Goal: Transaction & Acquisition: Complete application form

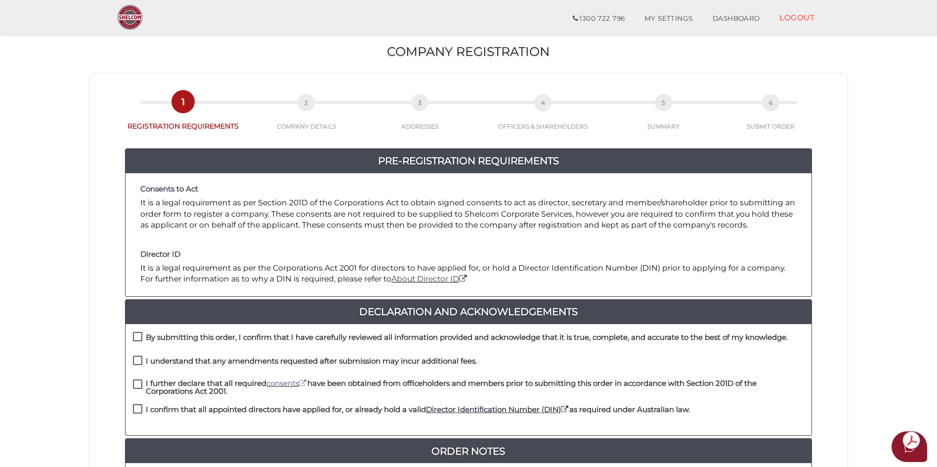
scroll to position [148, 0]
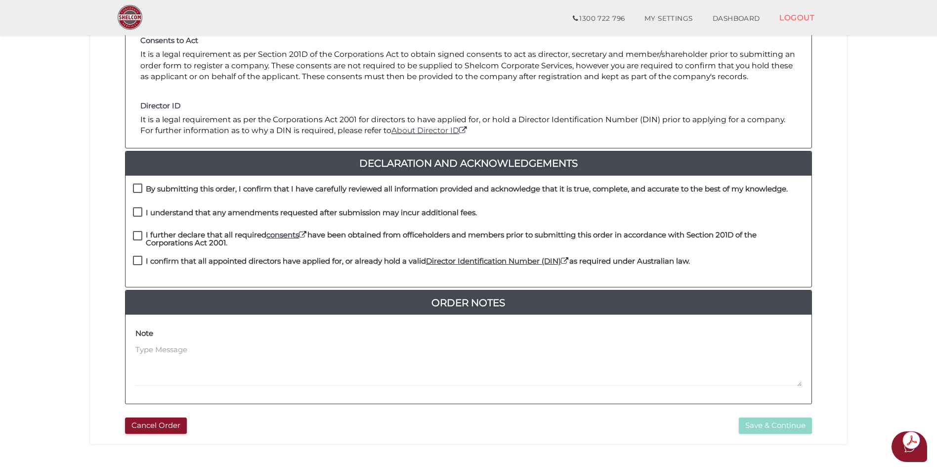
click at [137, 189] on label "By submitting this order, I confirm that I have carefully reviewed all informat…" at bounding box center [460, 191] width 655 height 12
checkbox input "true"
click at [135, 215] on label "I understand that any amendments requested after submission may incur additiona…" at bounding box center [305, 215] width 344 height 12
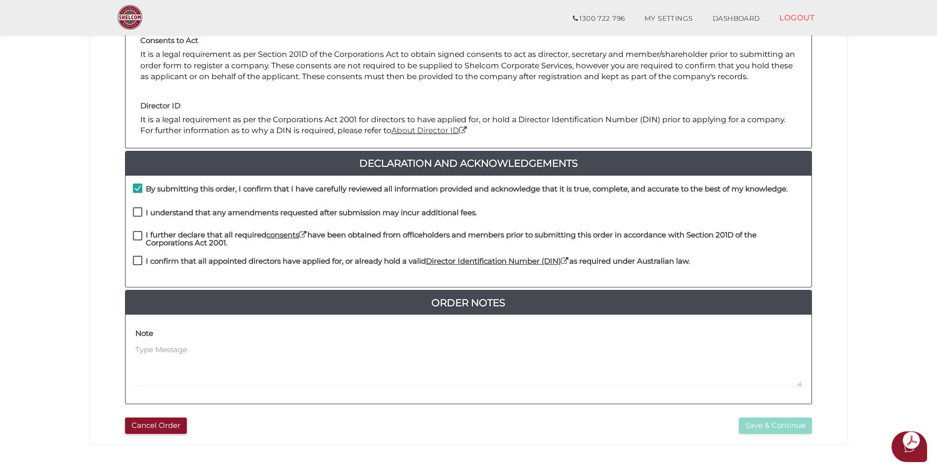
checkbox input "true"
click at [136, 234] on label "I further declare that all required consents have been obtained from officehold…" at bounding box center [468, 237] width 671 height 12
checkbox input "true"
click at [140, 260] on label "I confirm that all appointed directors have applied for, or already hold a vali…" at bounding box center [411, 263] width 557 height 12
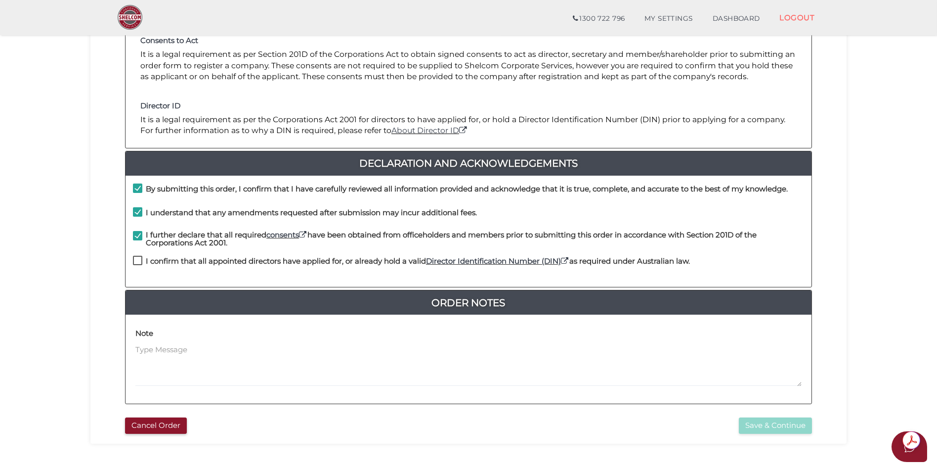
checkbox input "true"
click at [753, 423] on button "Save & Continue" at bounding box center [775, 425] width 73 height 16
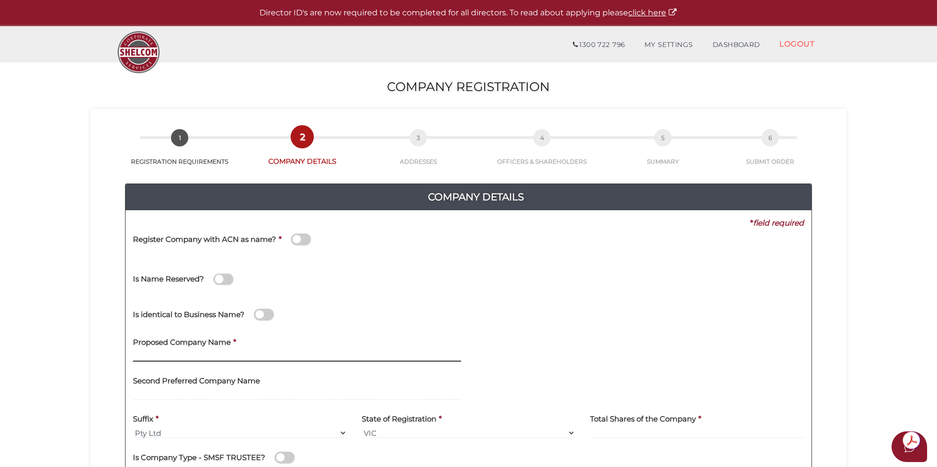
click at [165, 359] on input "text" at bounding box center [297, 356] width 328 height 11
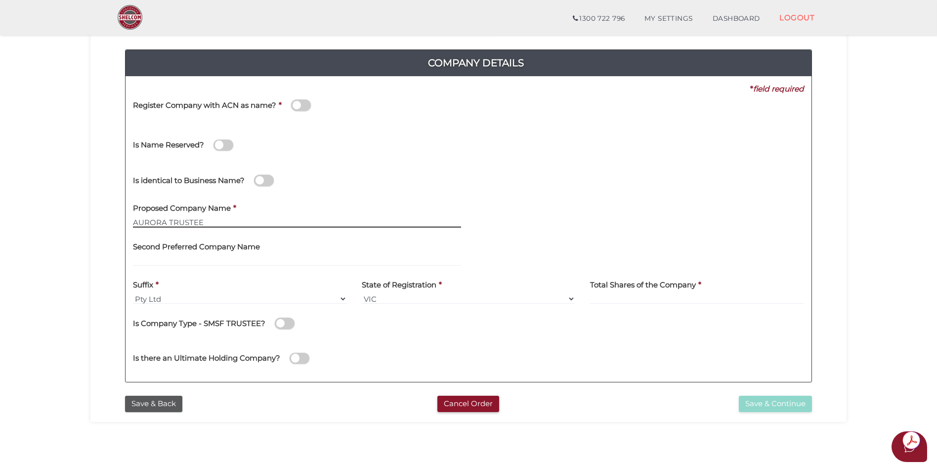
type input "AURORA TRUSTEE"
click at [597, 94] on div "* field required Register Company with ACN as name? * Is Name Reserved? Did She…" at bounding box center [468, 89] width 671 height 11
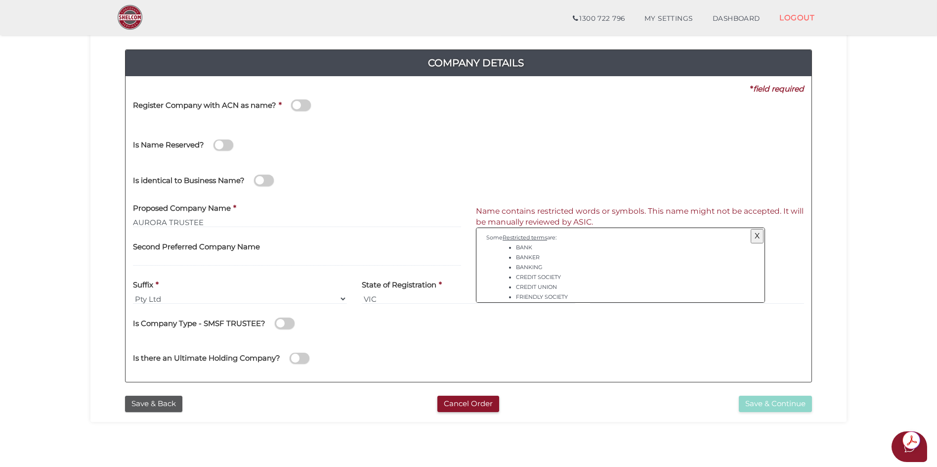
click at [605, 351] on div "Is there an Ultimate Holding Company?" at bounding box center [469, 356] width 686 height 35
click at [753, 236] on button "X" at bounding box center [757, 236] width 13 height 14
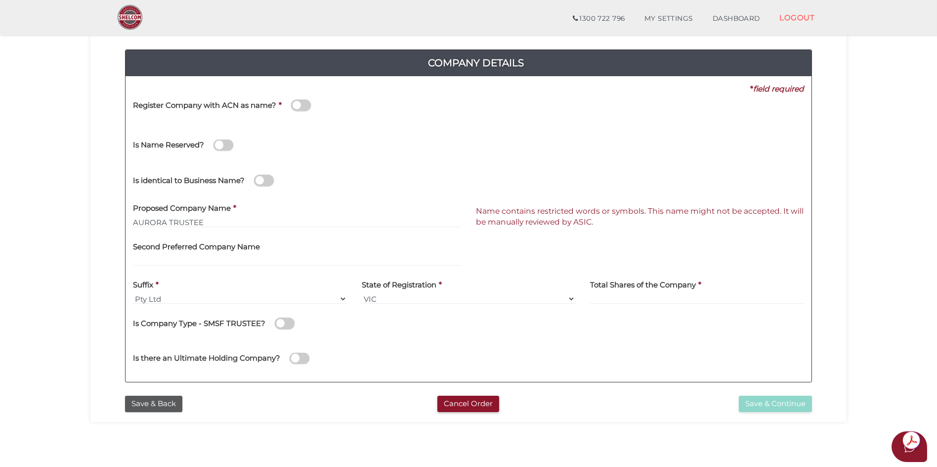
click at [620, 293] on label "Total Shares of the Company" at bounding box center [643, 283] width 106 height 20
click at [656, 293] on label "Total Shares of the Company" at bounding box center [643, 283] width 106 height 20
click at [647, 300] on input at bounding box center [697, 298] width 214 height 11
type input "100"
click at [782, 403] on button "Save & Continue" at bounding box center [775, 404] width 73 height 16
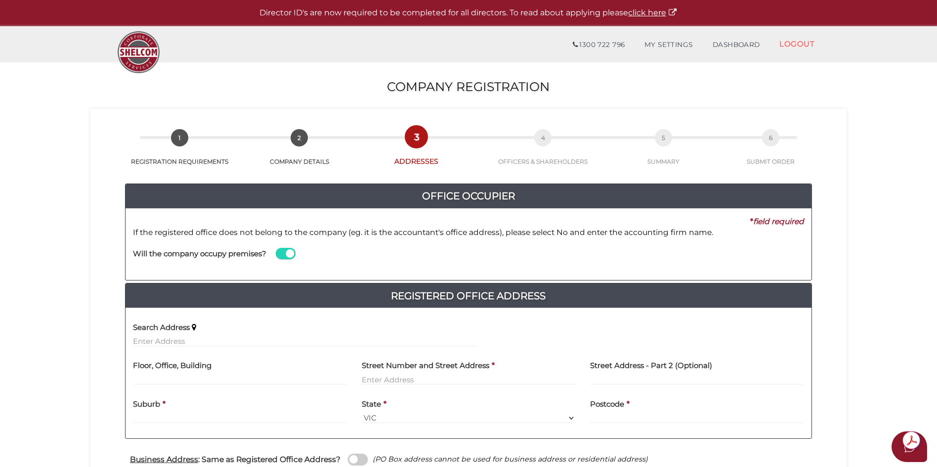
click at [288, 254] on span at bounding box center [286, 253] width 20 height 11
click at [0, 0] on input "checkbox" at bounding box center [0, 0] width 0 height 0
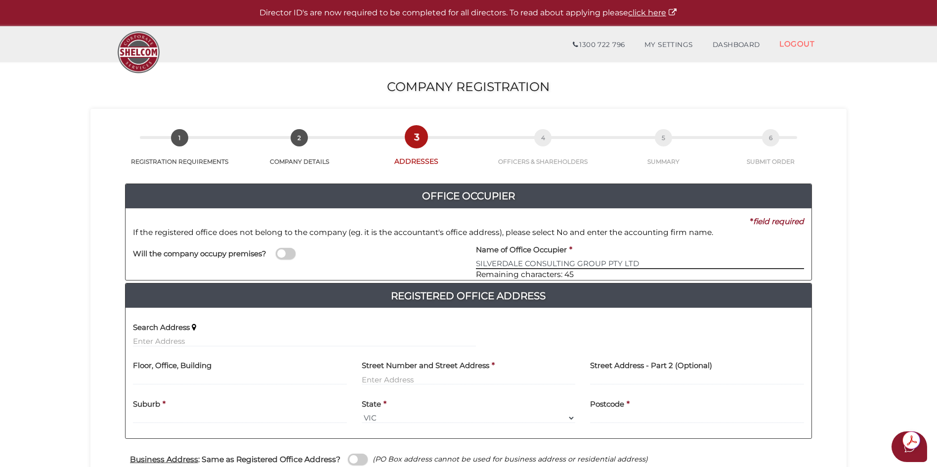
type input "SILVERDALE CONSULTING GROUP PTY LTD"
drag, startPoint x: 173, startPoint y: 344, endPoint x: 201, endPoint y: 341, distance: 27.8
click at [173, 343] on input "text" at bounding box center [304, 341] width 343 height 11
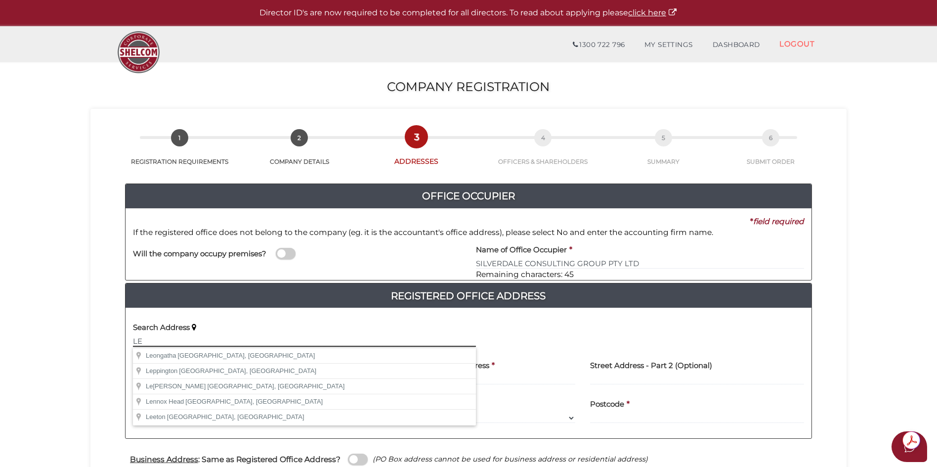
type input "L"
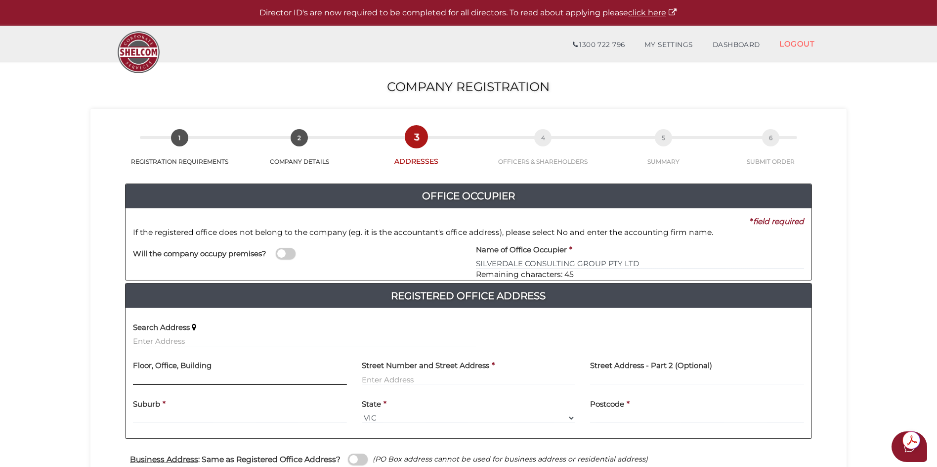
click at [157, 376] on input "text" at bounding box center [240, 379] width 214 height 11
type input "LEVEL 1"
click at [373, 378] on input "text" at bounding box center [469, 379] width 214 height 11
type input "68 SILVERDALE ROAD"
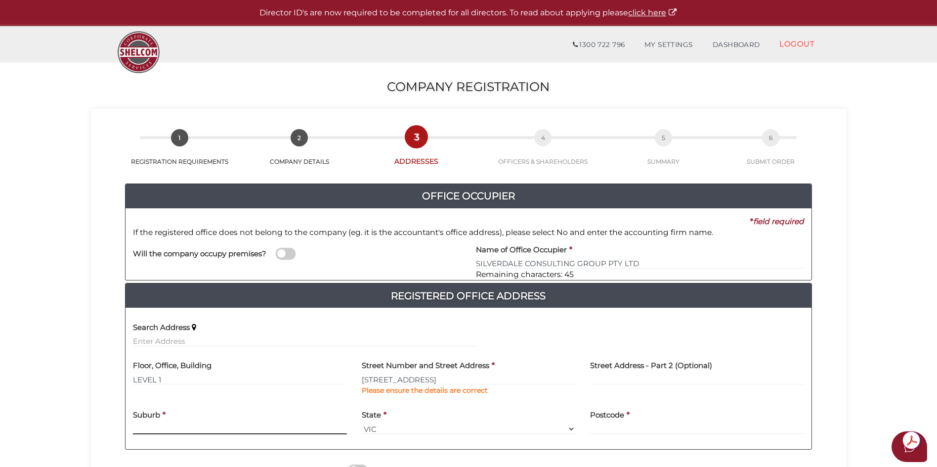
drag, startPoint x: 150, startPoint y: 415, endPoint x: 201, endPoint y: 428, distance: 52.4
click at [150, 415] on div "Suburb *" at bounding box center [240, 418] width 214 height 31
type input "EAGLEMONT"
click at [598, 428] on input "text" at bounding box center [697, 428] width 214 height 11
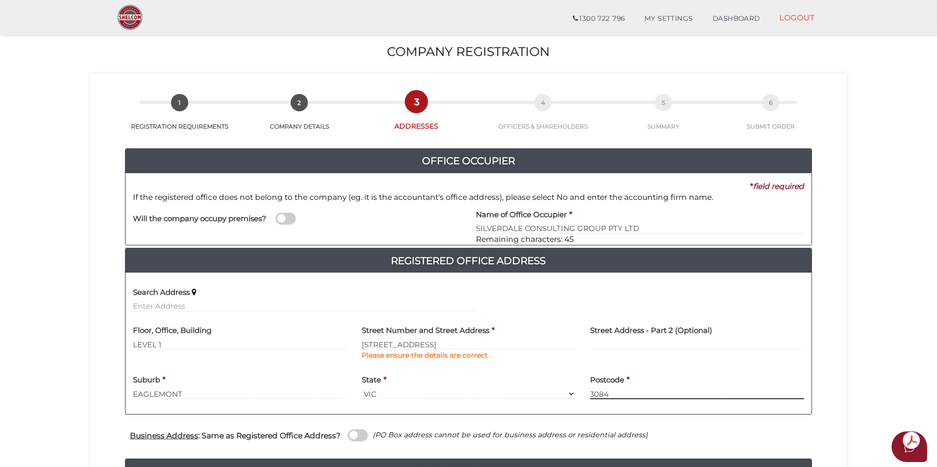
scroll to position [148, 0]
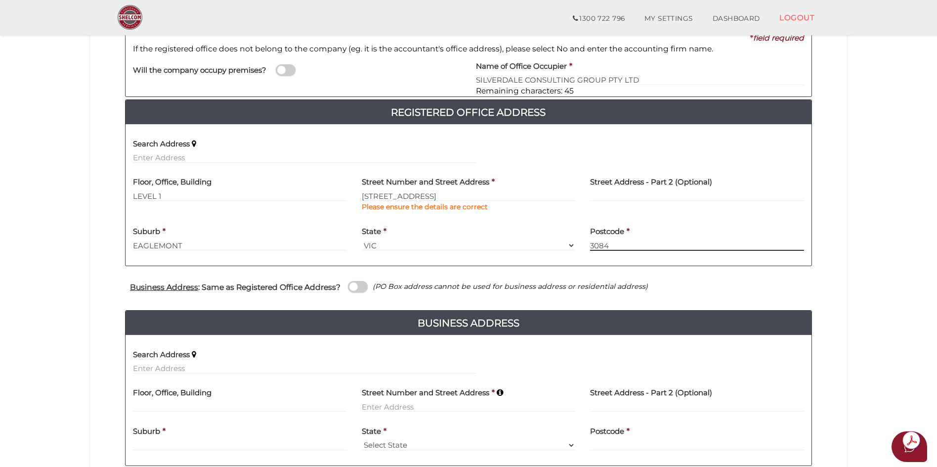
type input "3084"
click at [150, 406] on input at bounding box center [240, 406] width 214 height 11
type input "l"
type input "LEVEL 1"
drag, startPoint x: 385, startPoint y: 408, endPoint x: 410, endPoint y: 414, distance: 26.0
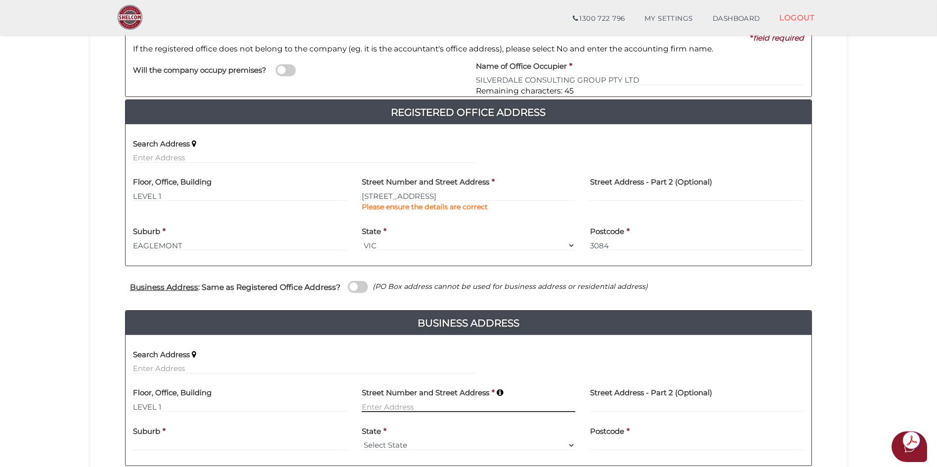
click at [387, 408] on input at bounding box center [469, 406] width 214 height 11
type input "68 SILVERDALE ROAD"
drag, startPoint x: 138, startPoint y: 440, endPoint x: 147, endPoint y: 442, distance: 9.7
click at [138, 439] on label "Suburb" at bounding box center [146, 429] width 27 height 20
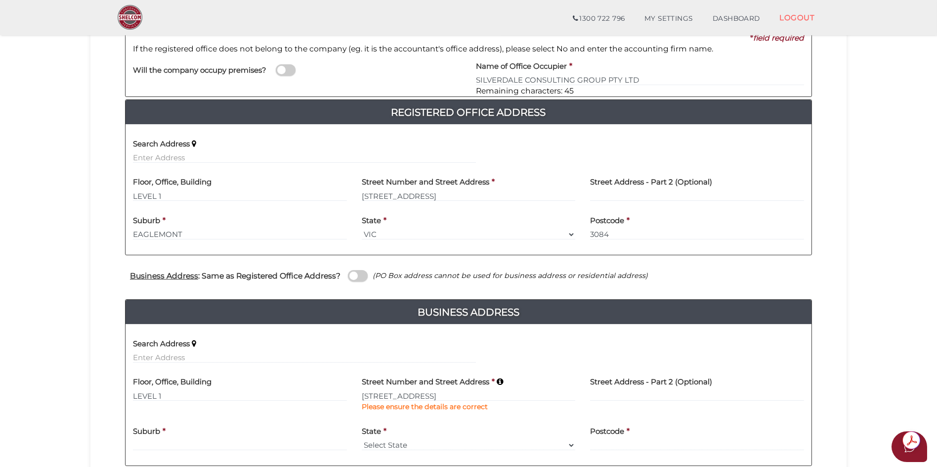
scroll to position [247, 0]
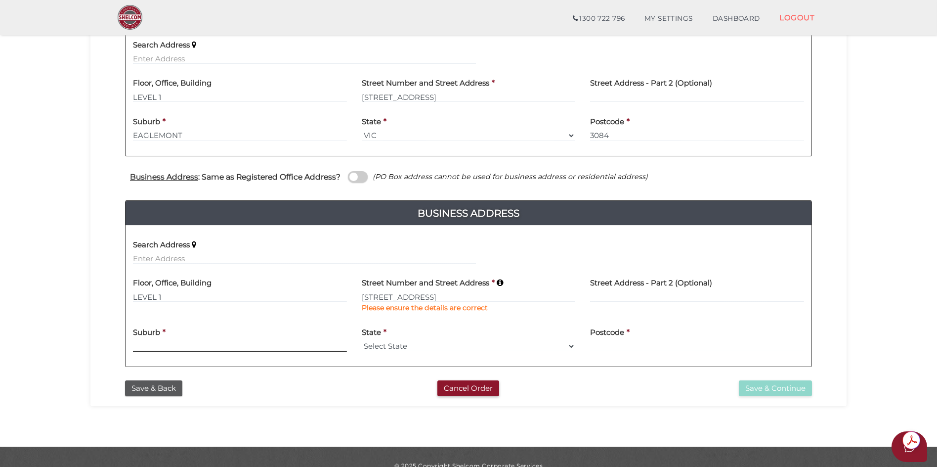
click at [142, 343] on input at bounding box center [240, 346] width 214 height 11
type input "EAGLEMONT"
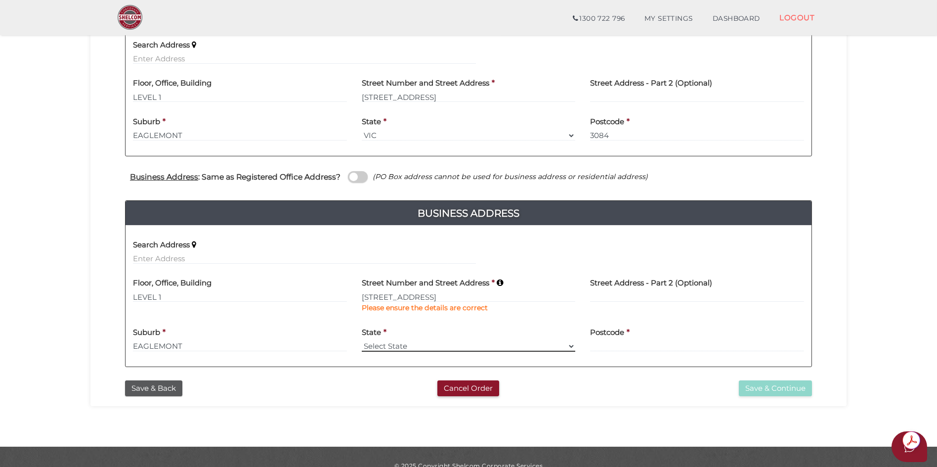
drag, startPoint x: 393, startPoint y: 349, endPoint x: 422, endPoint y: 347, distance: 29.2
click at [393, 349] on select "Select State VIC ACT NSW NT QLD TAS WA SA" at bounding box center [469, 346] width 214 height 11
select select "VIC"
click at [362, 341] on select "Select State VIC ACT NSW NT QLD TAS WA SA" at bounding box center [469, 346] width 214 height 11
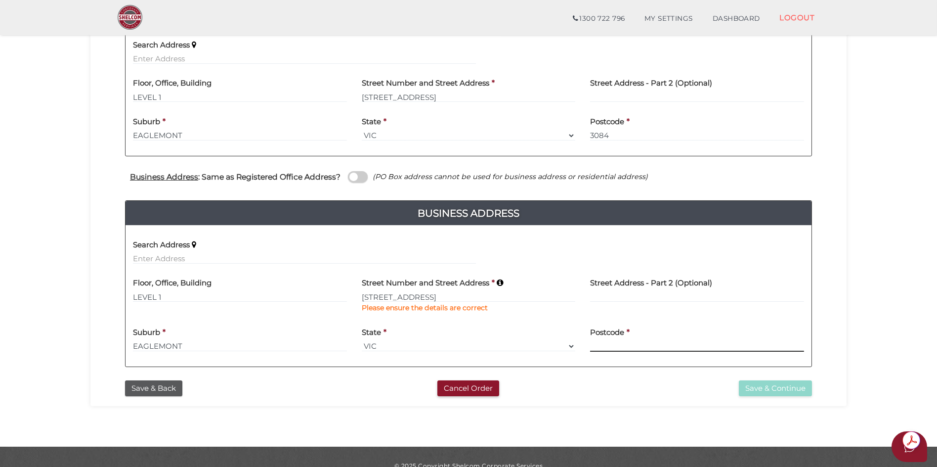
click at [611, 348] on input at bounding box center [697, 346] width 214 height 11
type input "3084"
click at [756, 388] on button "Save & Continue" at bounding box center [775, 388] width 73 height 16
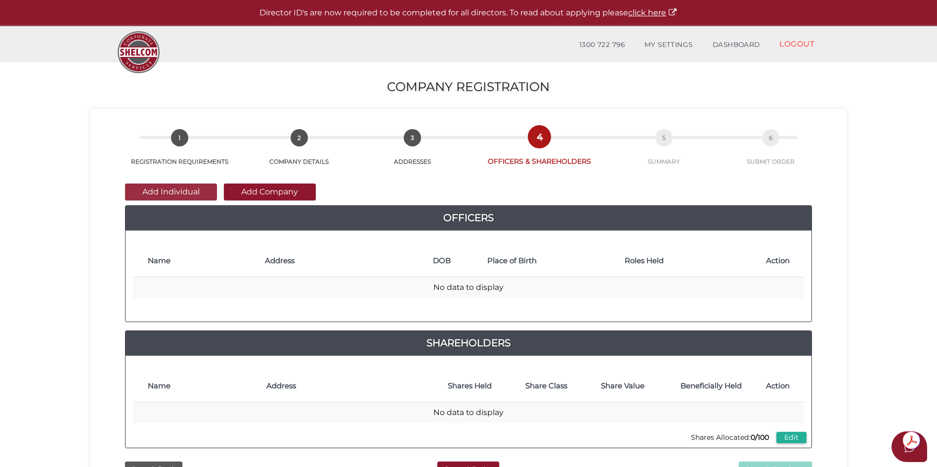
click at [183, 190] on button "Add Individual" at bounding box center [171, 191] width 92 height 17
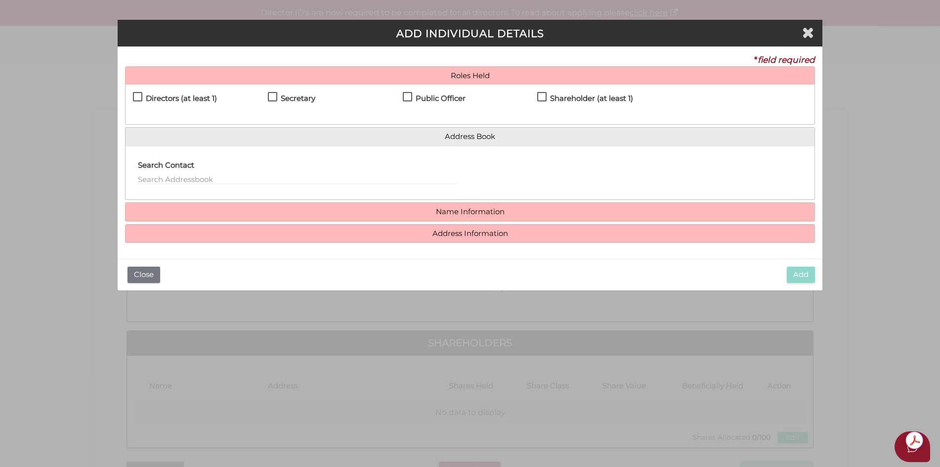
click at [135, 98] on label "Directors (at least 1)" at bounding box center [175, 100] width 84 height 12
checkbox input "true"
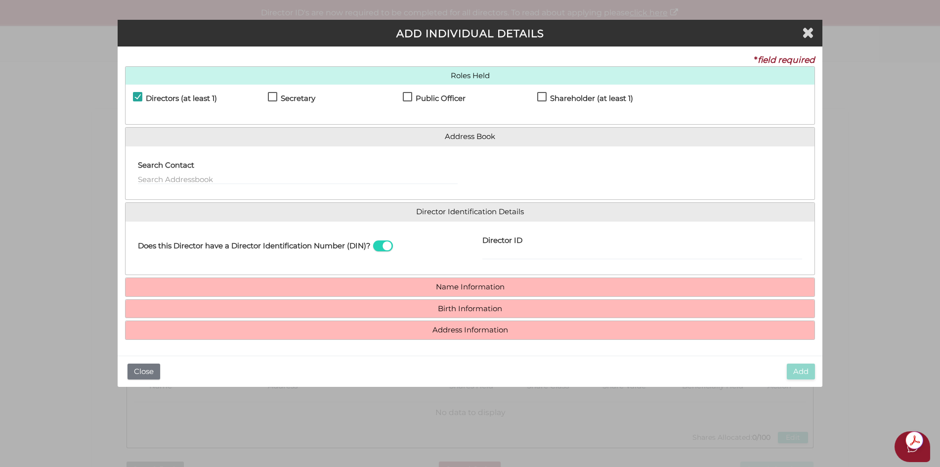
click at [274, 99] on label "Secretary" at bounding box center [291, 100] width 47 height 12
checkbox input "true"
click at [409, 96] on label "Public Officer" at bounding box center [434, 100] width 63 height 12
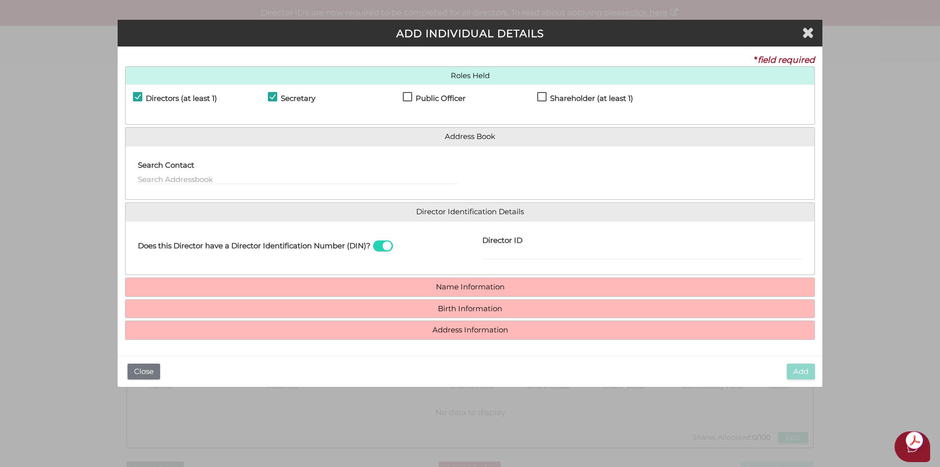
checkbox input "true"
click at [545, 97] on label "Shareholder (at least 1)" at bounding box center [585, 100] width 96 height 12
checkbox input "true"
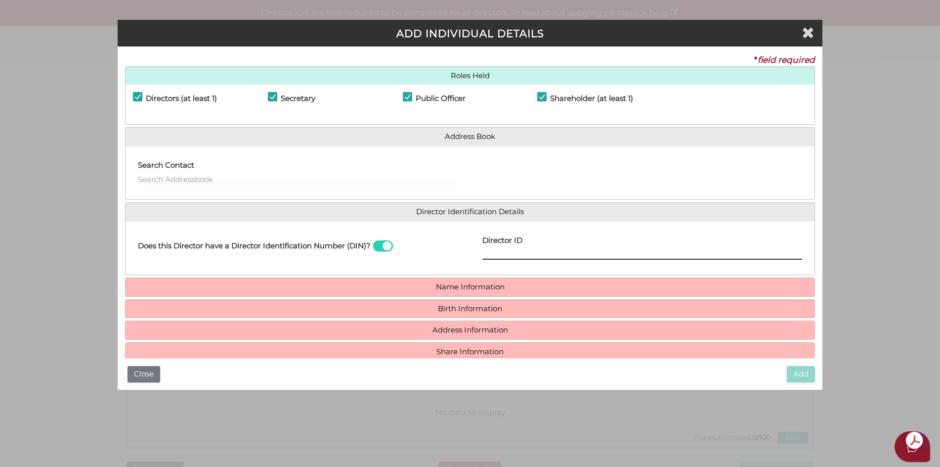
drag, startPoint x: 502, startPoint y: 252, endPoint x: 539, endPoint y: 262, distance: 37.8
click at [503, 252] on input "Director ID" at bounding box center [643, 254] width 320 height 11
type input "036033684538163"
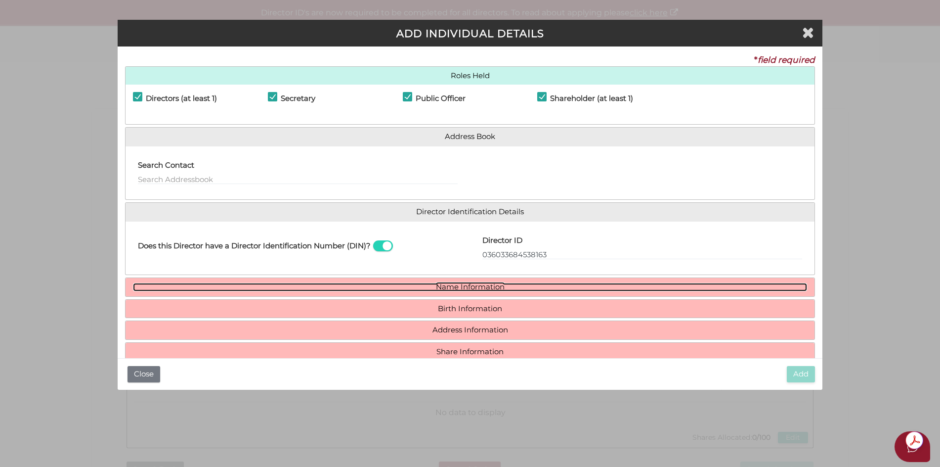
click at [490, 290] on link "Name Information" at bounding box center [470, 287] width 675 height 8
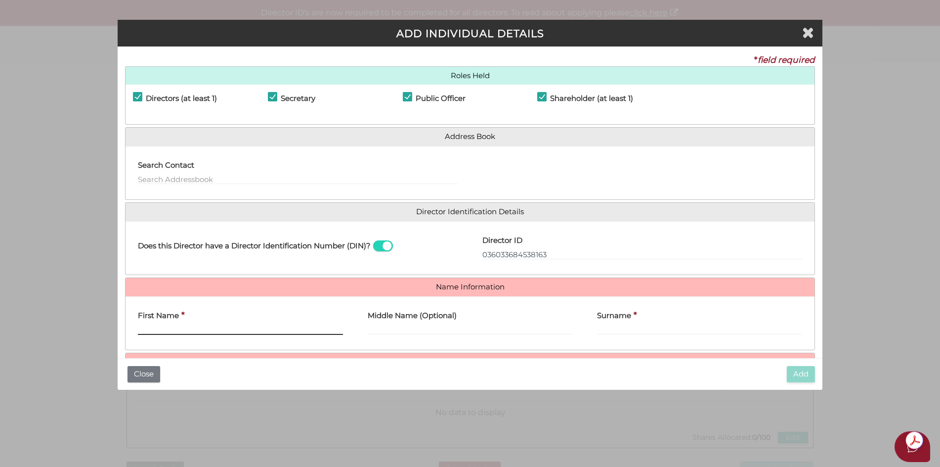
drag, startPoint x: 157, startPoint y: 331, endPoint x: 181, endPoint y: 332, distance: 24.7
click at [157, 331] on input "First Name" at bounding box center [240, 329] width 205 height 11
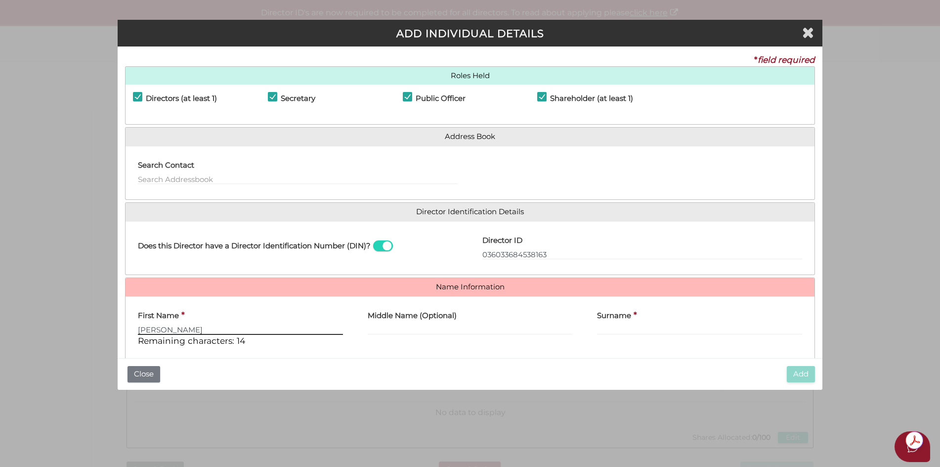
type input "[PERSON_NAME]"
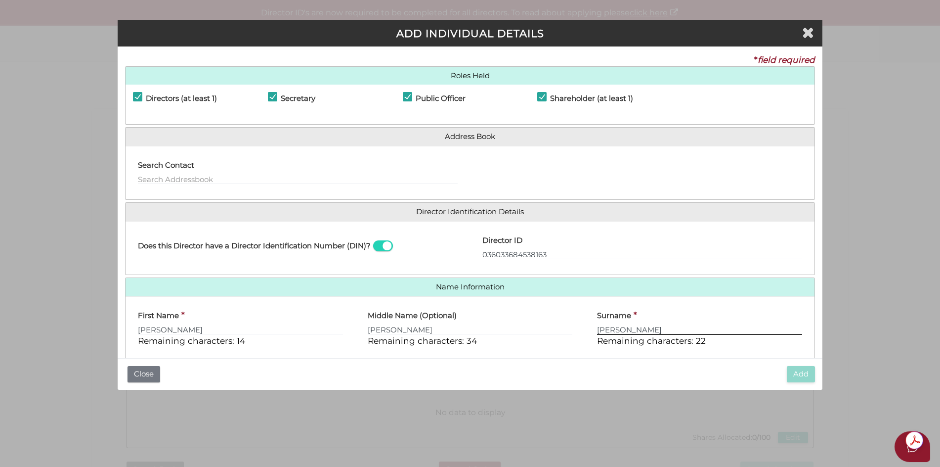
type input "[PERSON_NAME]"
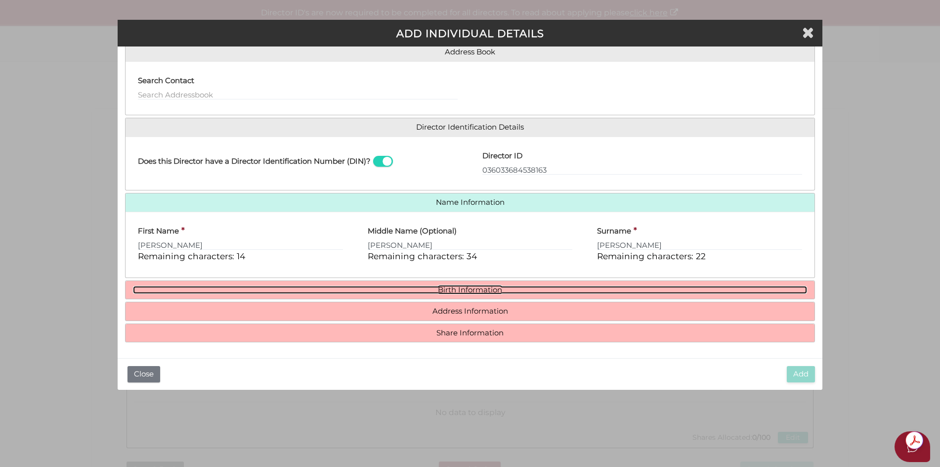
click at [467, 292] on link "Birth Information" at bounding box center [470, 290] width 675 height 8
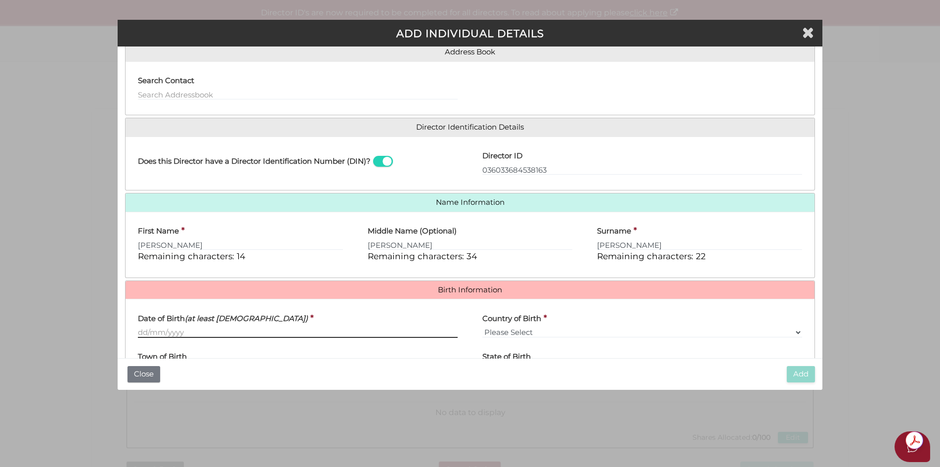
click at [149, 334] on input "Date of Birth (at least 18 years old)" at bounding box center [298, 332] width 320 height 11
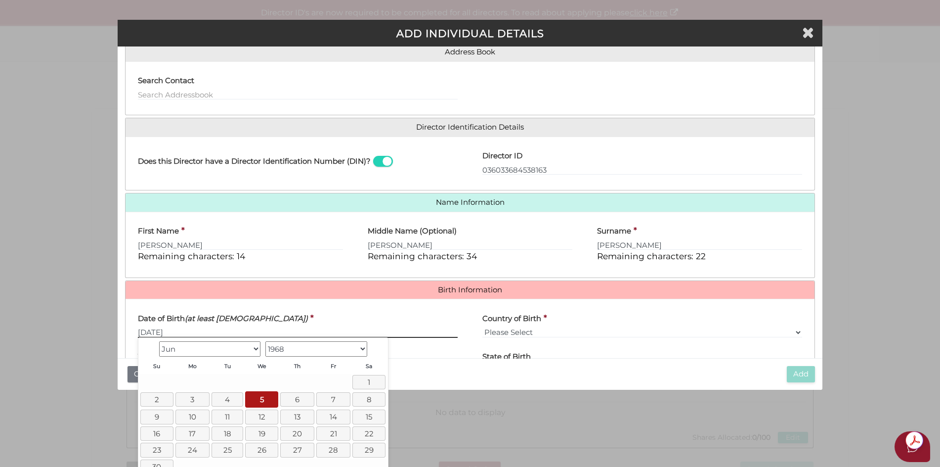
type input "05/06/1968"
click at [507, 327] on select "Please Select v Australia Afghanistan Albania Algeria American Samoa Andorra An…" at bounding box center [643, 332] width 320 height 11
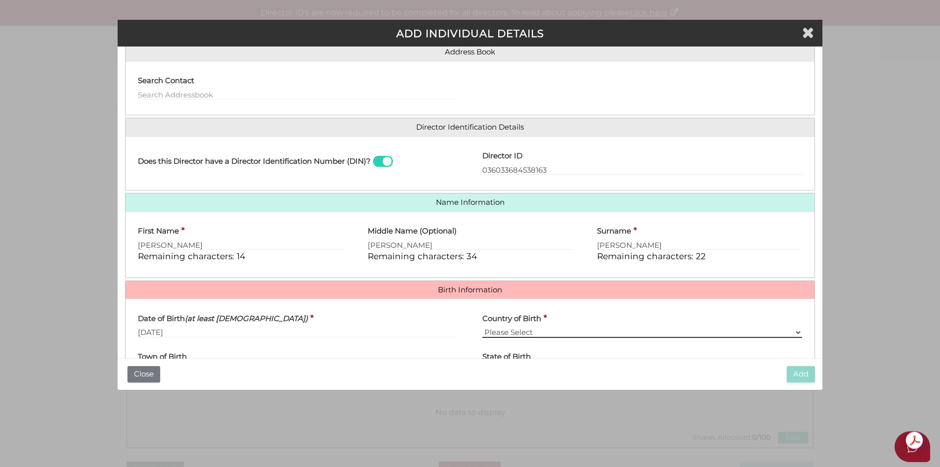
select select "Australia"
click at [483, 327] on select "Please Select v Australia Afghanistan Albania Algeria American Samoa Andorra An…" at bounding box center [643, 332] width 320 height 11
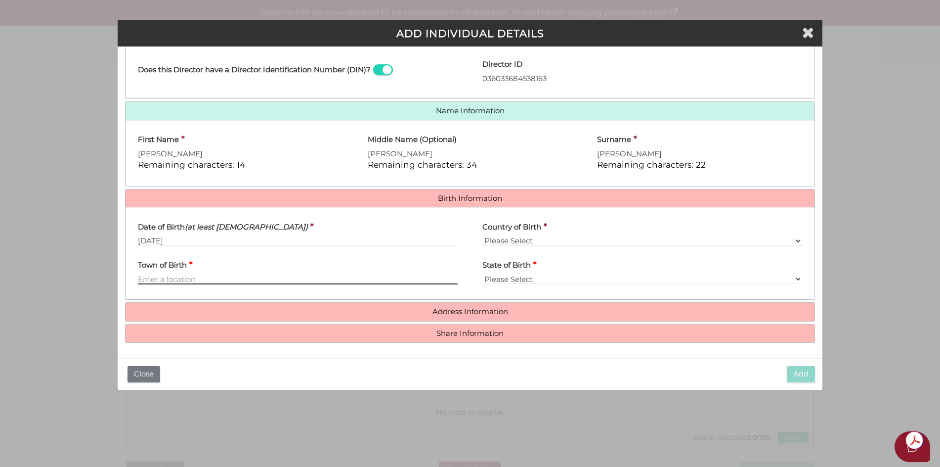
click at [146, 278] on input "Town of Birth" at bounding box center [298, 278] width 320 height 11
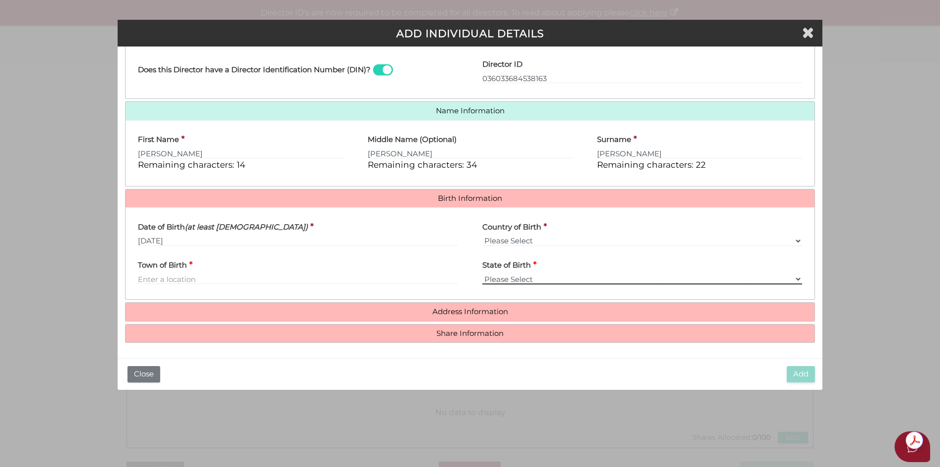
click at [497, 276] on select "Please Select VIC ACT NSW NT QLD TAS WA SA" at bounding box center [643, 278] width 320 height 11
select select "WA"
click at [483, 273] on select "Please Select VIC ACT NSW NT QLD TAS WA SA" at bounding box center [643, 278] width 320 height 11
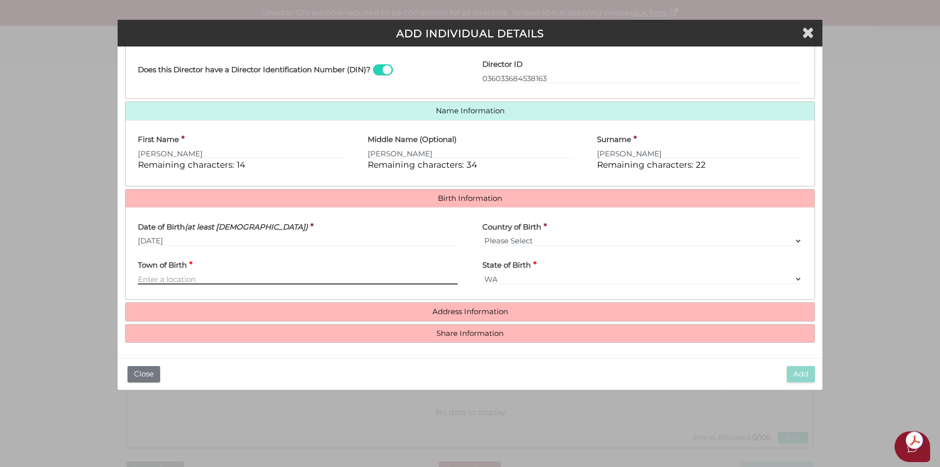
click at [160, 279] on input "Town of Birth" at bounding box center [298, 278] width 320 height 11
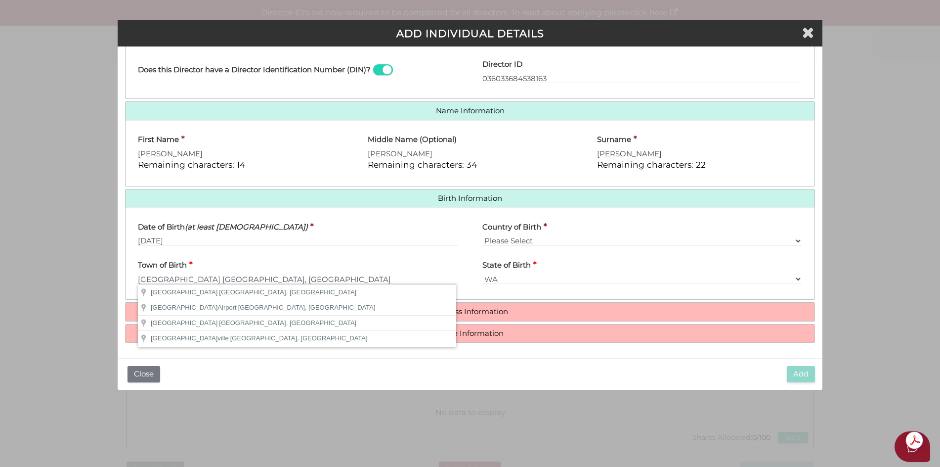
type input "Perth"
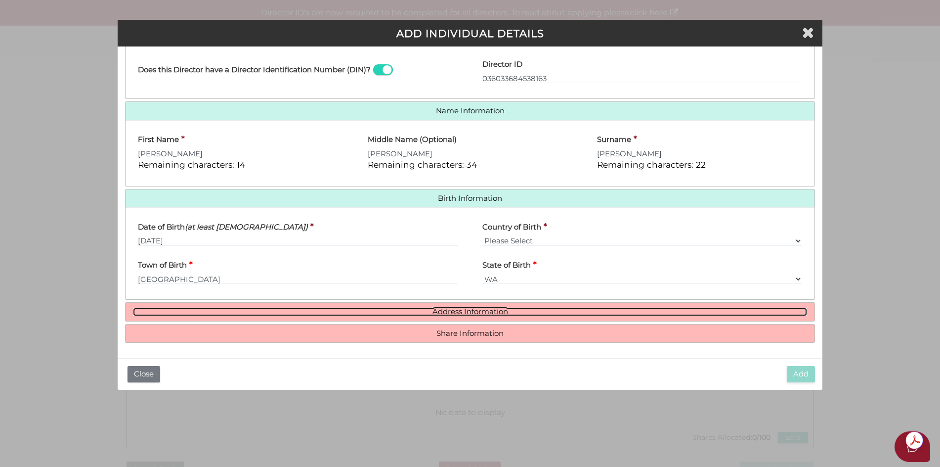
click at [464, 311] on link "Address Information" at bounding box center [470, 312] width 675 height 8
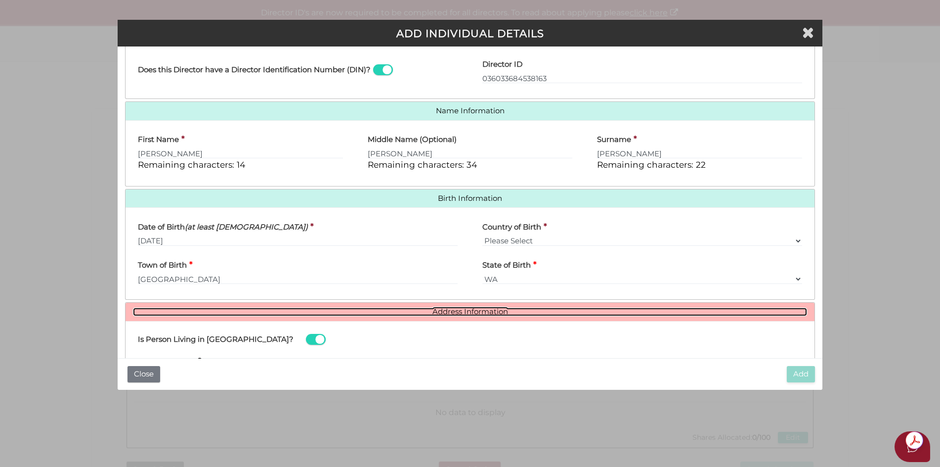
scroll to position [275, 0]
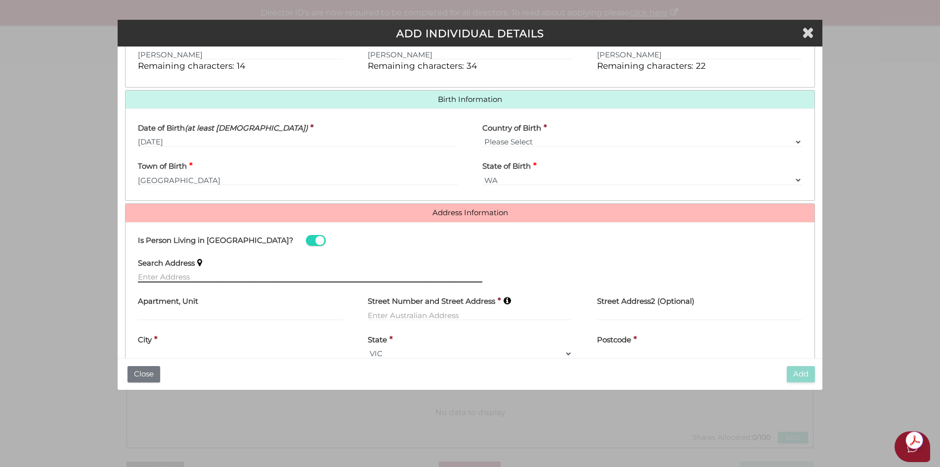
click at [147, 276] on input "text" at bounding box center [310, 276] width 345 height 11
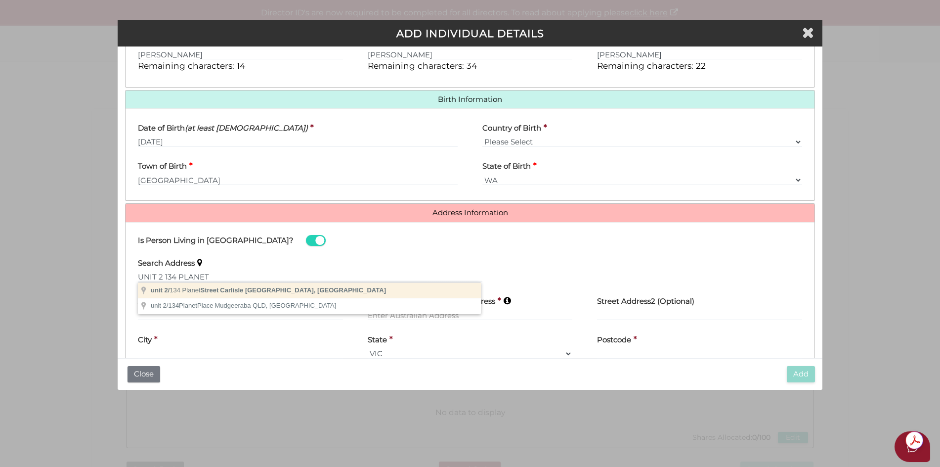
type input "unit 2/134 Planet Street, Carlisle WA, Australia"
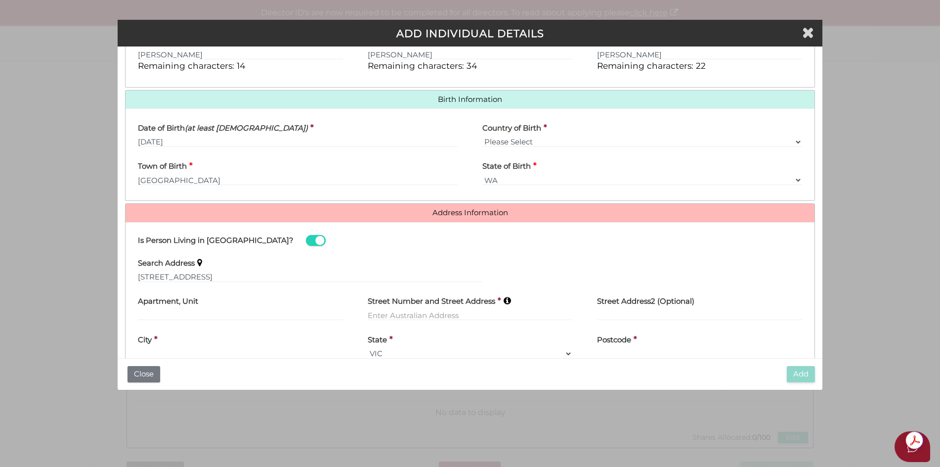
type input "unit 2"
type input "134 Planet Street"
type input "Carlisle"
select select "WA"
type input "6101"
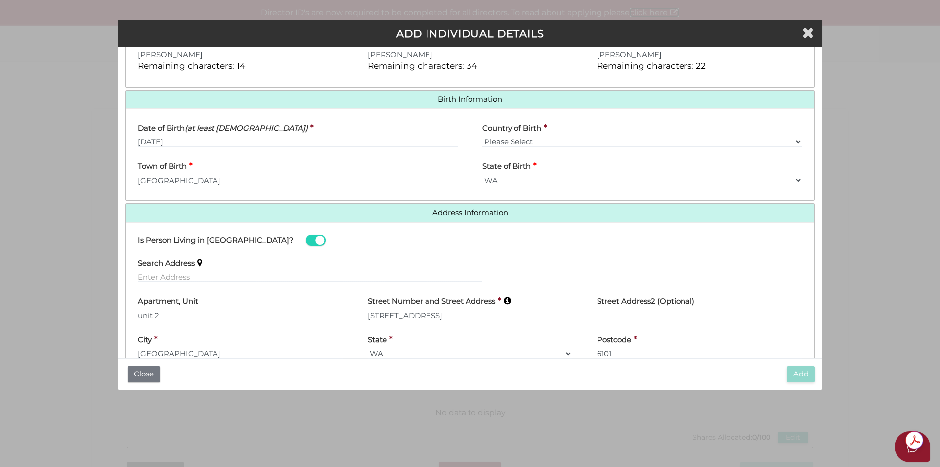
scroll to position [328, 0]
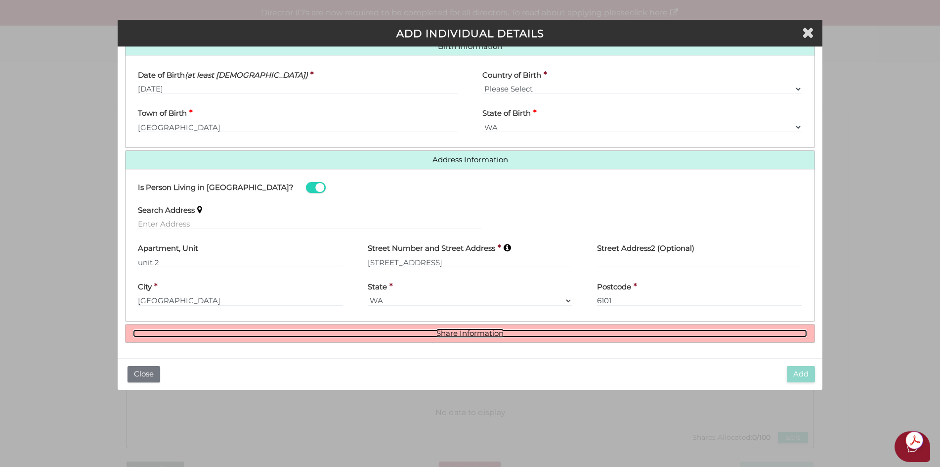
click at [478, 332] on link "Share Information" at bounding box center [470, 333] width 675 height 8
click at [450, 335] on link "Share Information" at bounding box center [470, 333] width 675 height 8
click at [452, 330] on link "Share Information" at bounding box center [470, 333] width 675 height 8
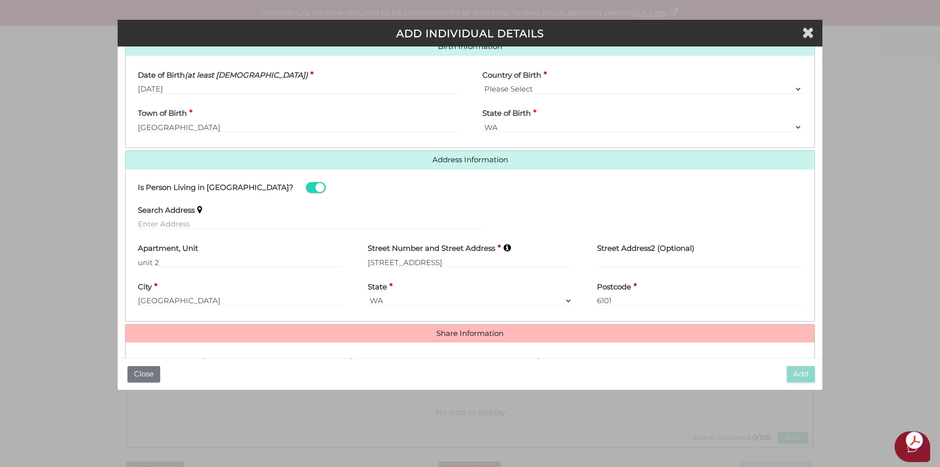
scroll to position [448, 0]
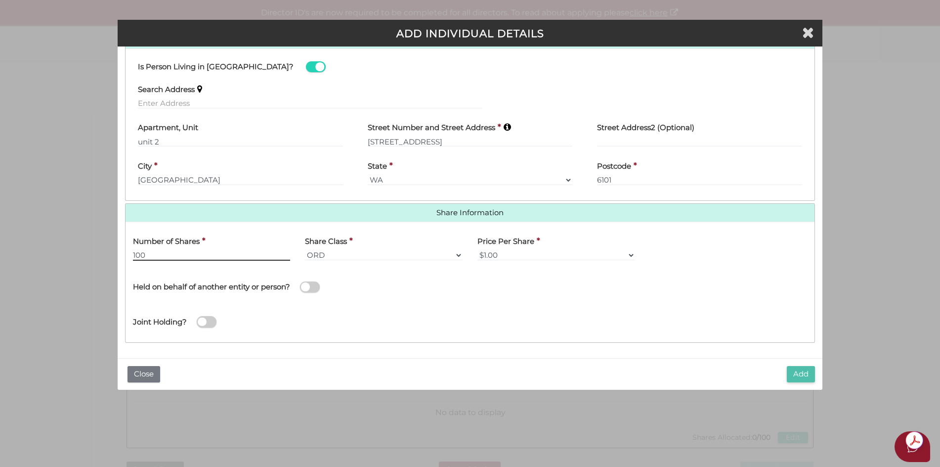
type input "100"
click at [802, 374] on button "Add" at bounding box center [801, 374] width 28 height 16
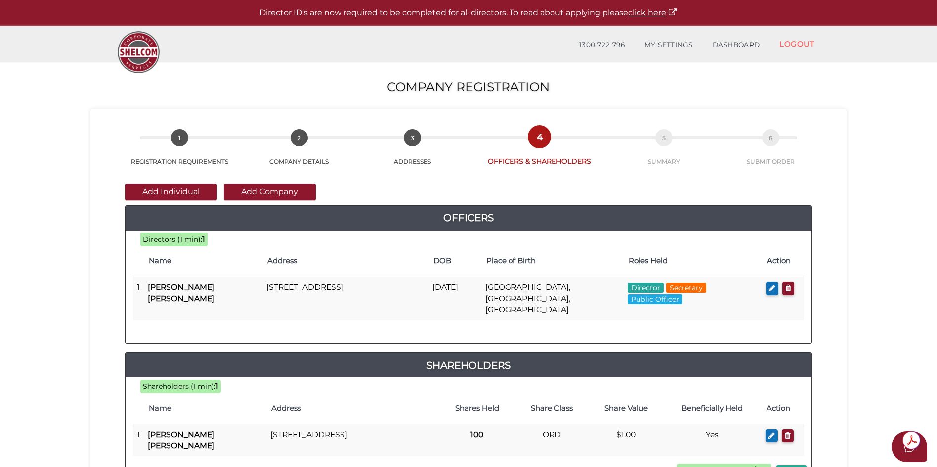
scroll to position [99, 0]
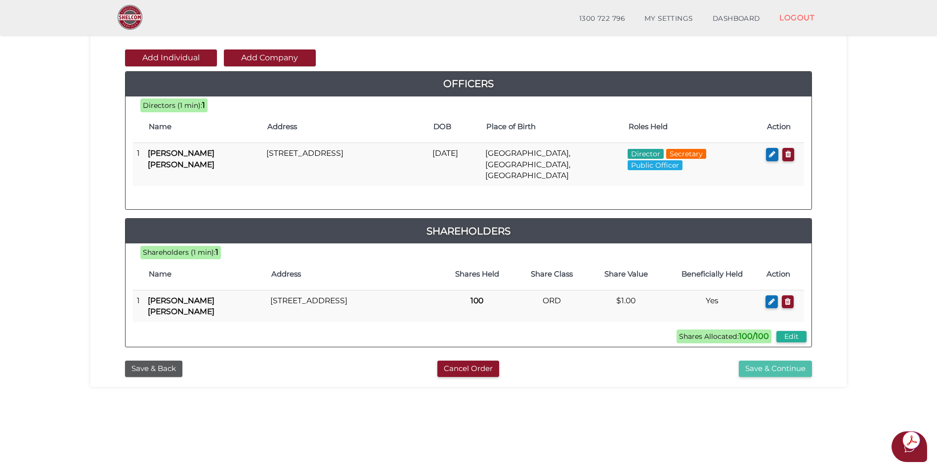
click at [771, 360] on button "Save & Continue" at bounding box center [775, 368] width 73 height 16
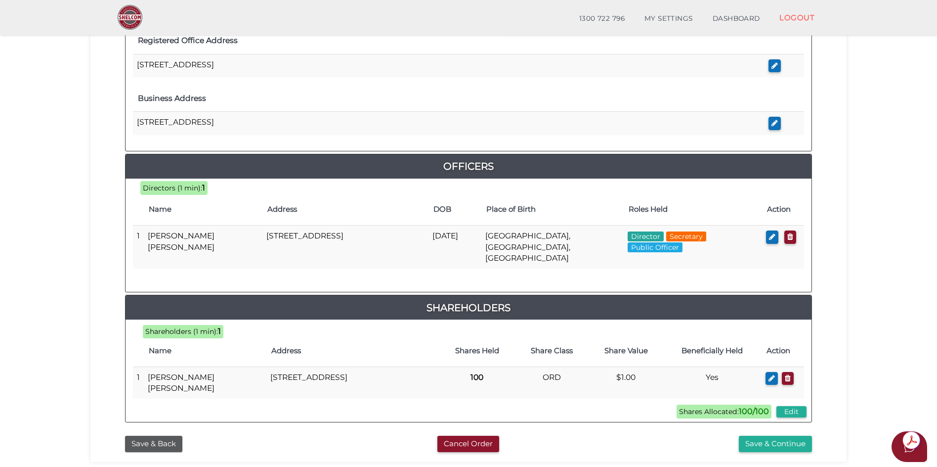
scroll to position [408, 0]
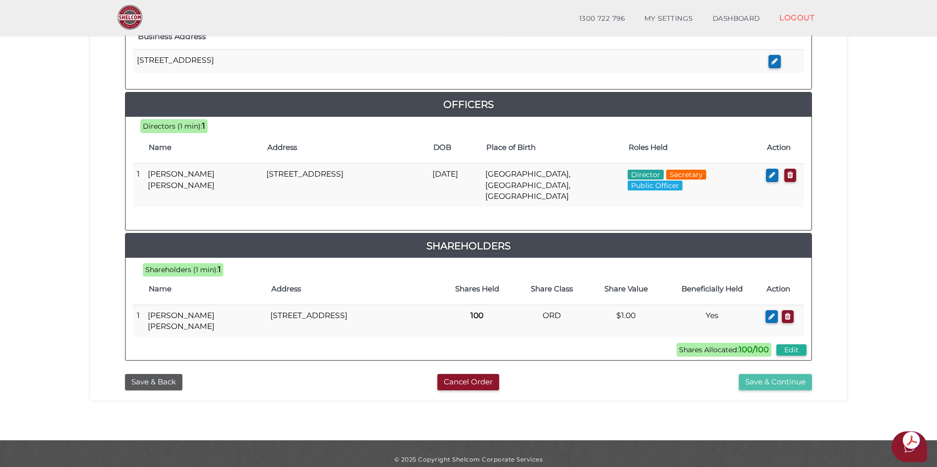
click at [776, 374] on button "Save & Continue" at bounding box center [775, 382] width 73 height 16
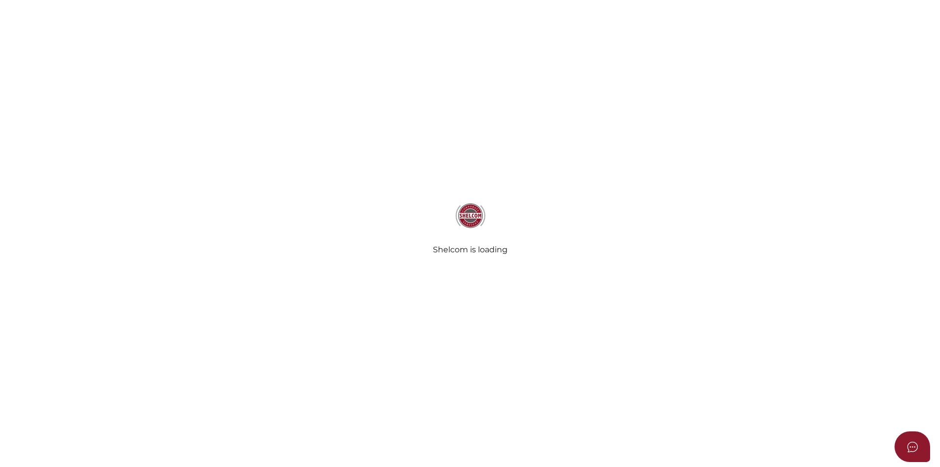
select select "No Binding"
select select "No"
radio input "true"
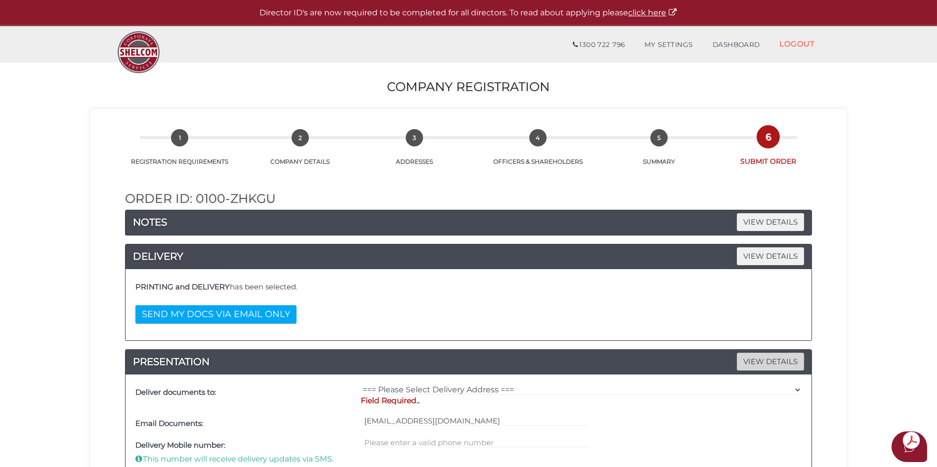
scroll to position [148, 0]
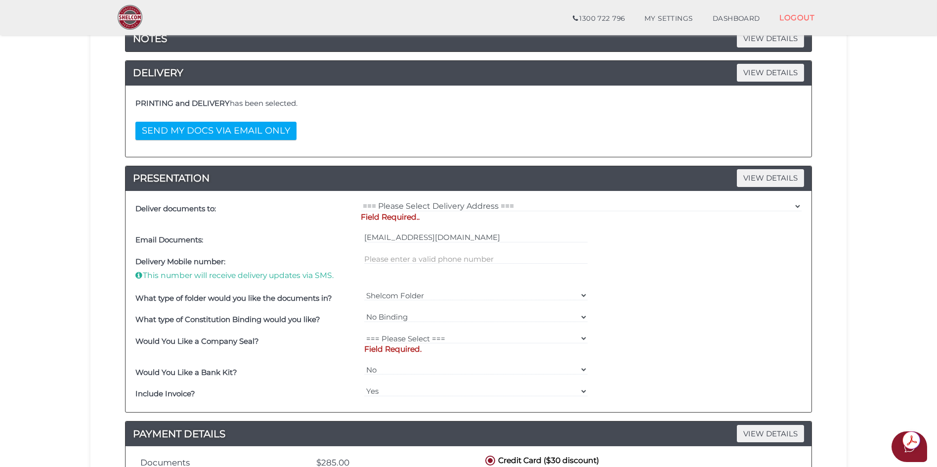
click at [385, 218] on p "Field Required.." at bounding box center [581, 217] width 441 height 11
click at [404, 215] on p "Field Required.." at bounding box center [581, 217] width 441 height 11
click at [418, 209] on select "=== Please Select Delivery Address === (User Address - CANGE DI CENSO) LEVEL 1 …" at bounding box center [581, 206] width 441 height 11
select select "0"
click at [361, 201] on select "=== Please Select Delivery Address === (User Address - CANGE DI CENSO) LEVEL 1 …" at bounding box center [581, 206] width 441 height 11
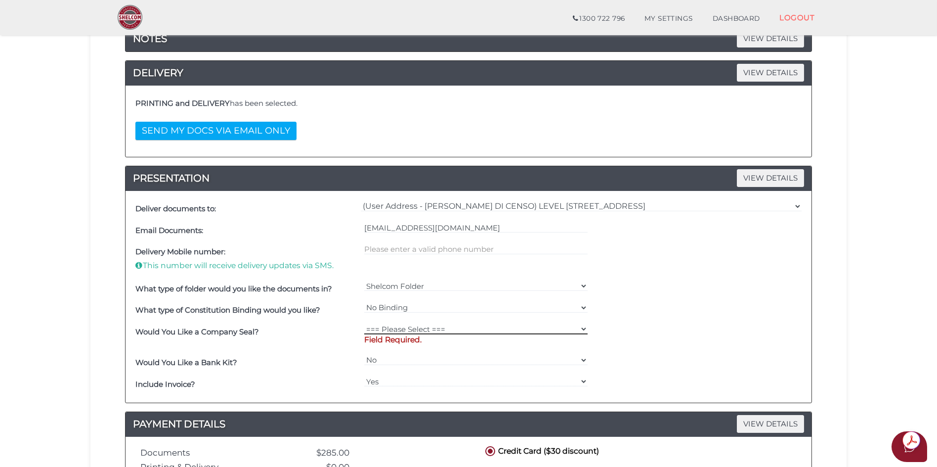
click at [395, 329] on select "=== Please Select === Fold Seal $50 No Seal" at bounding box center [476, 328] width 224 height 11
select select "0"
click at [364, 323] on select "=== Please Select === Fold Seal $50 No Seal" at bounding box center [476, 328] width 224 height 11
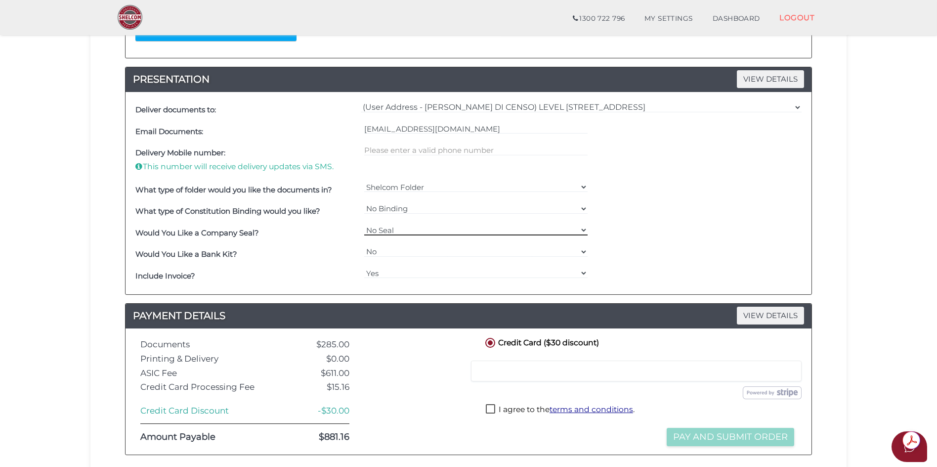
scroll to position [297, 0]
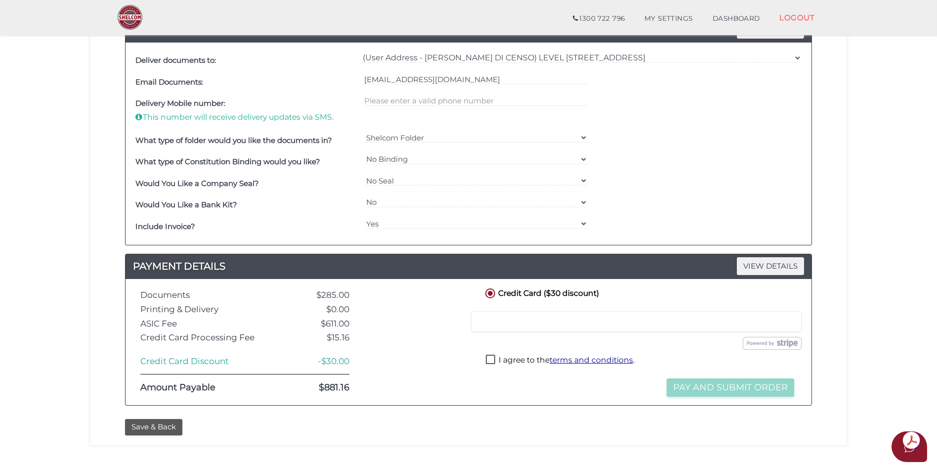
click at [494, 356] on label "I agree to the terms and conditions ." at bounding box center [560, 360] width 149 height 12
checkbox input "true"
click at [725, 388] on button "Pay and Submit Order" at bounding box center [731, 387] width 128 height 18
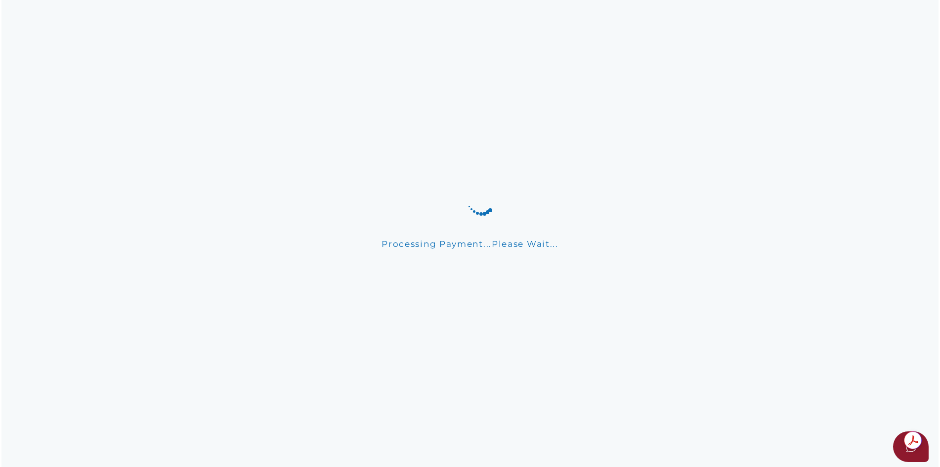
scroll to position [0, 0]
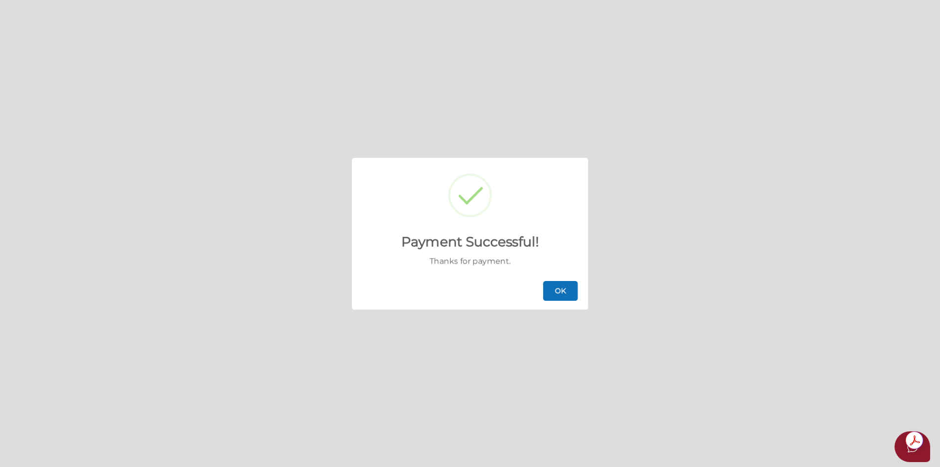
click at [561, 291] on button "OK" at bounding box center [560, 291] width 35 height 20
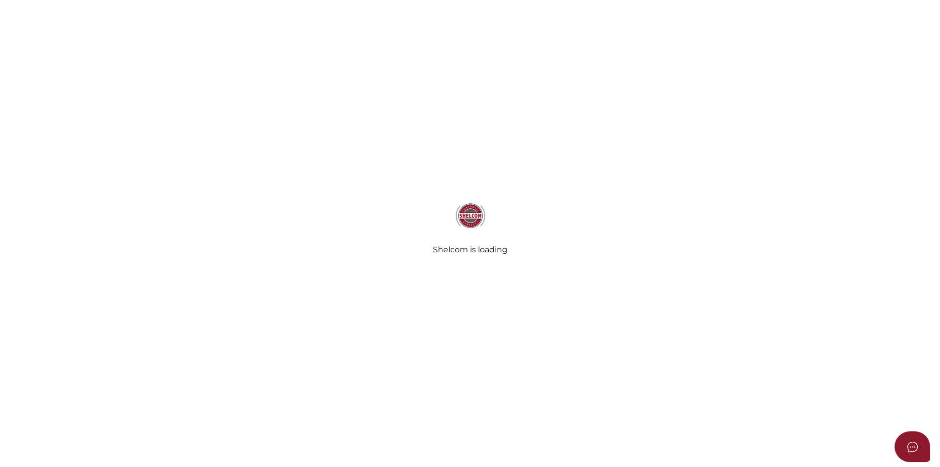
select select
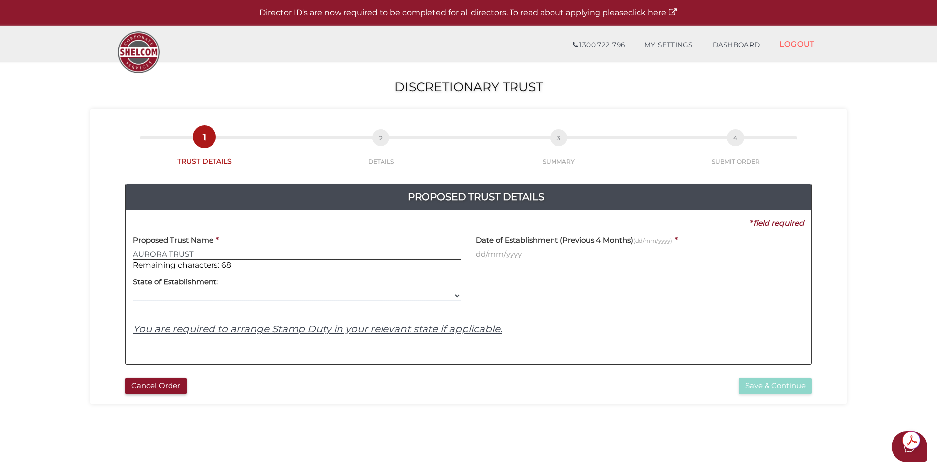
type input "AURORA TRUST"
click at [489, 255] on input "text" at bounding box center [640, 254] width 328 height 11
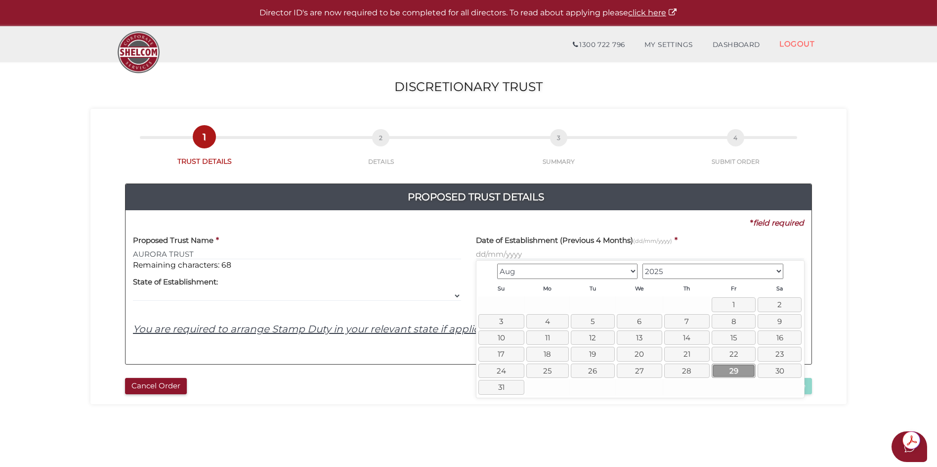
click at [736, 372] on link "29" at bounding box center [734, 370] width 44 height 14
type input "29/08/2025"
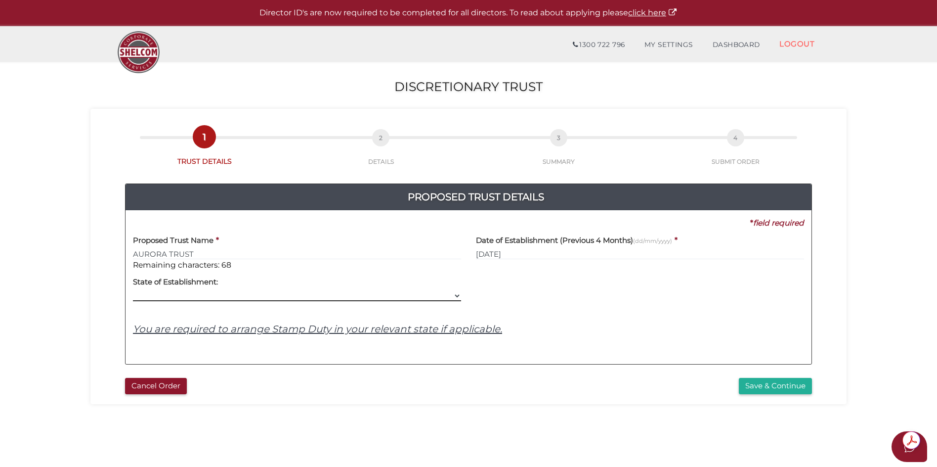
drag, startPoint x: 159, startPoint y: 295, endPoint x: 165, endPoint y: 293, distance: 5.6
click at [159, 295] on select "VIC ACT NSW NT QLD TAS WA SA" at bounding box center [297, 295] width 328 height 11
select select "VIC"
click at [133, 291] on select "VIC ACT NSW NT QLD TAS WA SA" at bounding box center [297, 295] width 328 height 11
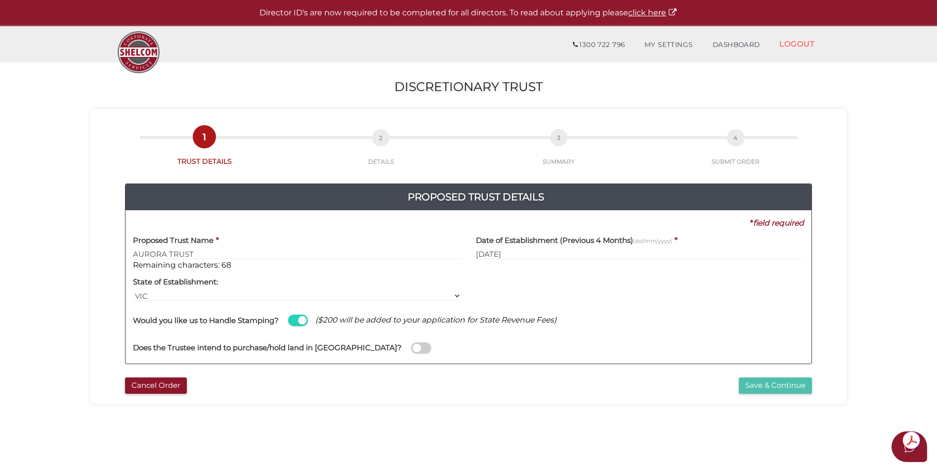
click at [763, 388] on button "Save & Continue" at bounding box center [775, 385] width 73 height 16
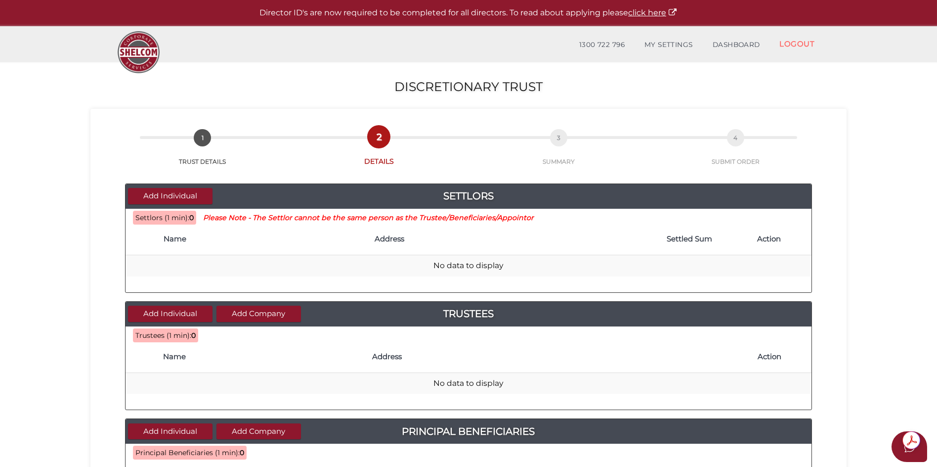
click at [167, 245] on th "Name" at bounding box center [264, 239] width 211 height 32
click at [172, 241] on h4 "Name" at bounding box center [264, 239] width 201 height 8
click at [136, 248] on th at bounding box center [142, 239] width 33 height 32
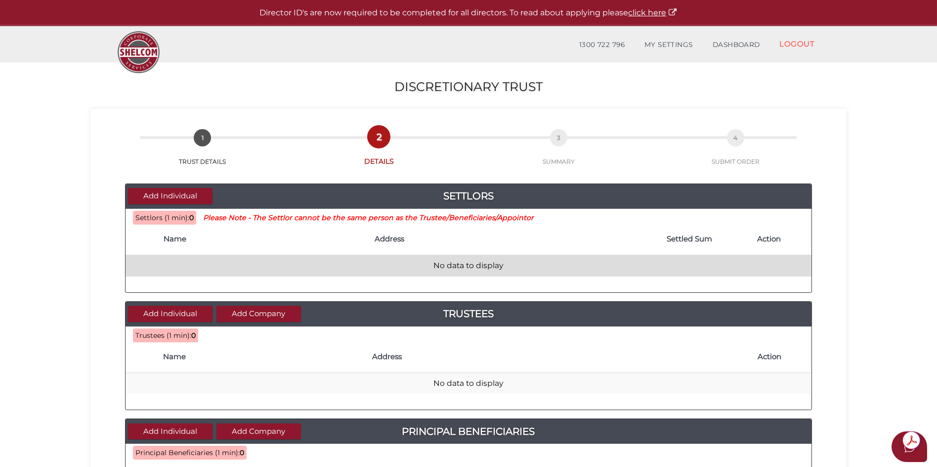
click at [175, 264] on td "No data to display" at bounding box center [469, 265] width 686 height 21
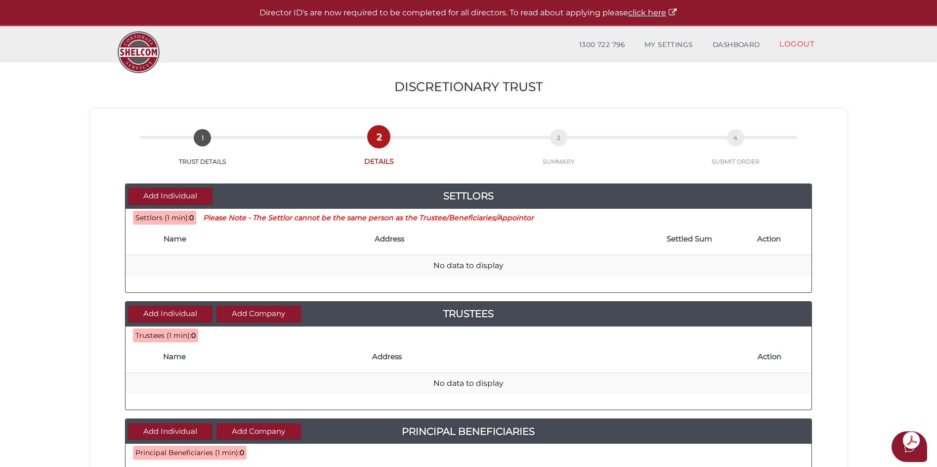
click at [176, 240] on h4 "Name" at bounding box center [264, 239] width 201 height 8
click at [165, 195] on button "Add Individual" at bounding box center [170, 196] width 85 height 16
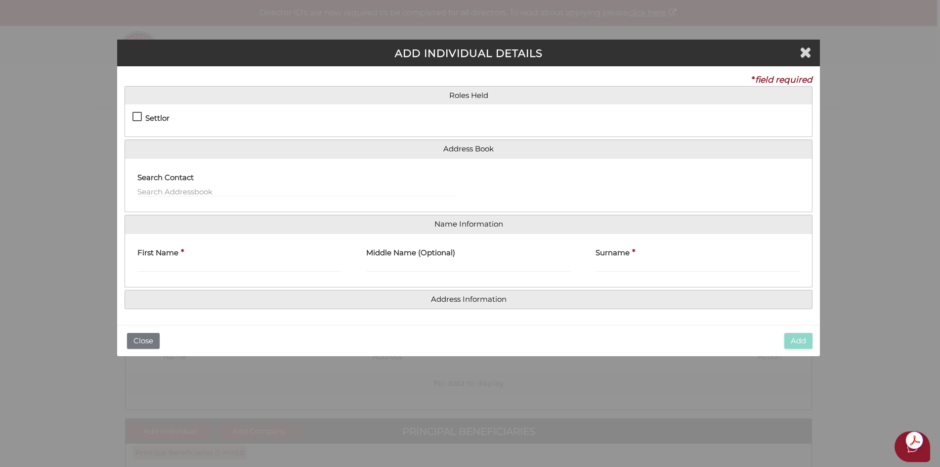
click at [137, 114] on label "Settlor" at bounding box center [151, 120] width 37 height 12
checkbox input "true"
type input "10"
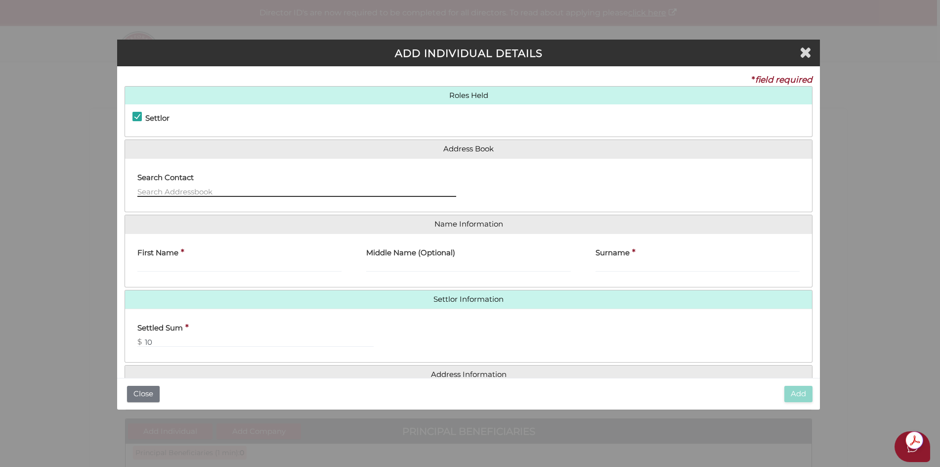
click at [163, 191] on input "text" at bounding box center [296, 191] width 319 height 11
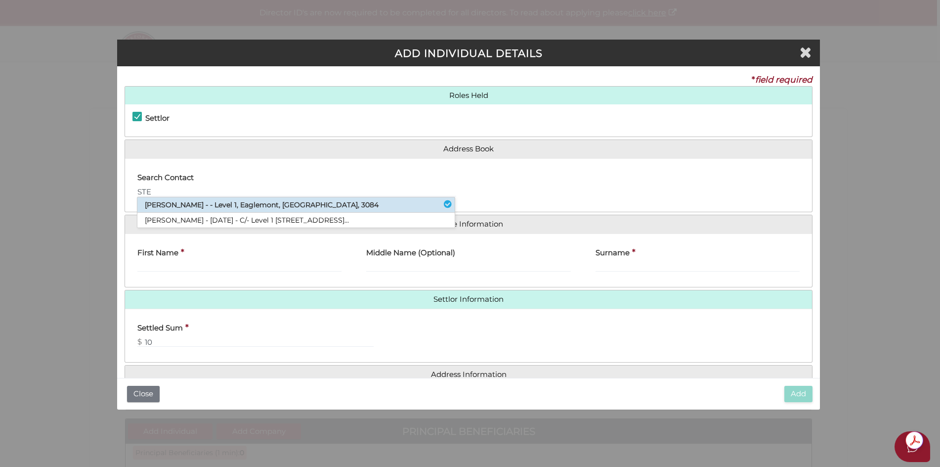
click at [196, 205] on li "Steve Ashman - - Level 1, Eaglemont, VIC, 3084" at bounding box center [295, 204] width 317 height 15
type input "Steve"
type input "Ashman"
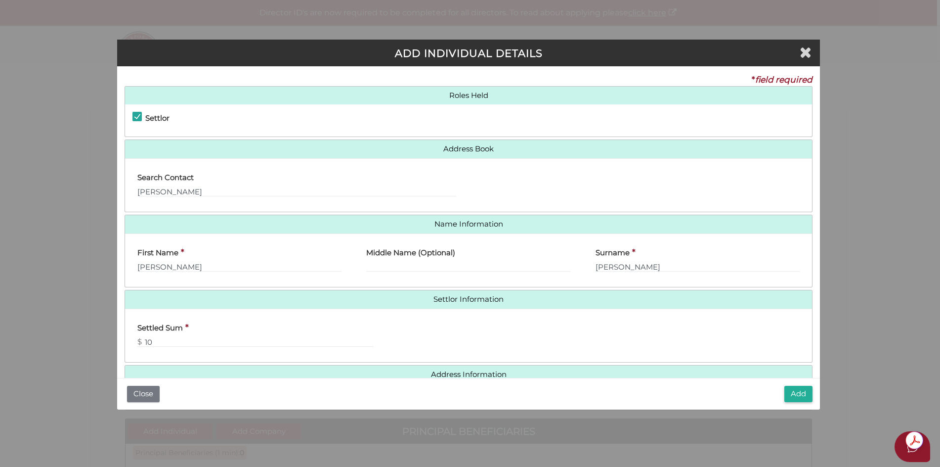
scroll to position [21, 0]
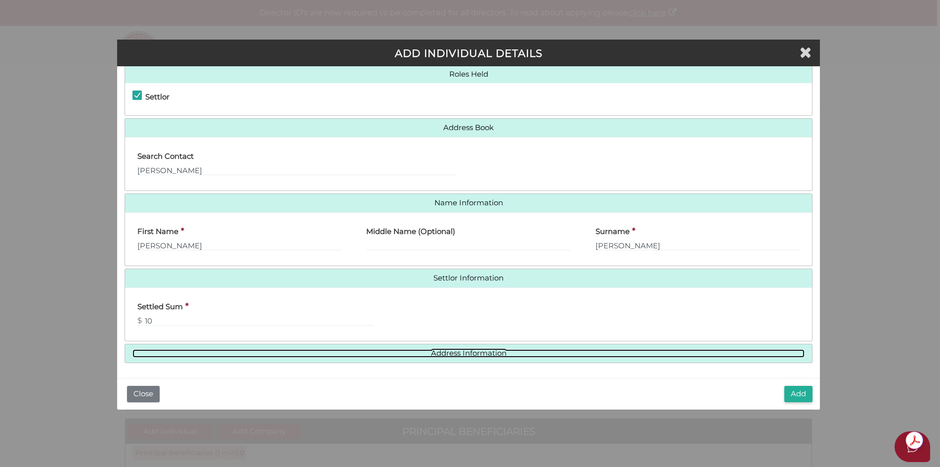
click at [457, 353] on link "Address Information" at bounding box center [469, 353] width 672 height 8
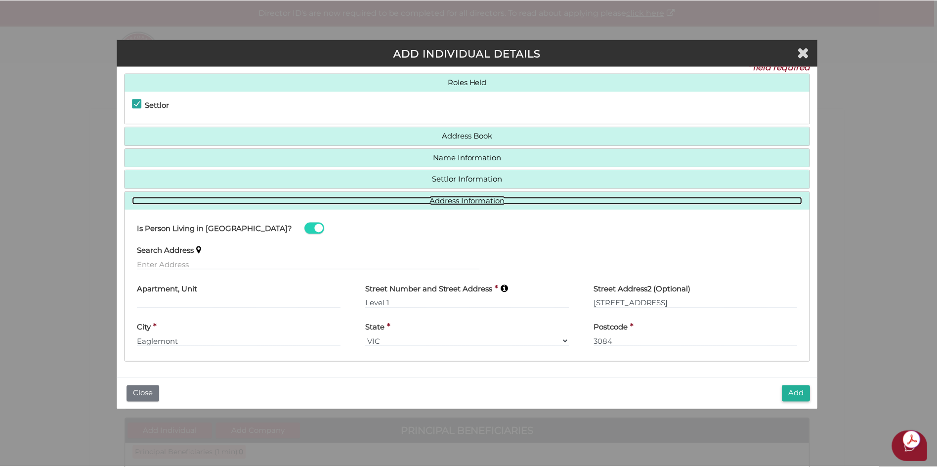
scroll to position [12, 0]
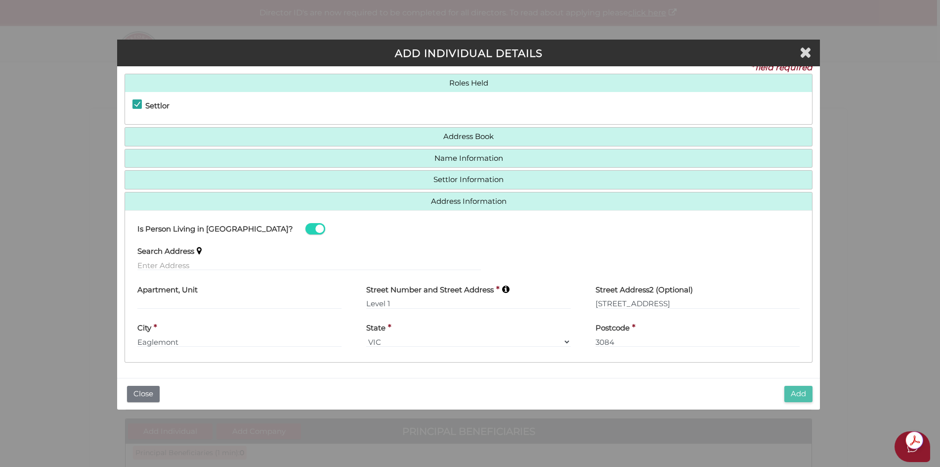
click at [800, 394] on button "Add" at bounding box center [799, 394] width 28 height 16
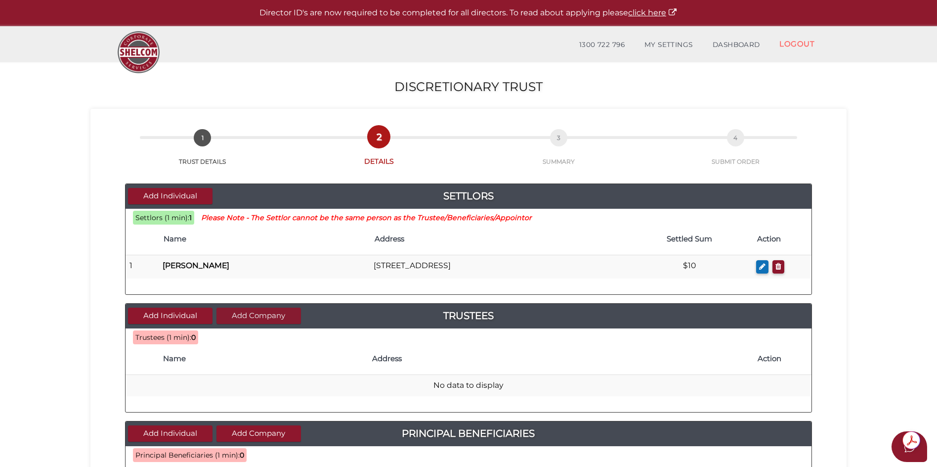
click at [259, 313] on button "Add Company" at bounding box center [259, 316] width 85 height 16
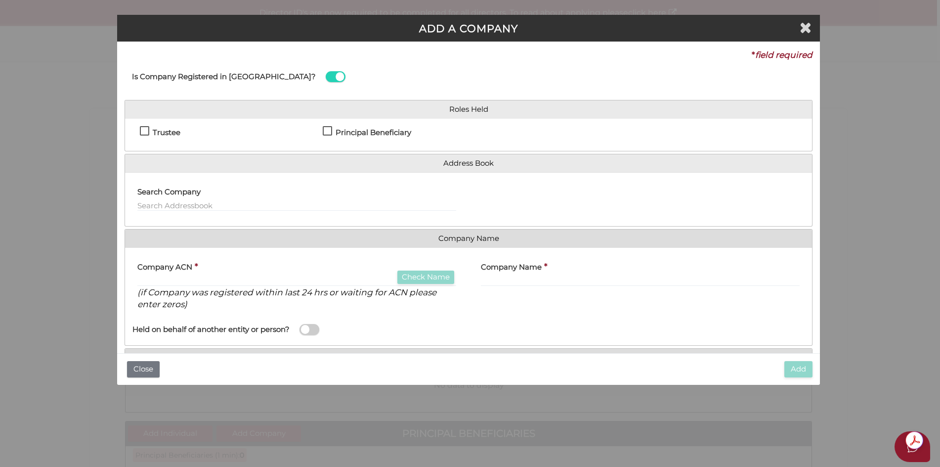
click at [145, 131] on label "Trustee" at bounding box center [160, 135] width 41 height 12
checkbox input "true"
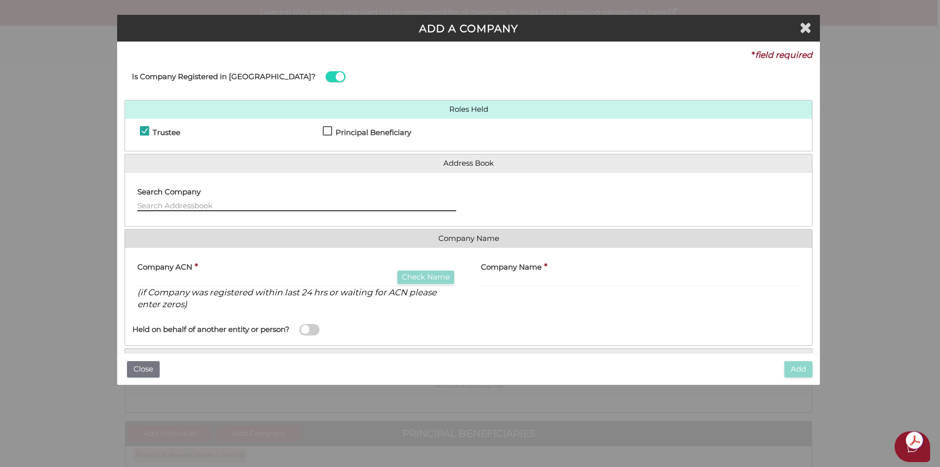
click at [152, 200] on input "text" at bounding box center [296, 205] width 319 height 11
type input "AURORA TRUSTEE PTY LTD"
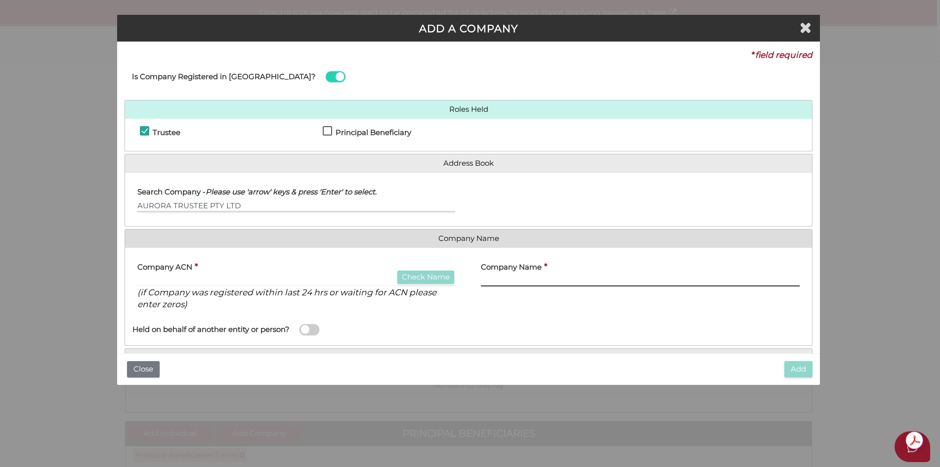
click at [500, 278] on input "text" at bounding box center [640, 280] width 319 height 11
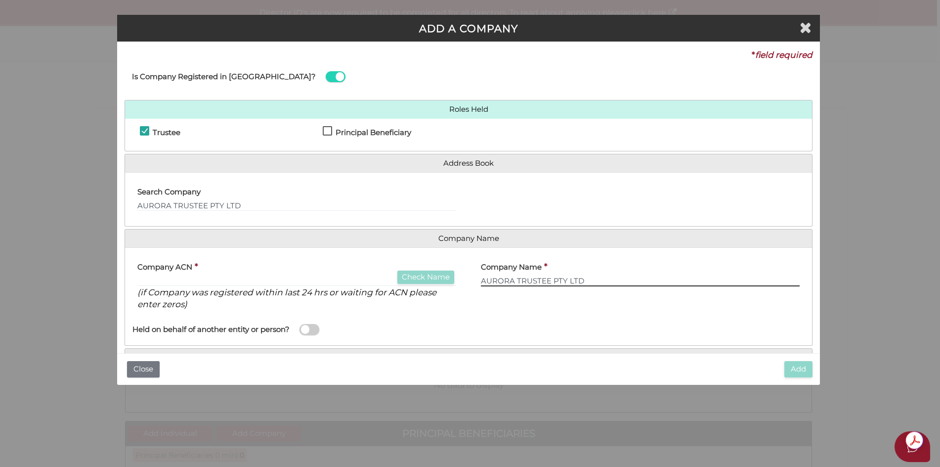
scroll to position [51, 0]
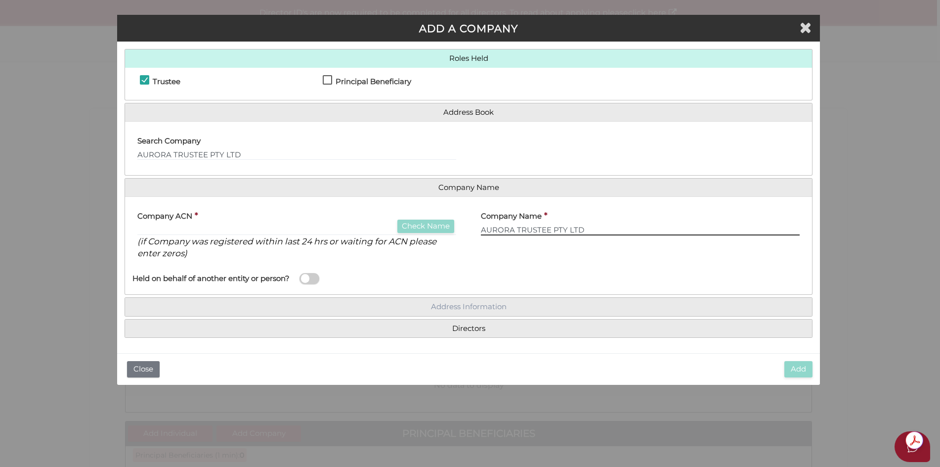
type input "AURORA TRUSTEE PTY LTD"
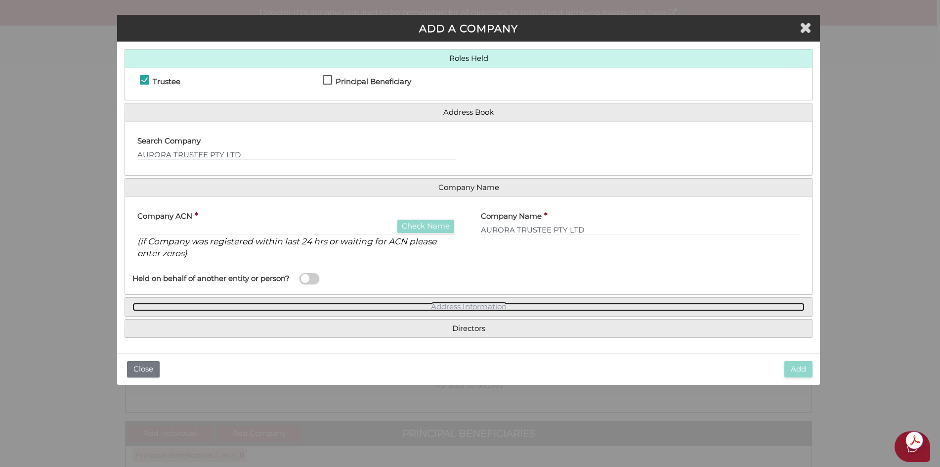
click at [471, 307] on link "Address Information" at bounding box center [469, 307] width 672 height 8
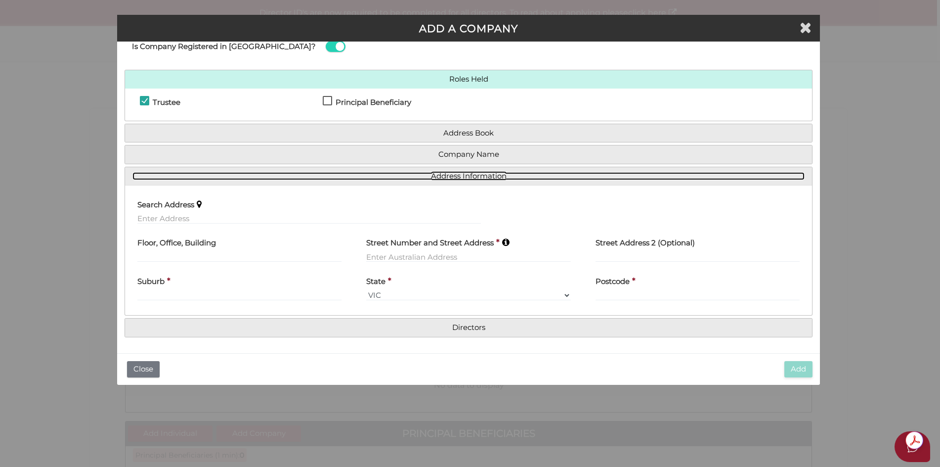
scroll to position [30, 0]
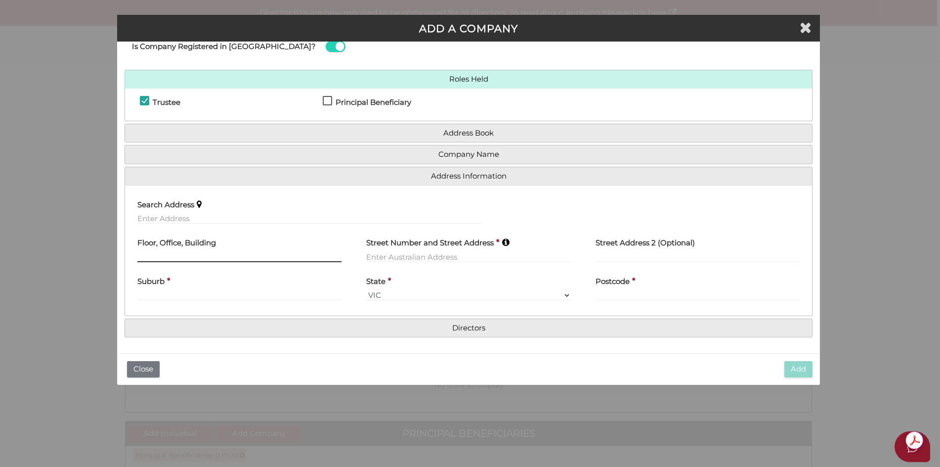
click at [147, 254] on input "text" at bounding box center [239, 256] width 204 height 11
type input "LEVEL 1"
type input "[STREET_ADDRESS]"
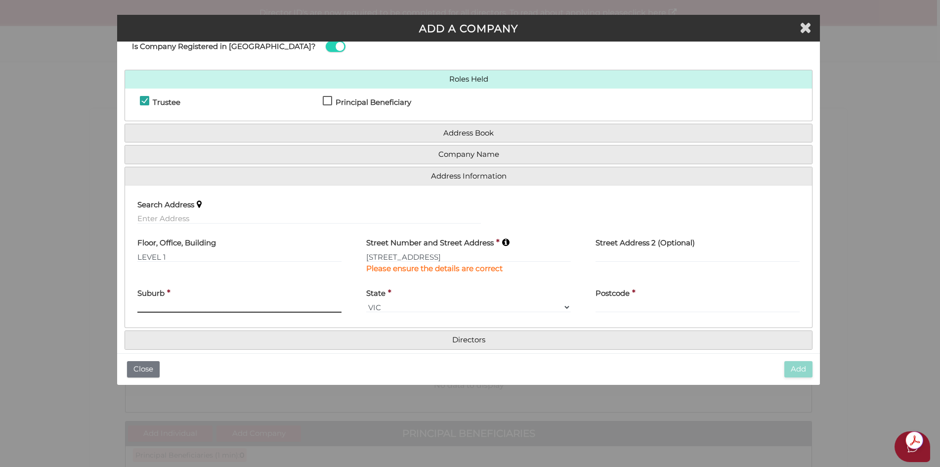
drag, startPoint x: 149, startPoint y: 304, endPoint x: 158, endPoint y: 304, distance: 8.4
click at [149, 304] on input "text" at bounding box center [239, 307] width 204 height 11
type input "EAGLEMONT"
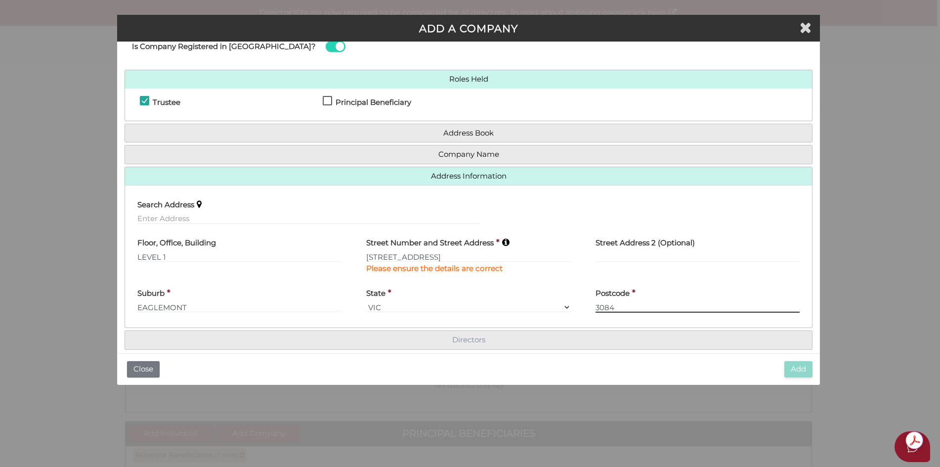
type input "3084"
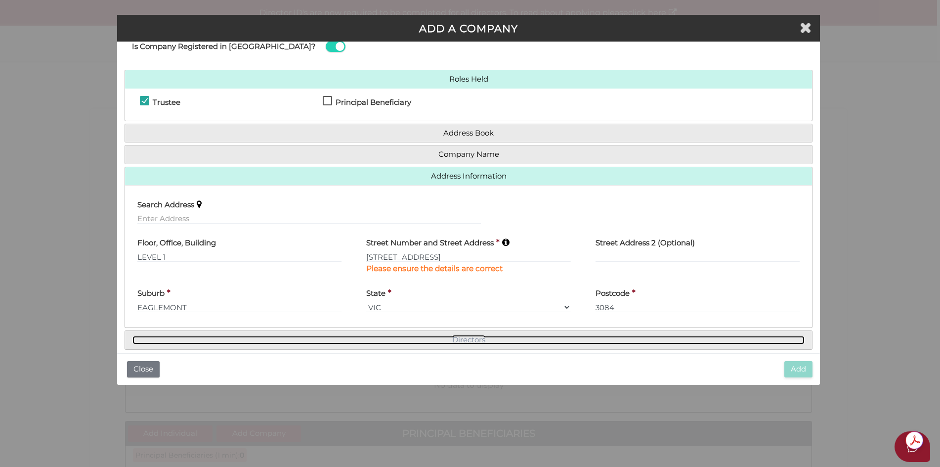
click at [464, 341] on link "Directors" at bounding box center [469, 340] width 672 height 8
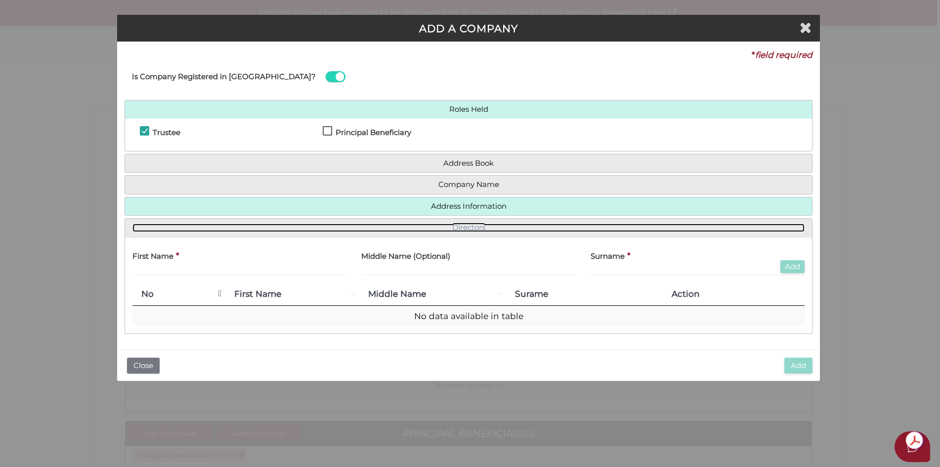
scroll to position [0, 0]
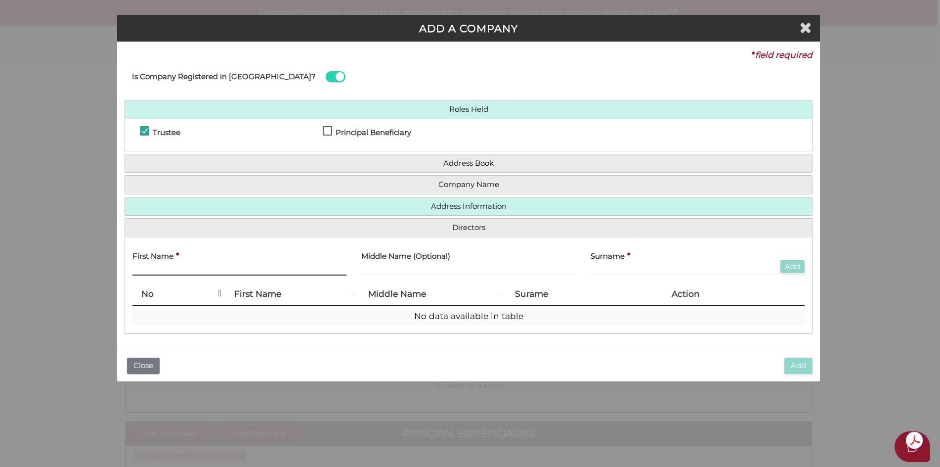
click at [153, 269] on input "text" at bounding box center [240, 270] width 214 height 11
type input "E"
type input "DEVEDA"
type input "NICOLE"
type input "[PERSON_NAME]"
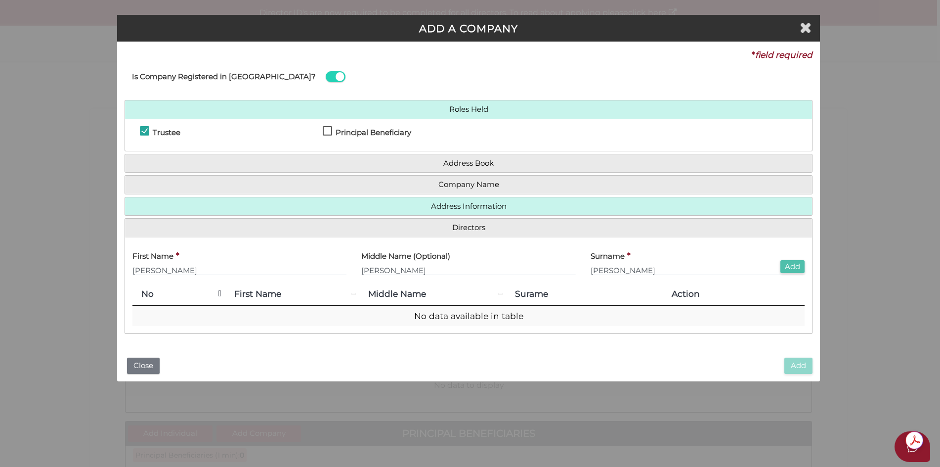
click at [793, 267] on button "Add" at bounding box center [793, 266] width 24 height 13
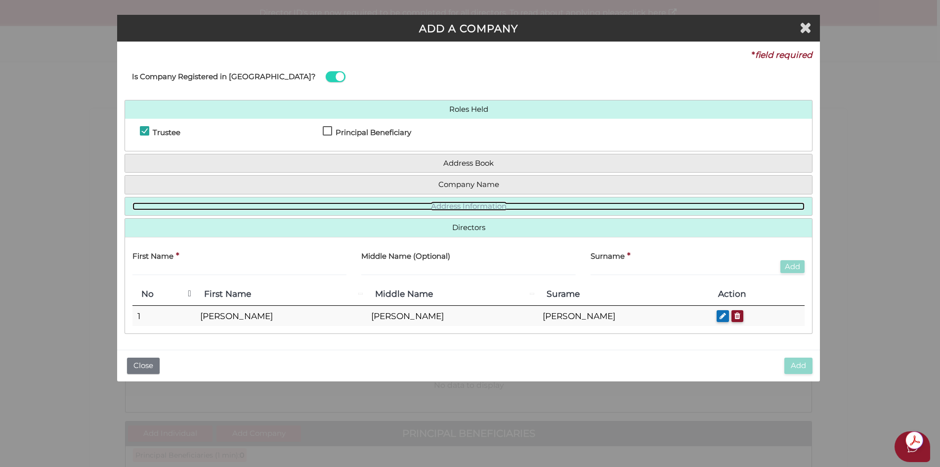
click at [476, 205] on link "Address Information" at bounding box center [469, 206] width 672 height 8
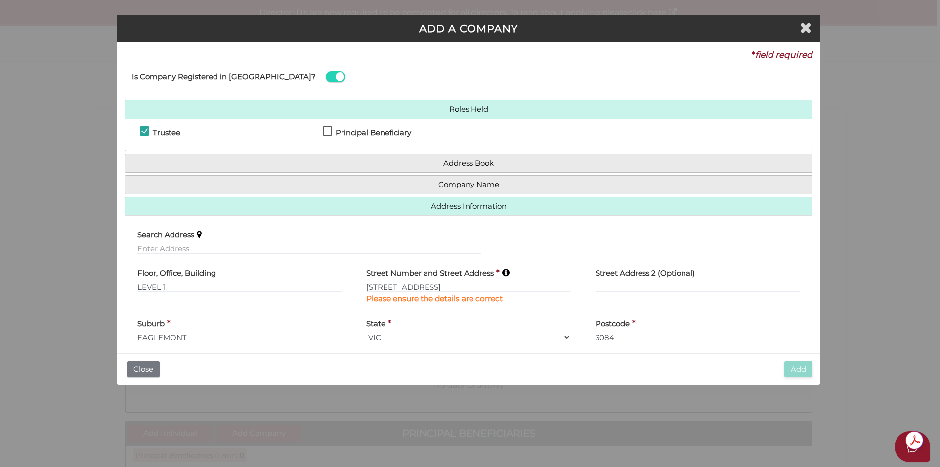
scroll to position [42, 0]
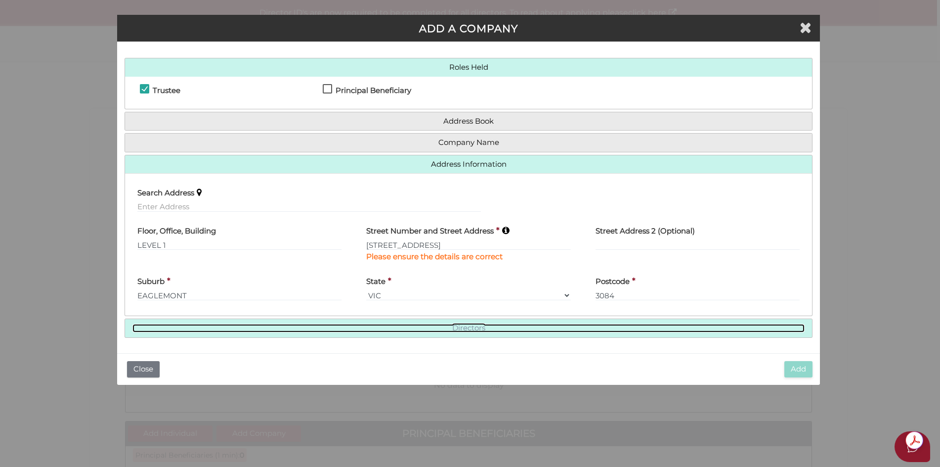
click at [466, 329] on link "Directors" at bounding box center [469, 328] width 672 height 8
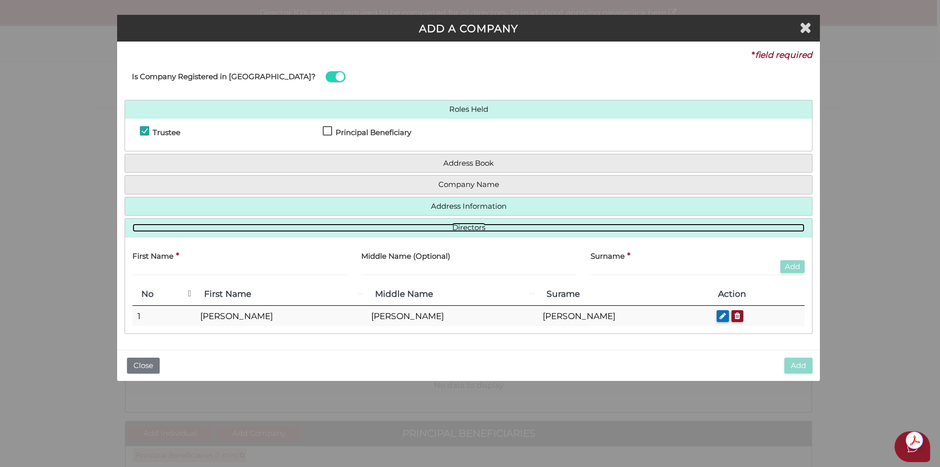
scroll to position [0, 0]
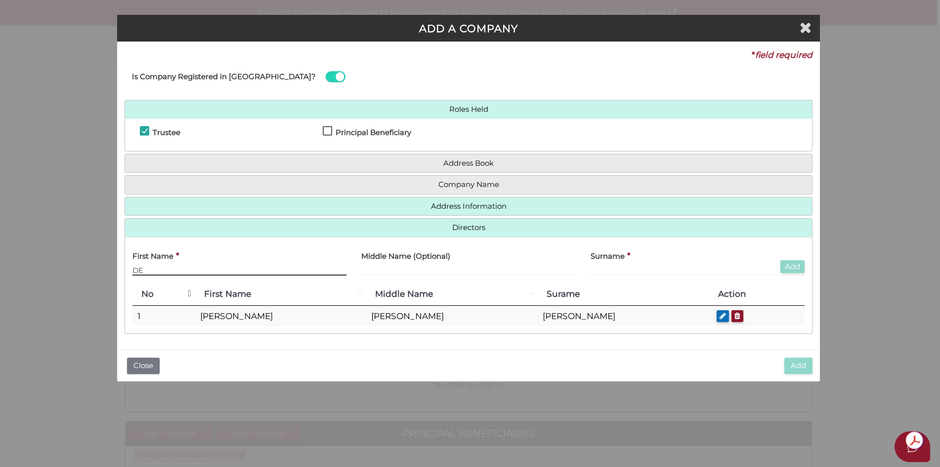
type input "D"
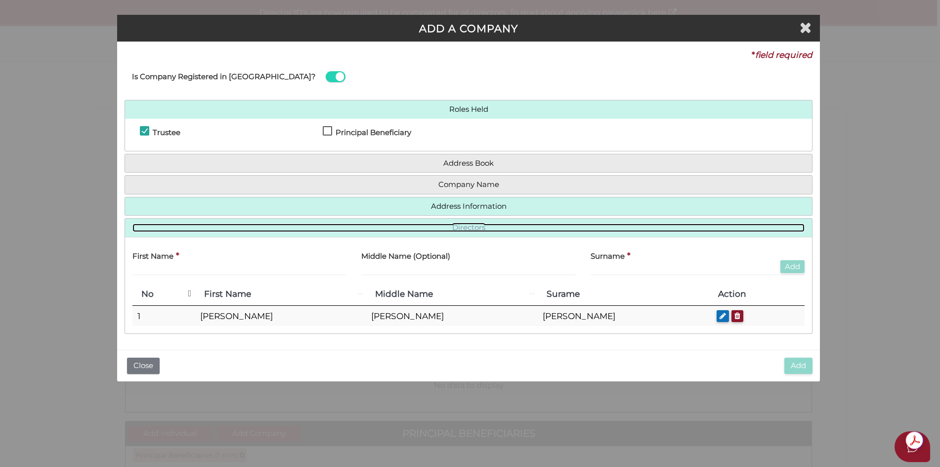
click at [475, 228] on link "Directors" at bounding box center [469, 227] width 672 height 8
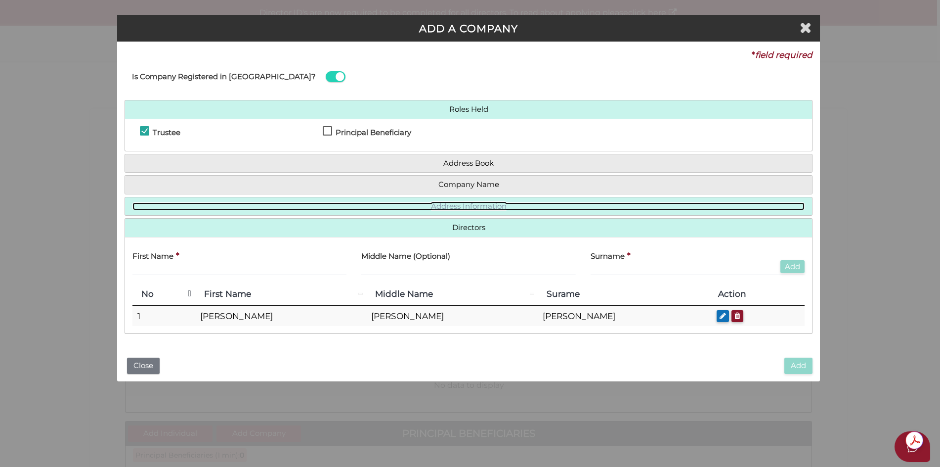
click at [511, 205] on link "Address Information" at bounding box center [469, 206] width 672 height 8
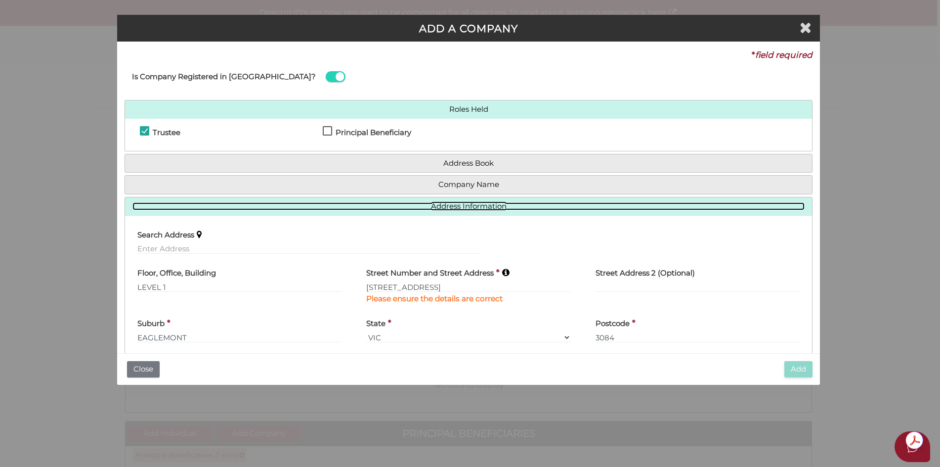
scroll to position [42, 0]
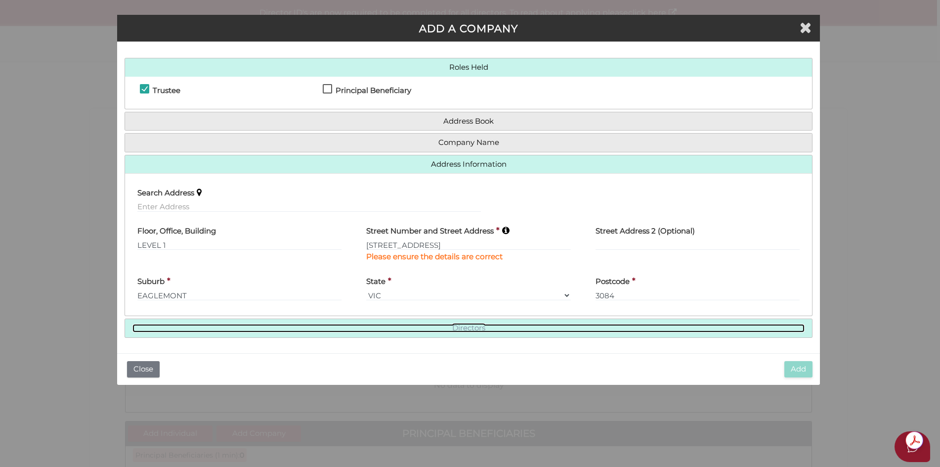
click at [474, 326] on link "Directors" at bounding box center [469, 328] width 672 height 8
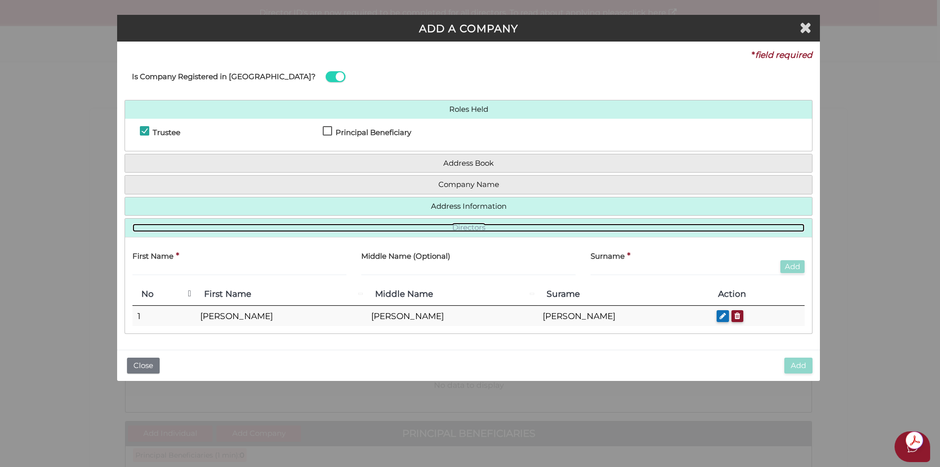
scroll to position [0, 0]
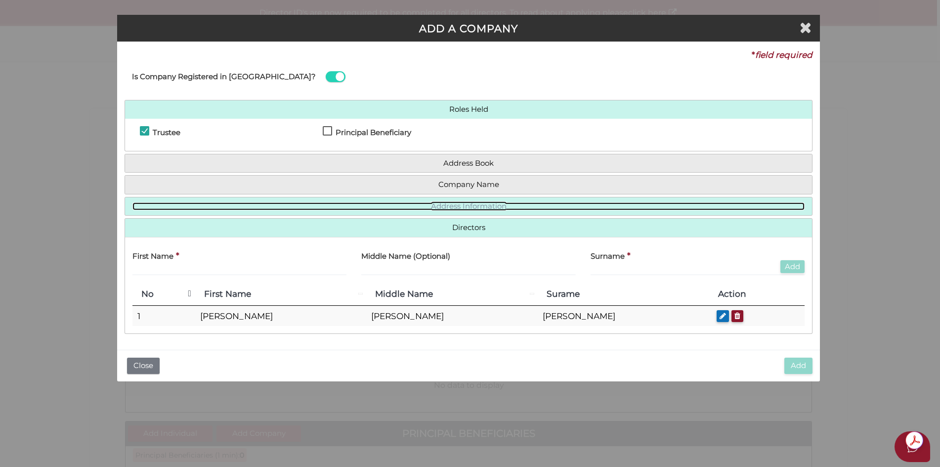
click at [482, 209] on link "Address Information" at bounding box center [469, 206] width 672 height 8
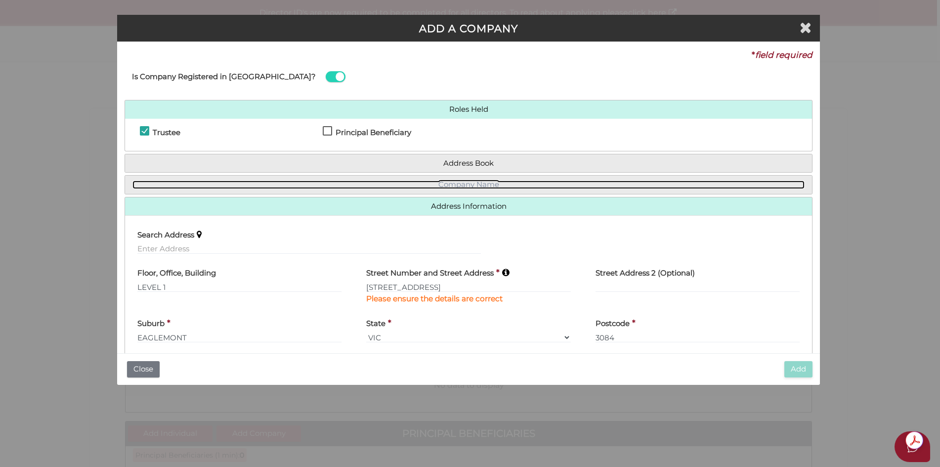
click at [495, 185] on link "Company Name" at bounding box center [469, 184] width 672 height 8
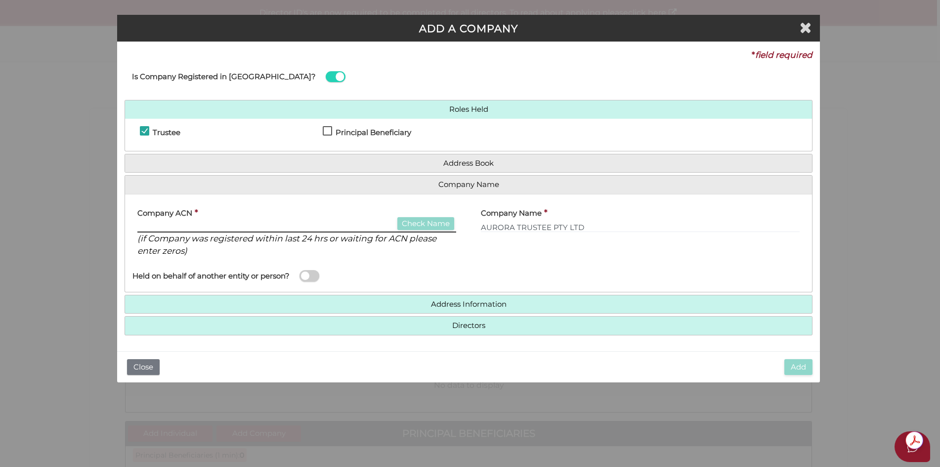
click at [211, 223] on input "text" at bounding box center [296, 226] width 319 height 11
type input "0"
type input "000000000"
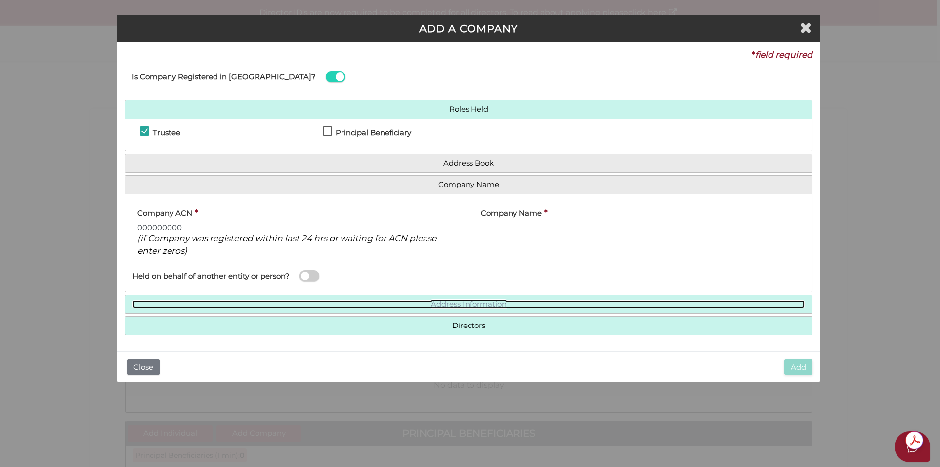
click at [494, 301] on link "Address Information" at bounding box center [469, 304] width 672 height 8
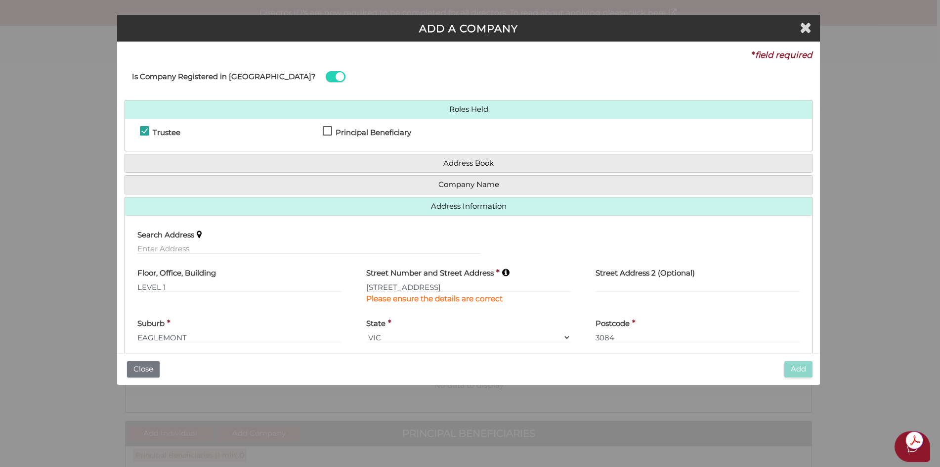
scroll to position [42, 0]
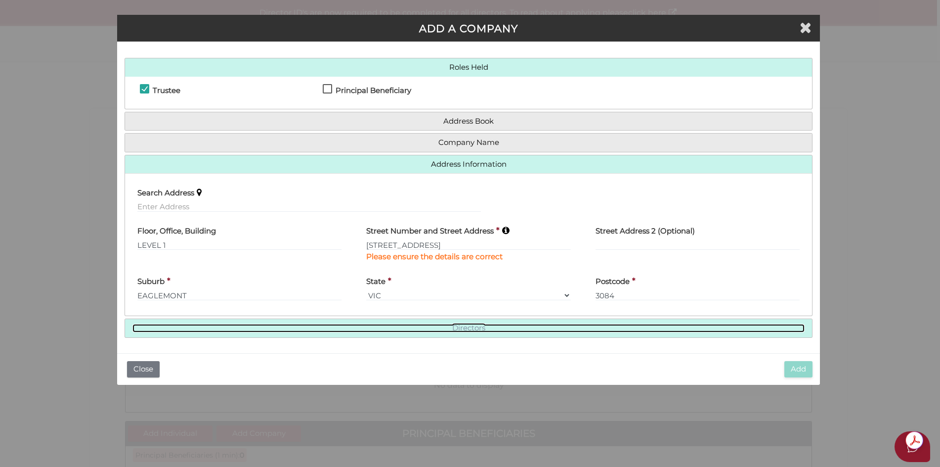
drag, startPoint x: 453, startPoint y: 324, endPoint x: 502, endPoint y: 302, distance: 54.2
click at [453, 325] on link "Directors" at bounding box center [469, 328] width 672 height 8
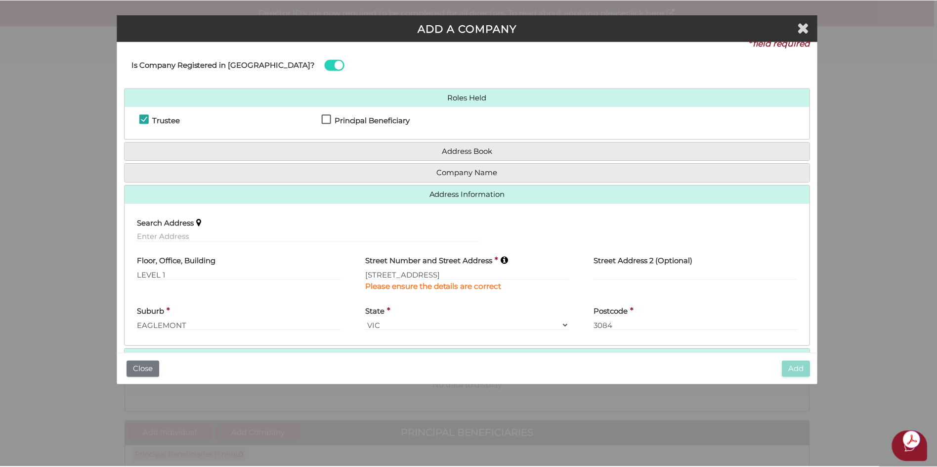
scroll to position [0, 0]
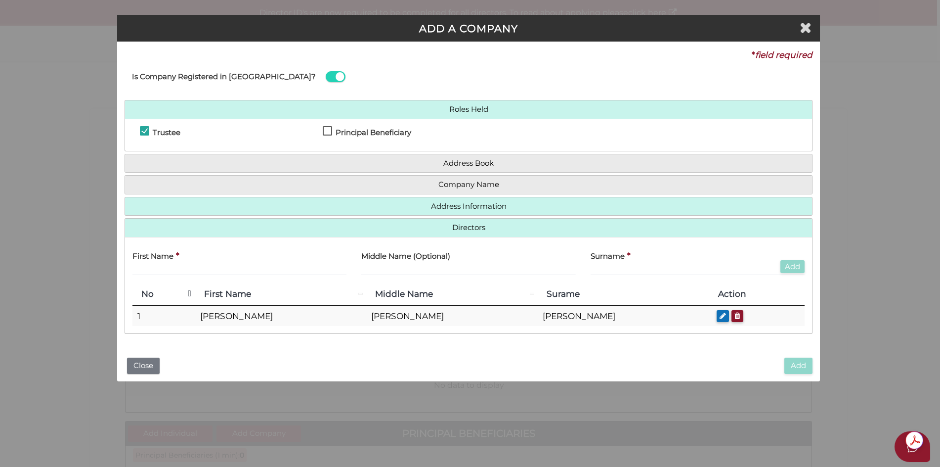
click at [325, 131] on label "Principal Beneficiary" at bounding box center [367, 135] width 89 height 12
click at [330, 129] on label "Principal Beneficiary" at bounding box center [367, 135] width 89 height 12
checkbox input "false"
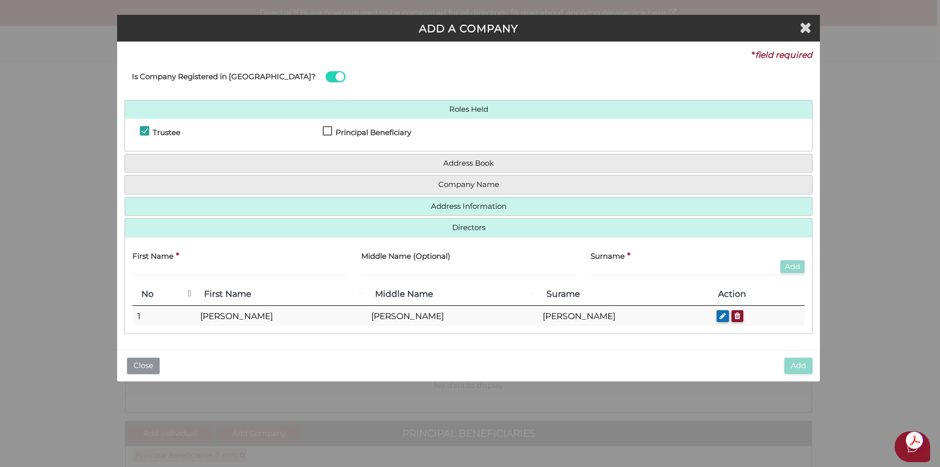
click at [149, 364] on button "Close" at bounding box center [143, 365] width 33 height 16
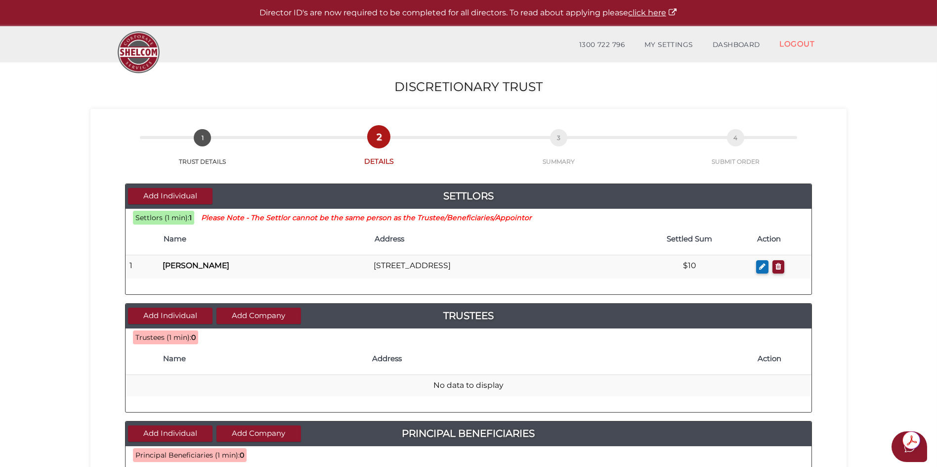
scroll to position [49, 0]
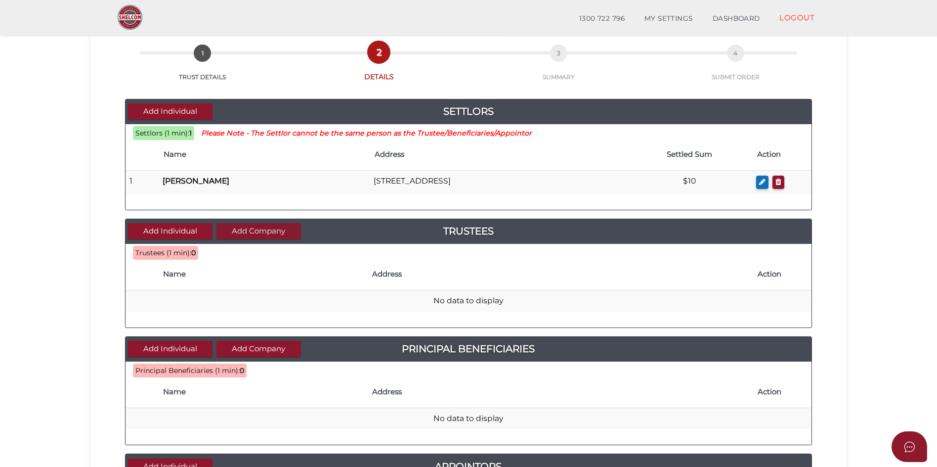
click at [258, 229] on button "Add Company" at bounding box center [259, 231] width 85 height 16
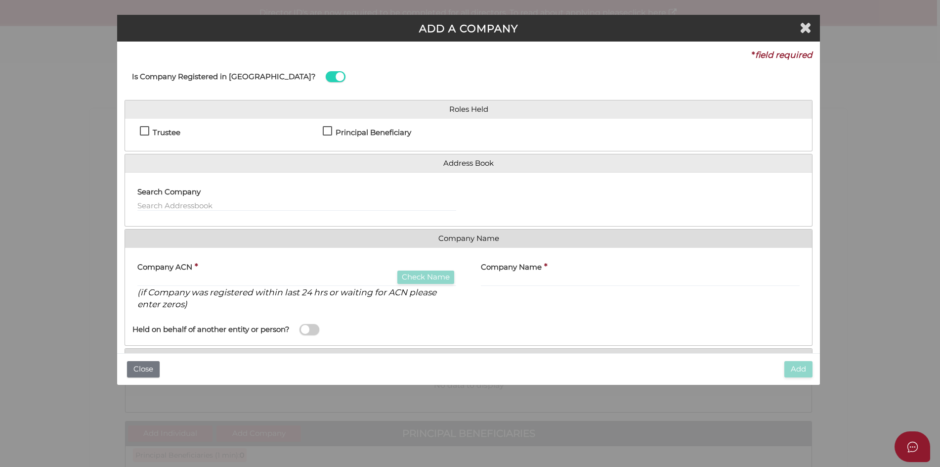
click at [143, 129] on label "Trustee" at bounding box center [160, 135] width 41 height 12
checkbox input "true"
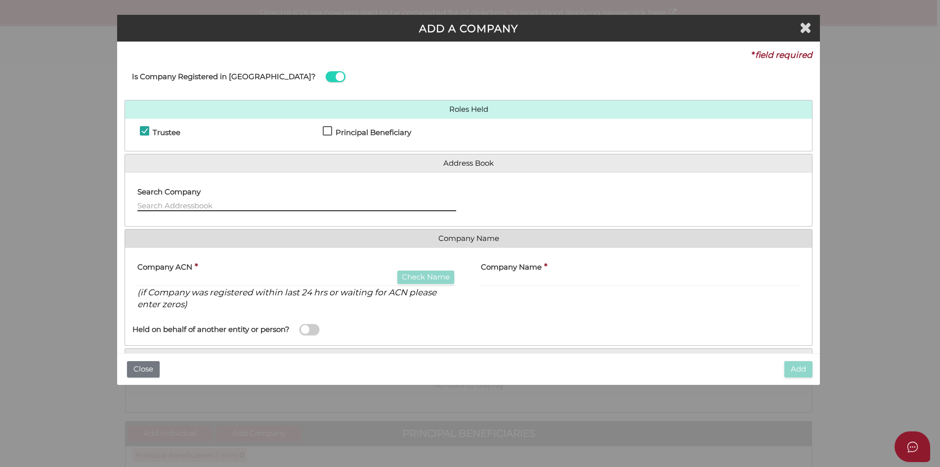
click at [229, 203] on input "text" at bounding box center [296, 205] width 319 height 11
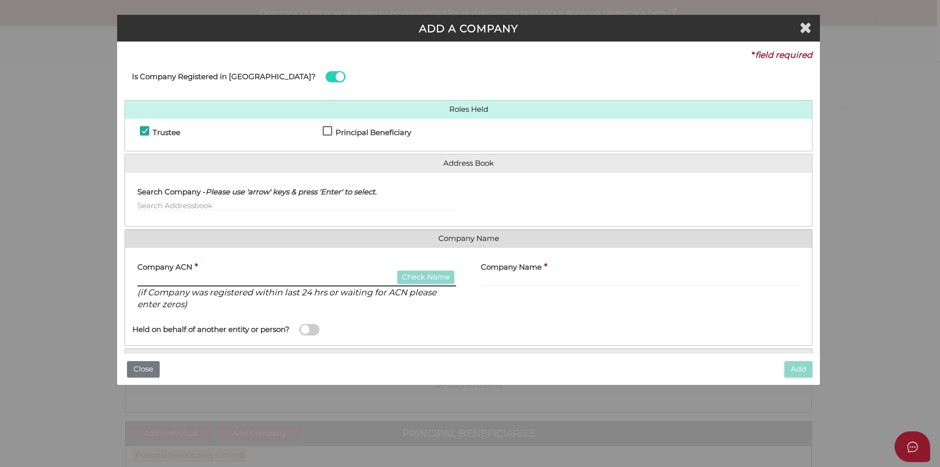
click at [238, 280] on input "text" at bounding box center [296, 280] width 319 height 11
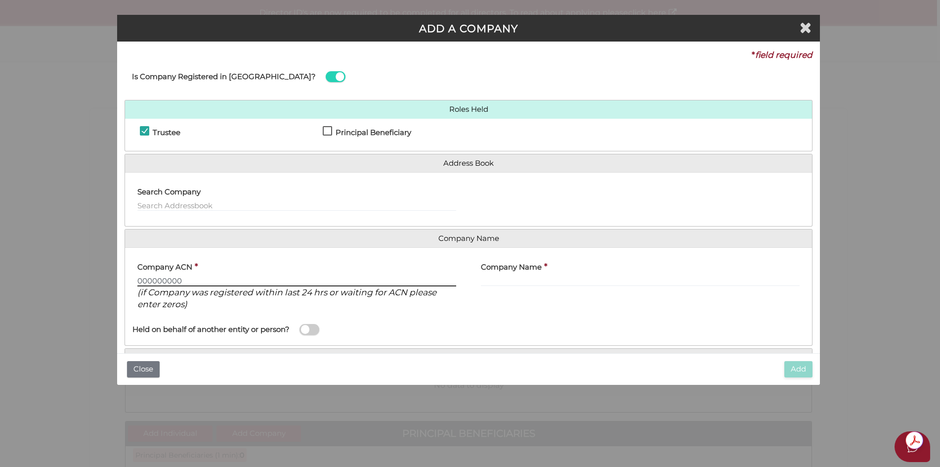
type input "000000000"
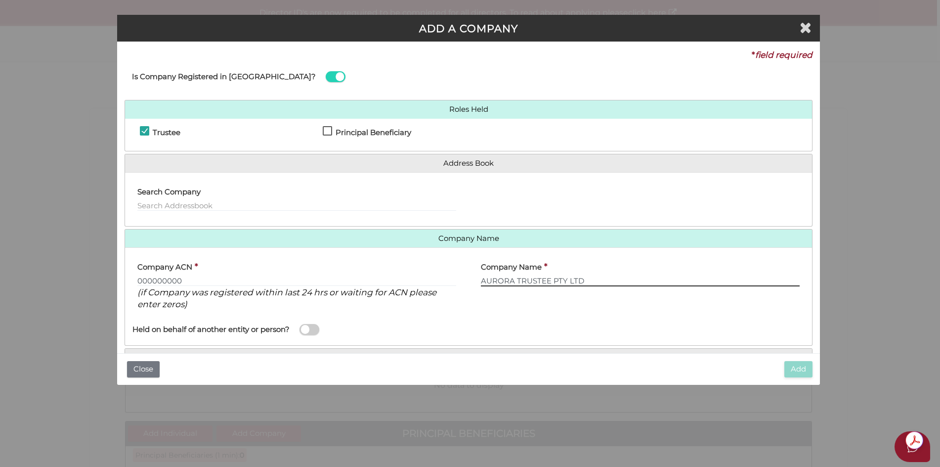
type input "AURORA TRUSTEE PTY LTD"
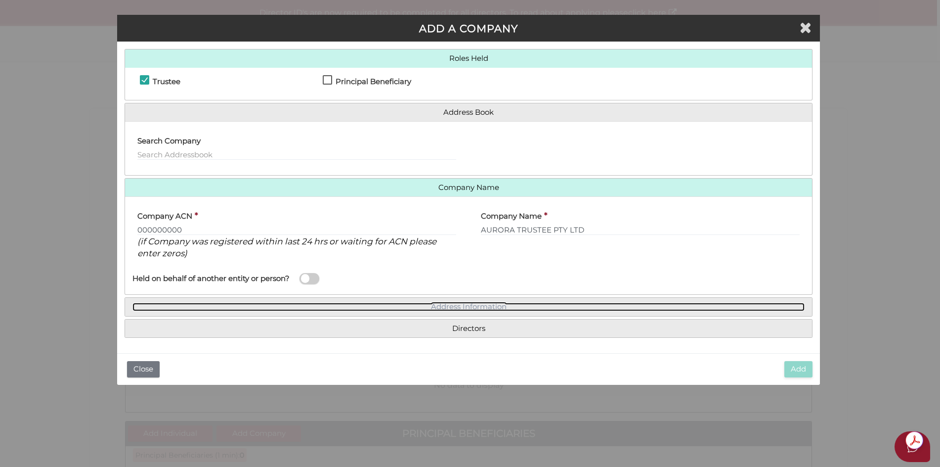
click at [472, 304] on link "Address Information" at bounding box center [469, 307] width 672 height 8
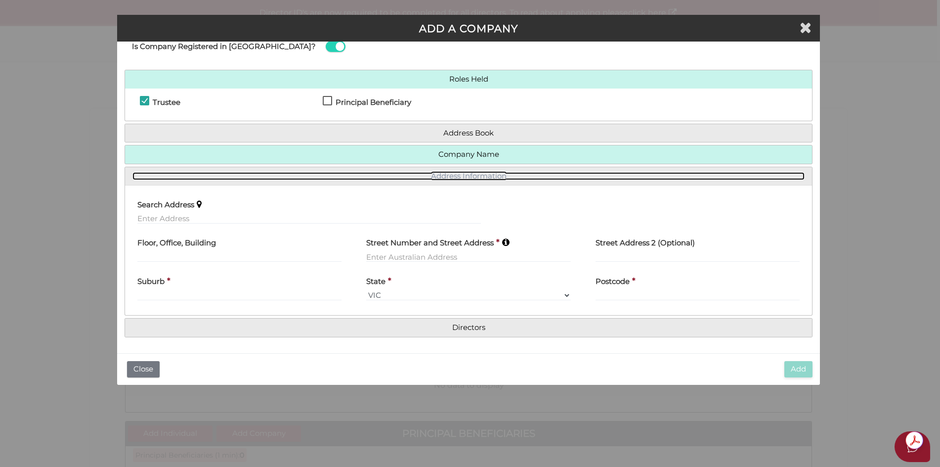
scroll to position [30, 0]
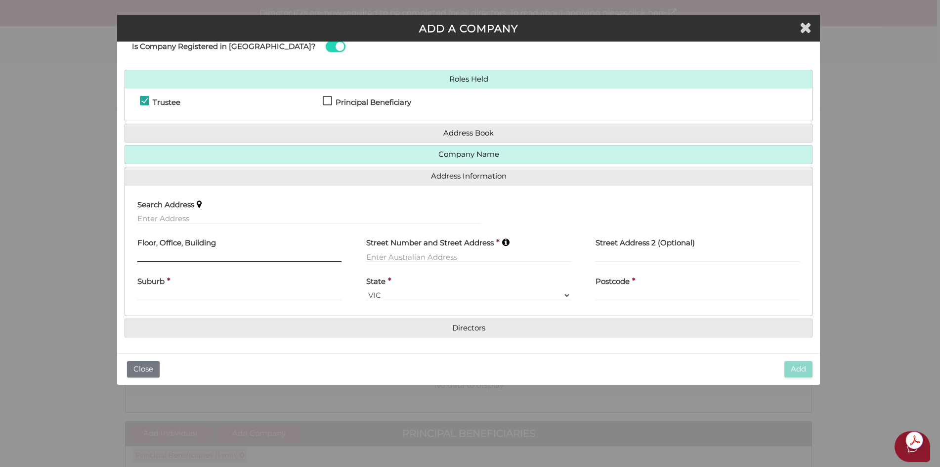
click at [156, 256] on input "text" at bounding box center [239, 256] width 204 height 11
type input "LEVEL 1"
type input "68 SILVERDALE ROAD"
click at [140, 291] on div "Suburb *" at bounding box center [239, 284] width 204 height 31
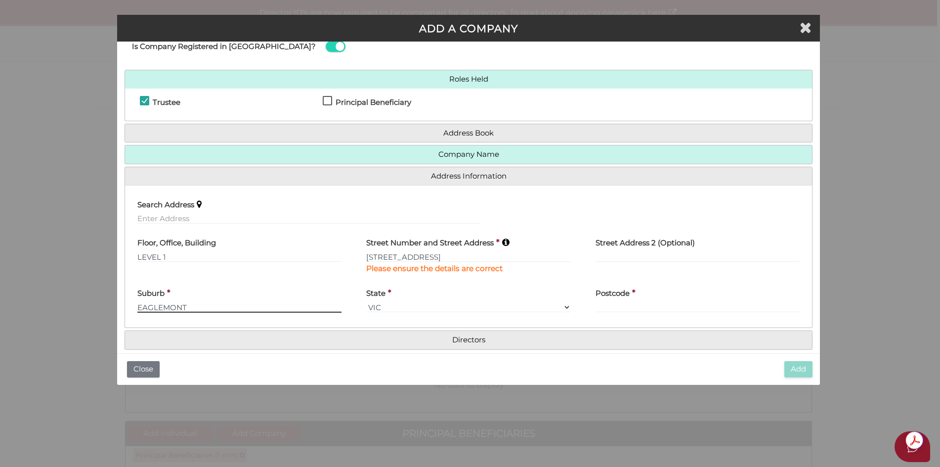
type input "EAGLEMONT"
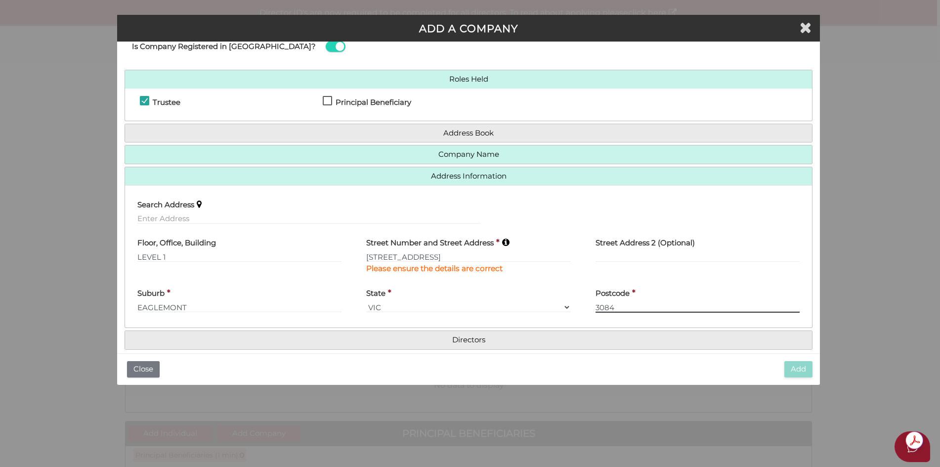
type input "3084"
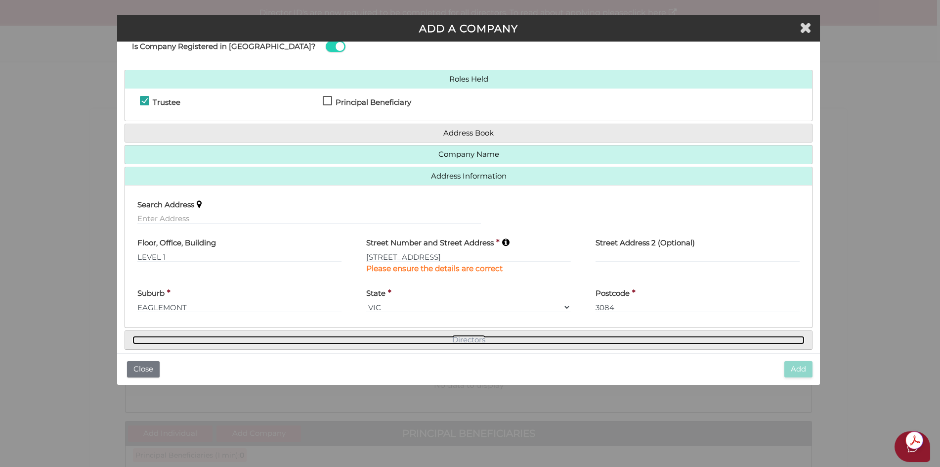
click at [470, 338] on link "Directors" at bounding box center [469, 340] width 672 height 8
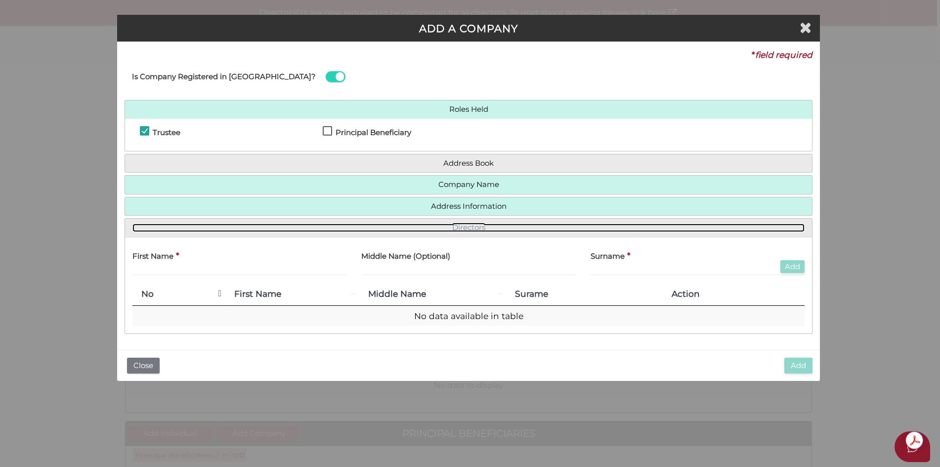
scroll to position [0, 0]
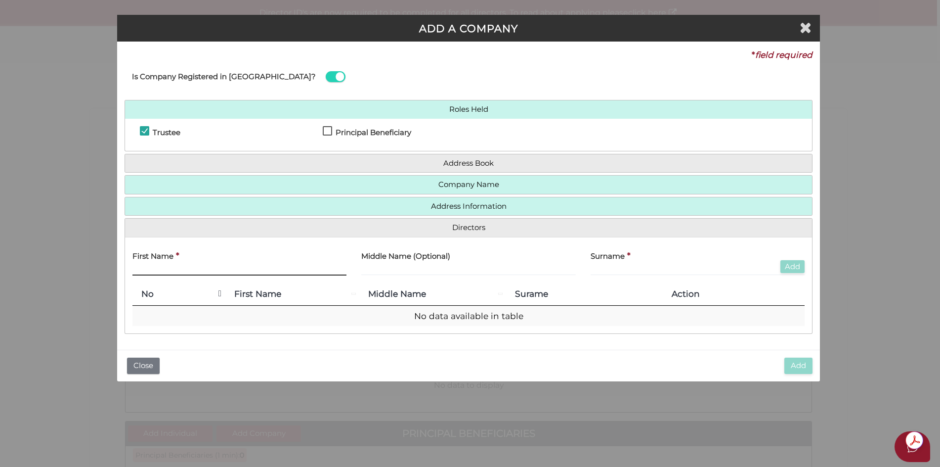
click at [145, 266] on input "text" at bounding box center [240, 270] width 214 height 11
type input "DEVEDA"
type input "NICOLE"
type input "[PERSON_NAME]"
click at [792, 267] on button "Add" at bounding box center [793, 266] width 24 height 13
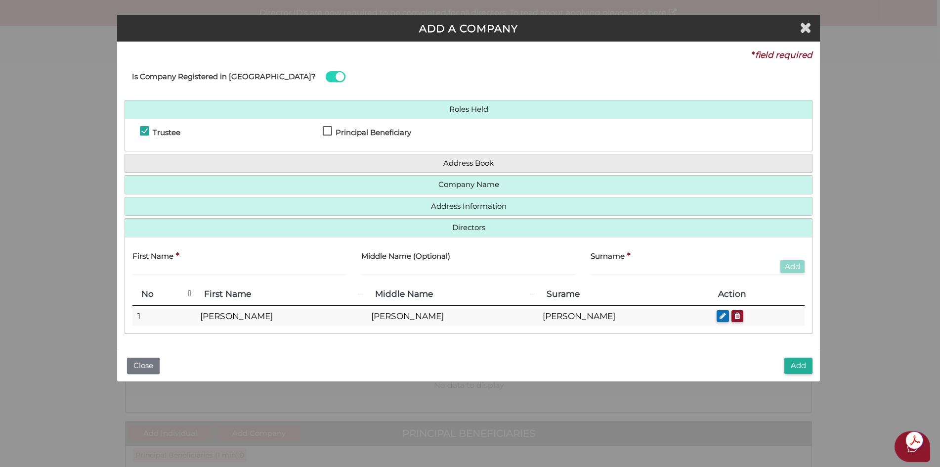
click at [798, 368] on button "Add" at bounding box center [799, 365] width 28 height 16
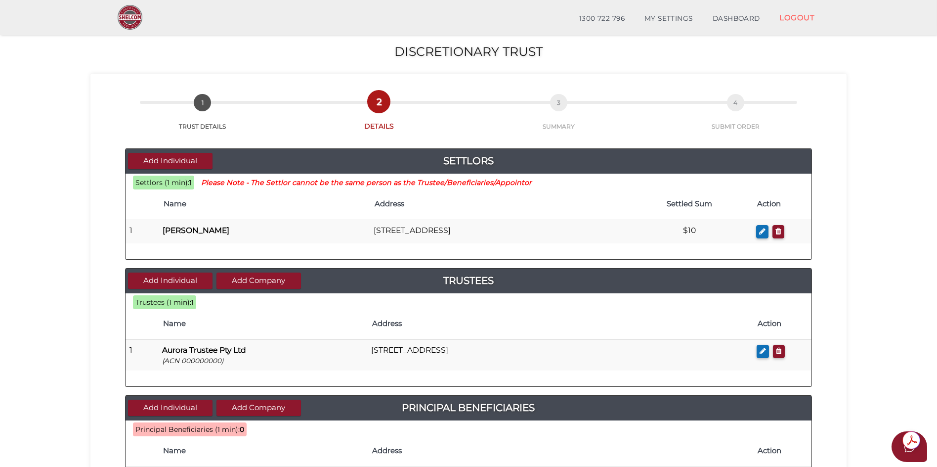
scroll to position [99, 0]
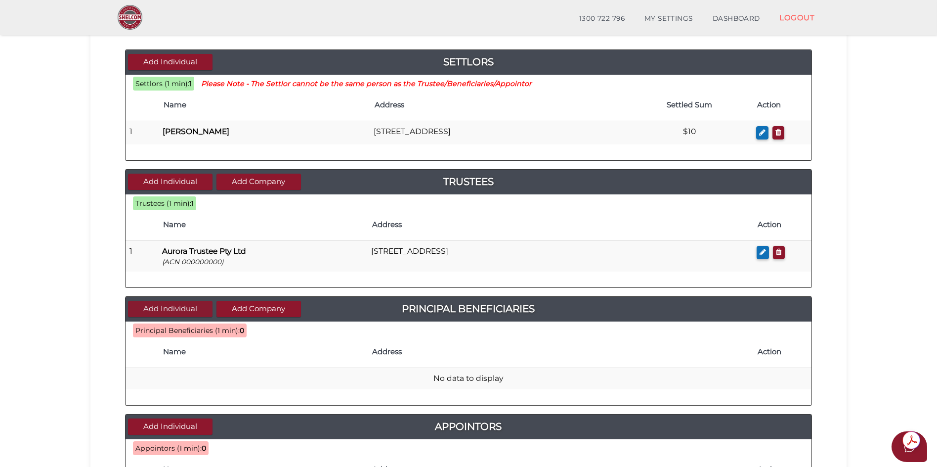
click at [153, 306] on button "Add Individual" at bounding box center [170, 309] width 85 height 16
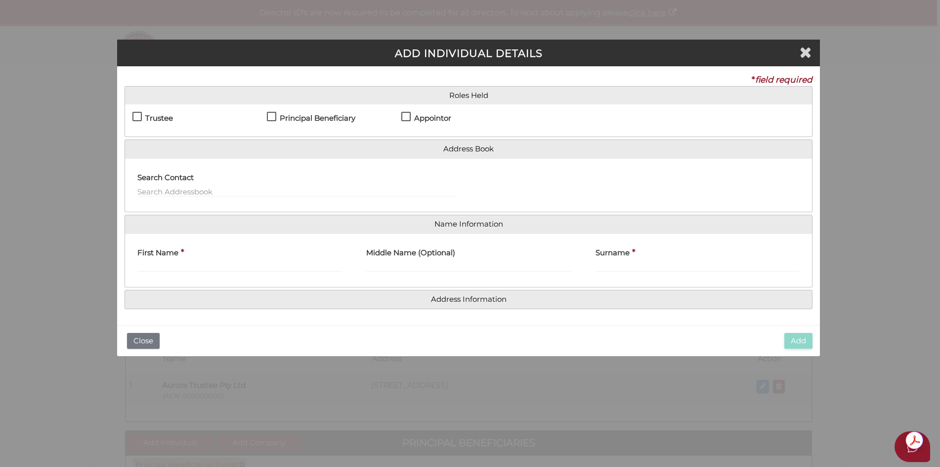
click at [271, 115] on label "Principal Beneficiary" at bounding box center [311, 120] width 89 height 12
checkbox input "true"
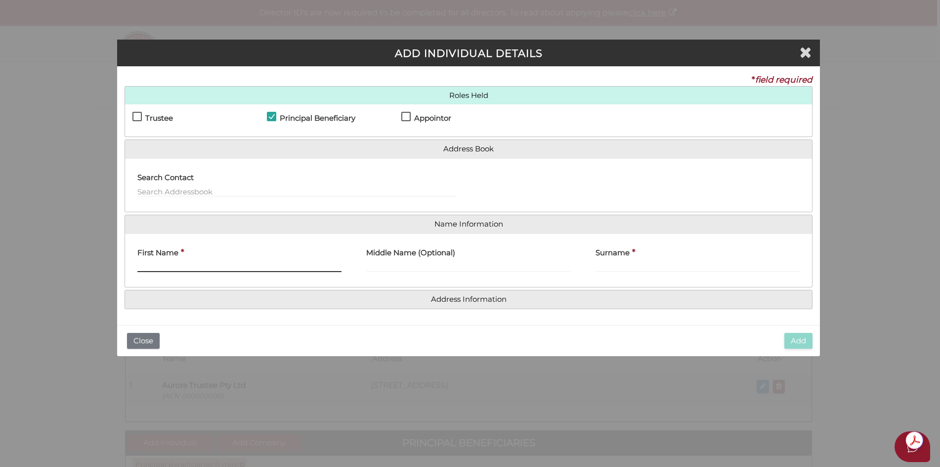
click at [151, 263] on input "First Name" at bounding box center [239, 266] width 204 height 11
type input "[PERSON_NAME]"
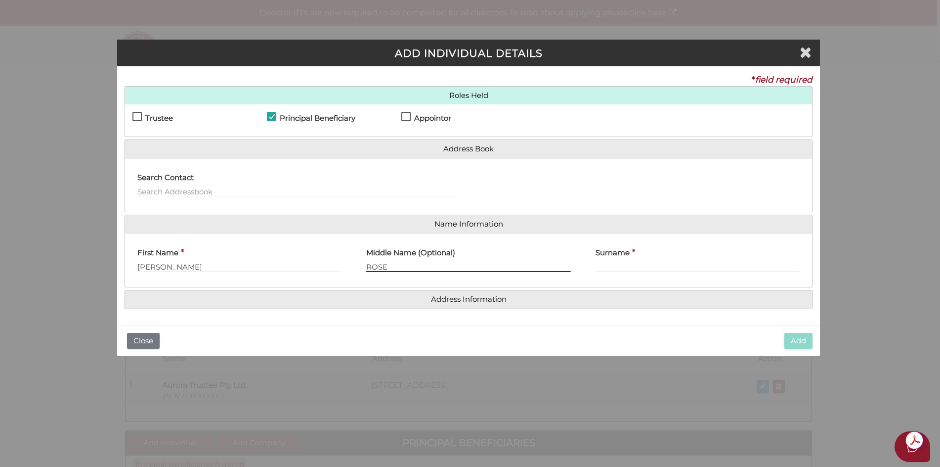
type input "ROSE"
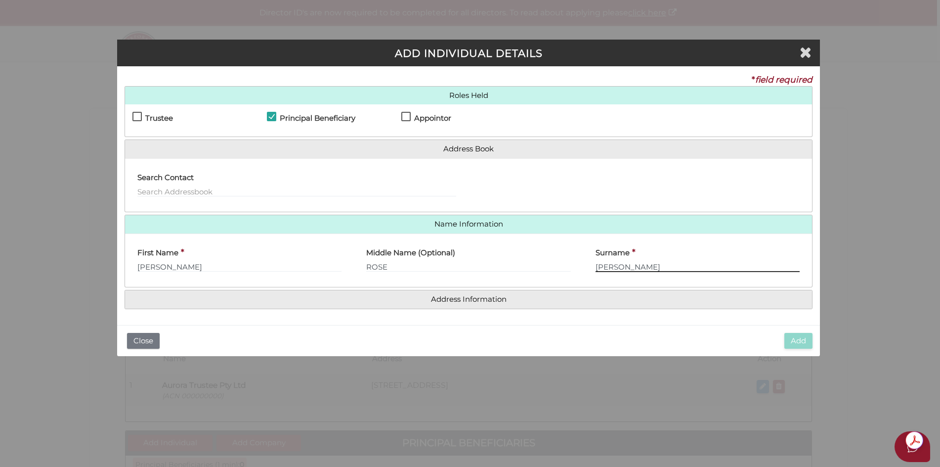
type input "[PERSON_NAME]"
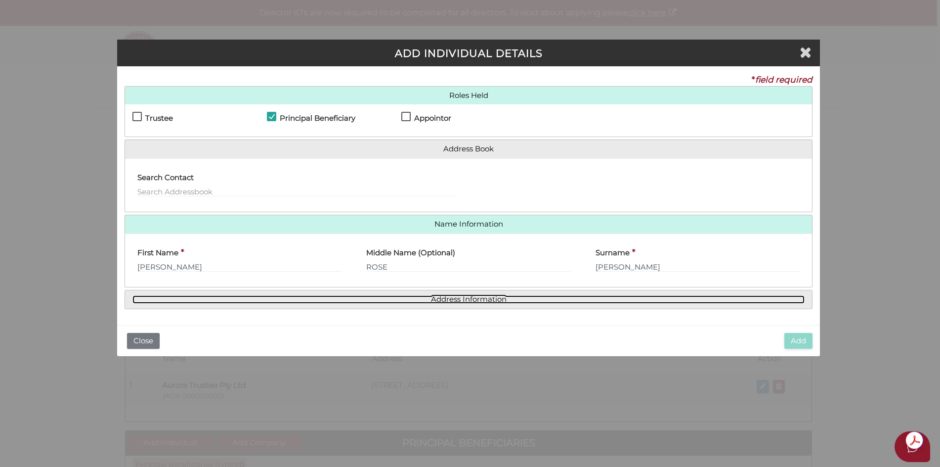
click at [453, 300] on link "Address Information" at bounding box center [469, 299] width 672 height 8
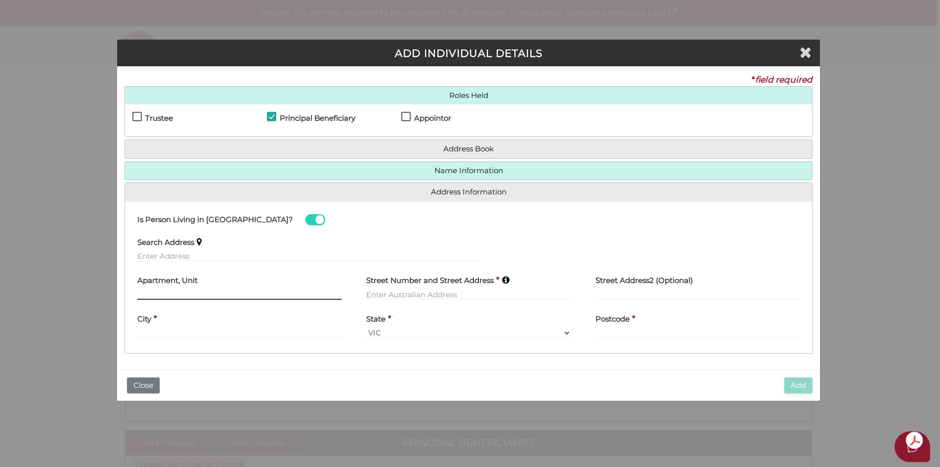
click at [160, 292] on input "text" at bounding box center [239, 294] width 204 height 11
type input "UNIT 2"
type input "[STREET_ADDRESS]"
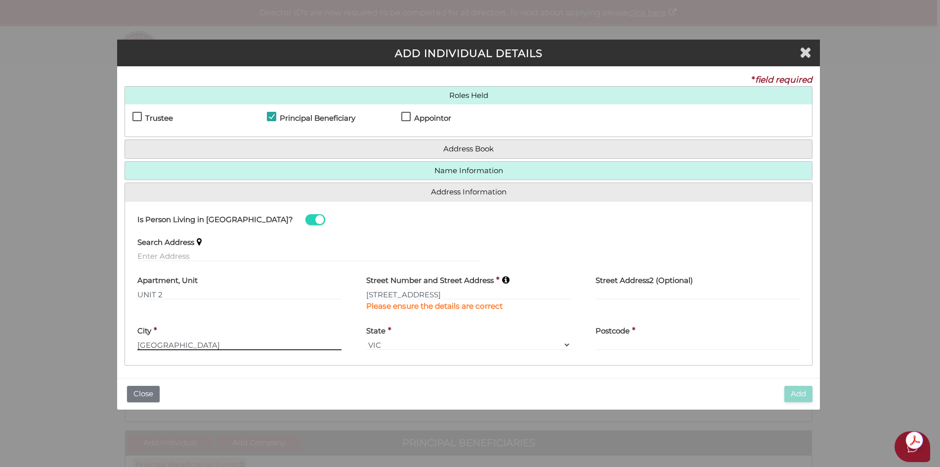
type input "[GEOGRAPHIC_DATA]"
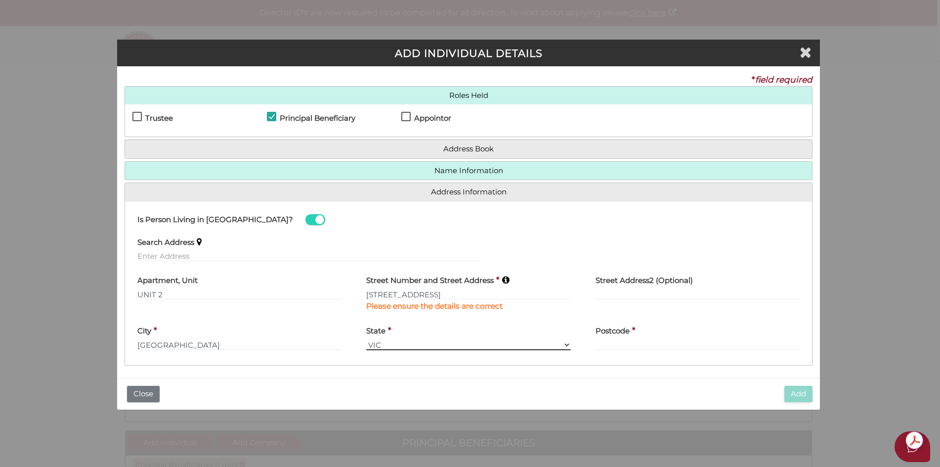
click at [564, 343] on select "VIC ACT [GEOGRAPHIC_DATA] [GEOGRAPHIC_DATA] QLD [GEOGRAPHIC_DATA] [GEOGRAPHIC_D…" at bounding box center [468, 344] width 204 height 11
select select "WA"
click at [366, 339] on select "VIC ACT [GEOGRAPHIC_DATA] [GEOGRAPHIC_DATA] QLD [GEOGRAPHIC_DATA] [GEOGRAPHIC_D…" at bounding box center [468, 344] width 204 height 11
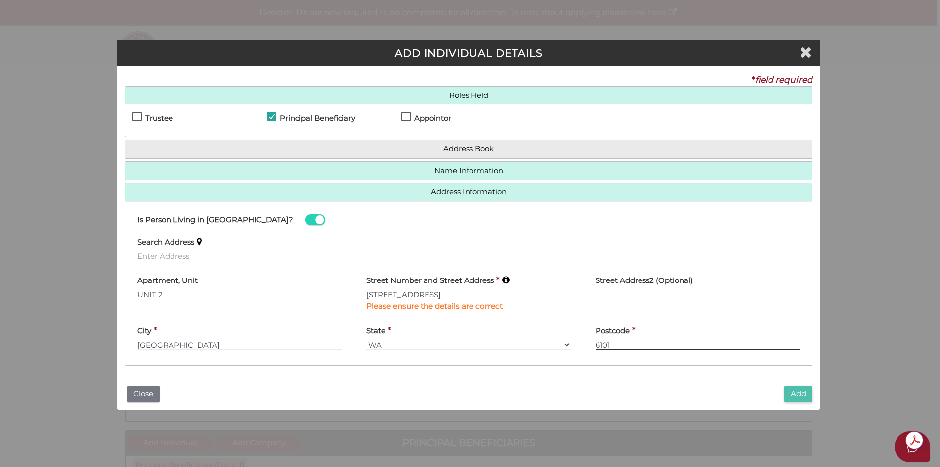
type input "6101"
click at [798, 395] on button "Add" at bounding box center [799, 394] width 28 height 16
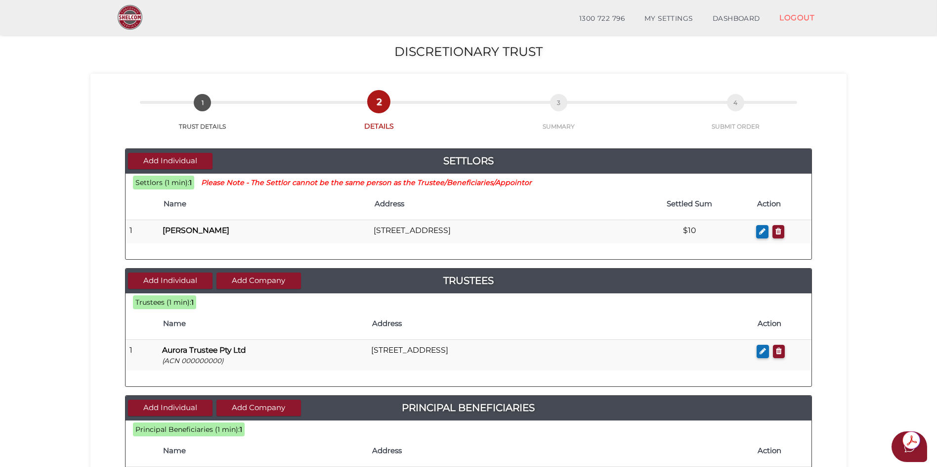
scroll to position [49, 0]
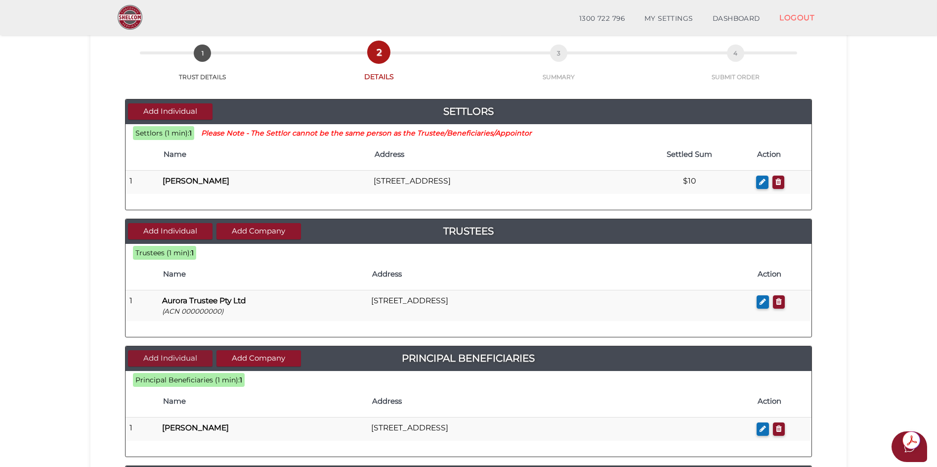
click at [179, 360] on button "Add Individual" at bounding box center [170, 358] width 85 height 16
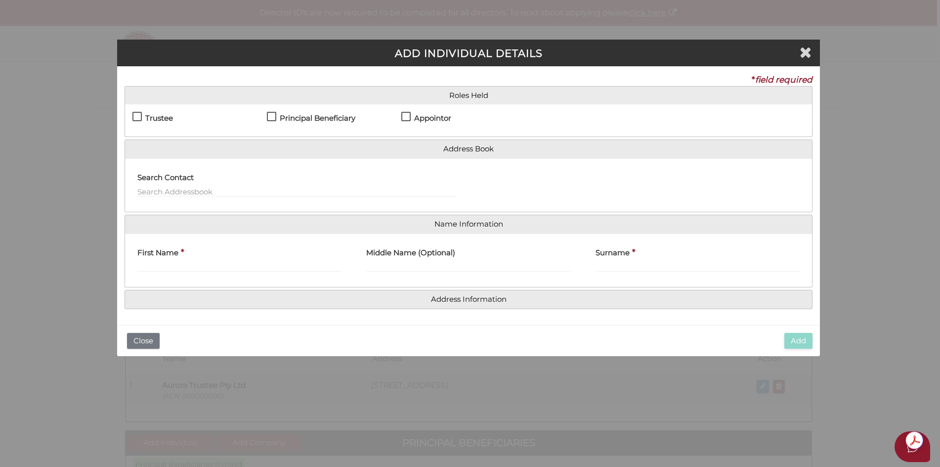
click at [273, 117] on label "Principal Beneficiary" at bounding box center [311, 120] width 89 height 12
checkbox input "true"
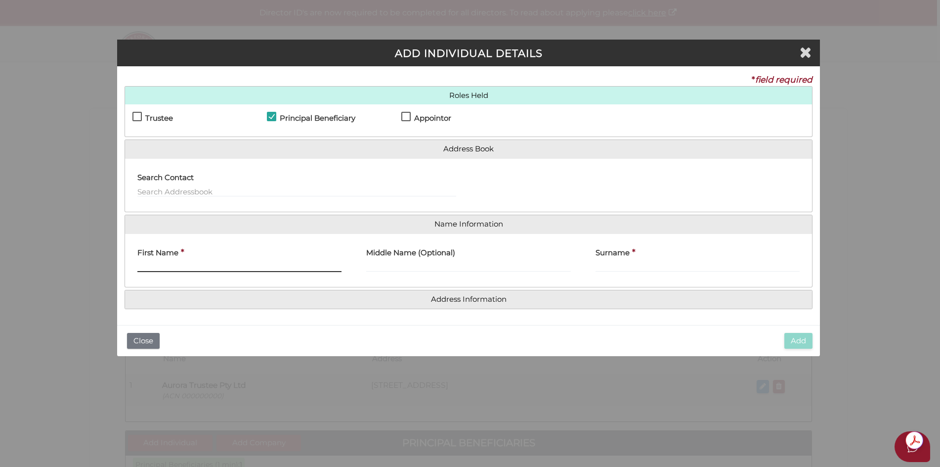
click at [147, 266] on input "First Name" at bounding box center [239, 266] width 204 height 11
type input "BEN"
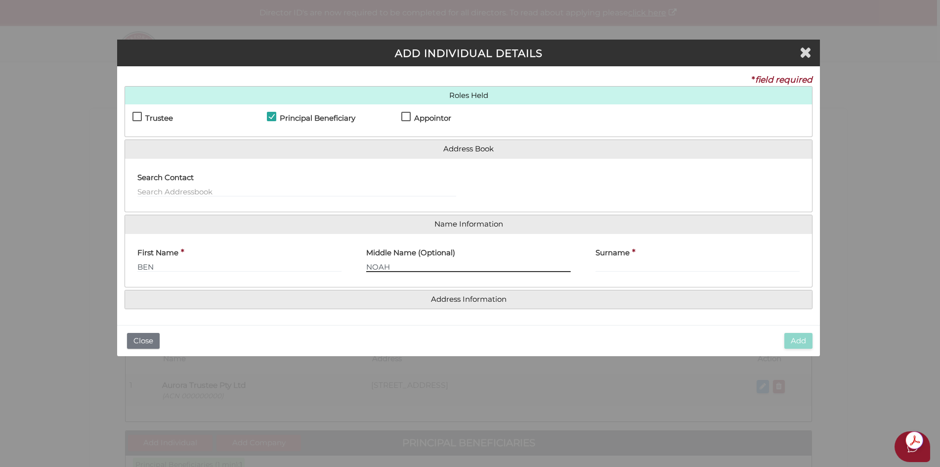
type input "NOAH"
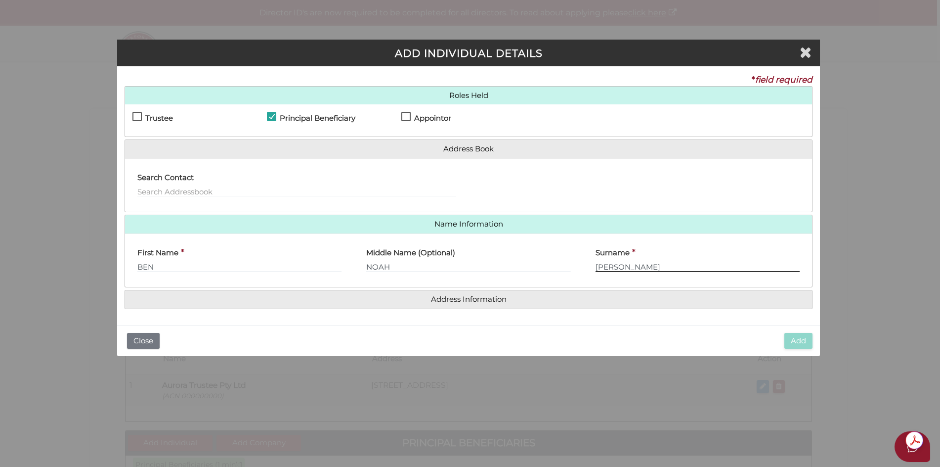
type input "[PERSON_NAME]"
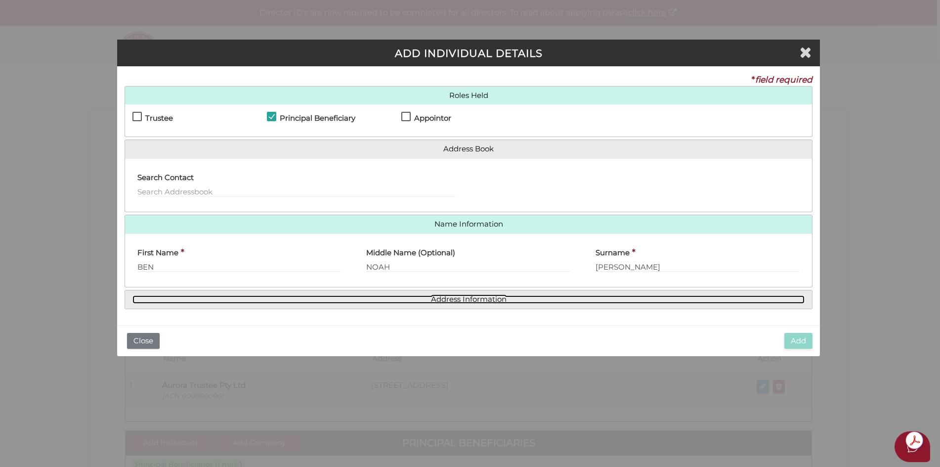
click at [456, 301] on link "Address Information" at bounding box center [469, 299] width 672 height 8
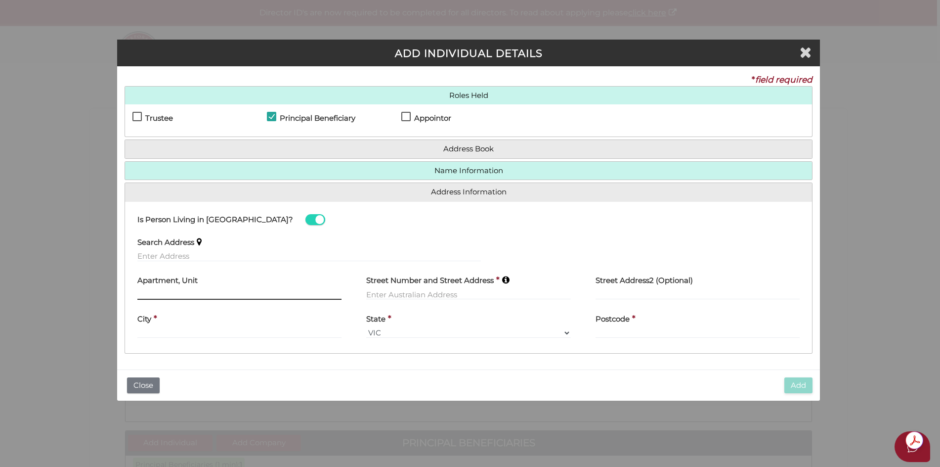
click at [161, 291] on input "text" at bounding box center [239, 294] width 204 height 11
type input "UNIT 2"
type input "[STREET_ADDRESS]"
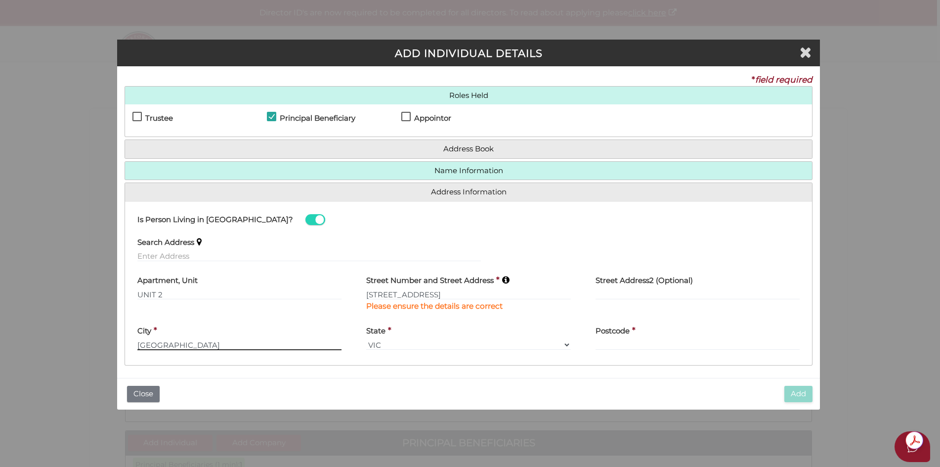
type input "[GEOGRAPHIC_DATA]"
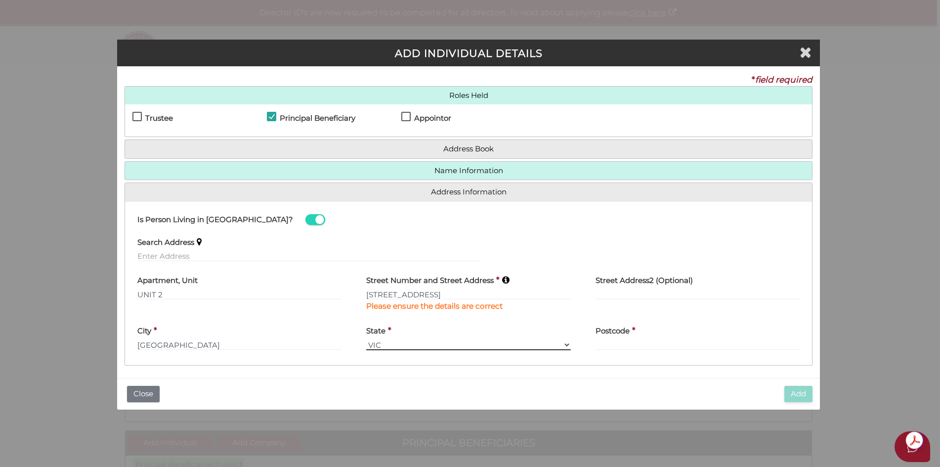
drag, startPoint x: 567, startPoint y: 343, endPoint x: 554, endPoint y: 345, distance: 13.1
click at [567, 343] on select "VIC ACT [GEOGRAPHIC_DATA] [GEOGRAPHIC_DATA] QLD [GEOGRAPHIC_DATA] [GEOGRAPHIC_D…" at bounding box center [468, 344] width 204 height 11
select select "WA"
click at [366, 339] on select "VIC ACT [GEOGRAPHIC_DATA] [GEOGRAPHIC_DATA] QLD [GEOGRAPHIC_DATA] [GEOGRAPHIC_D…" at bounding box center [468, 344] width 204 height 11
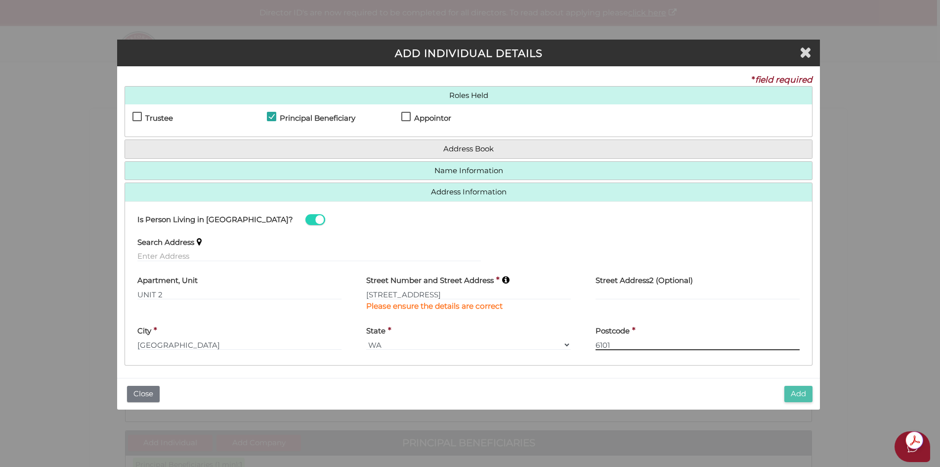
type input "6101"
click at [800, 396] on button "Add" at bounding box center [799, 394] width 28 height 16
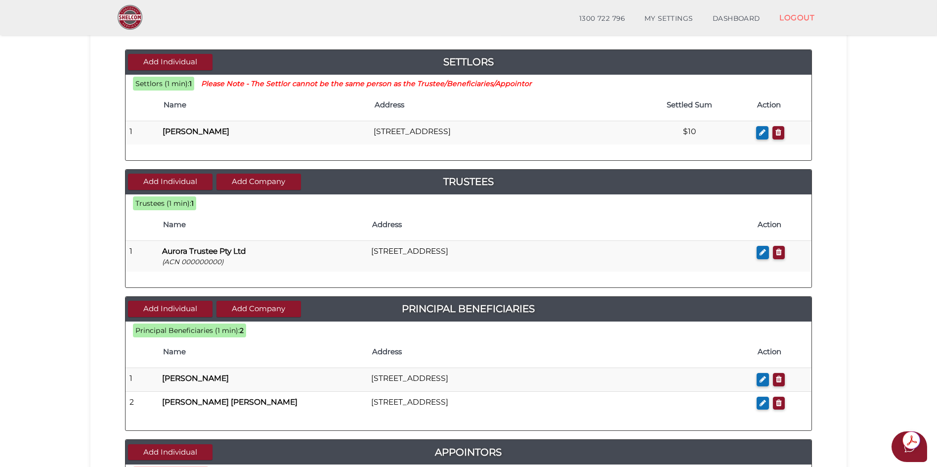
scroll to position [247, 0]
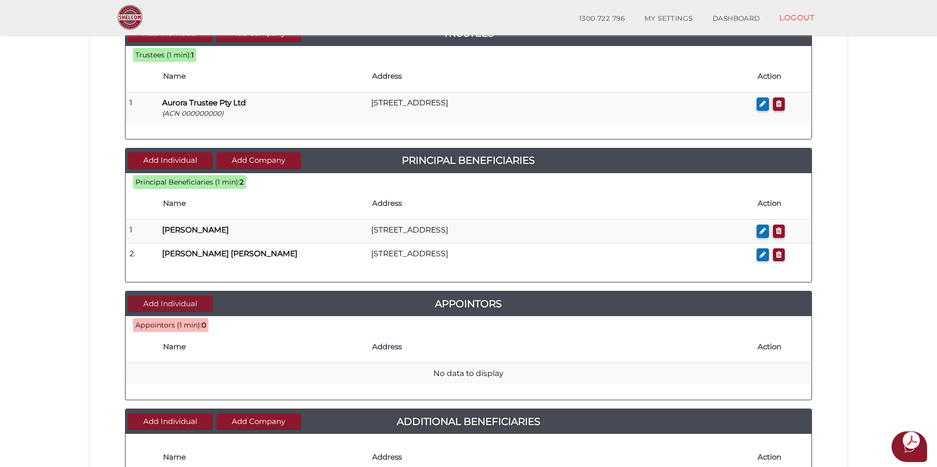
click at [183, 303] on button "Add Individual" at bounding box center [170, 304] width 85 height 16
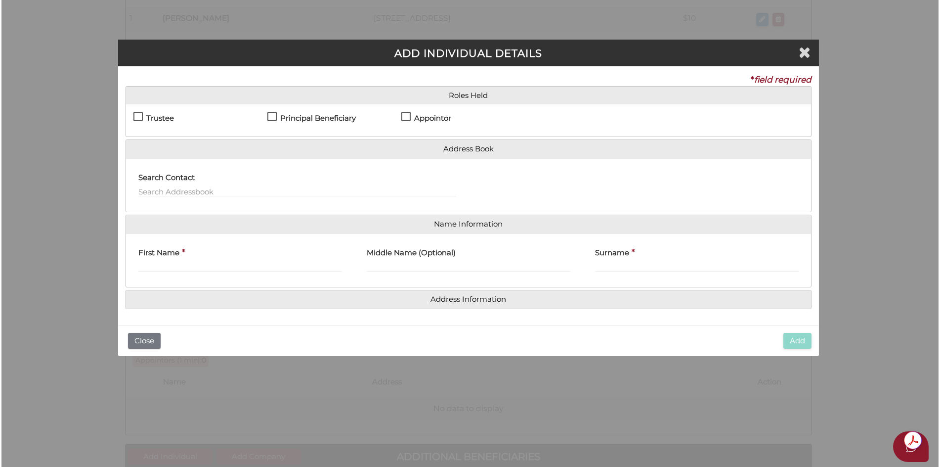
scroll to position [0, 0]
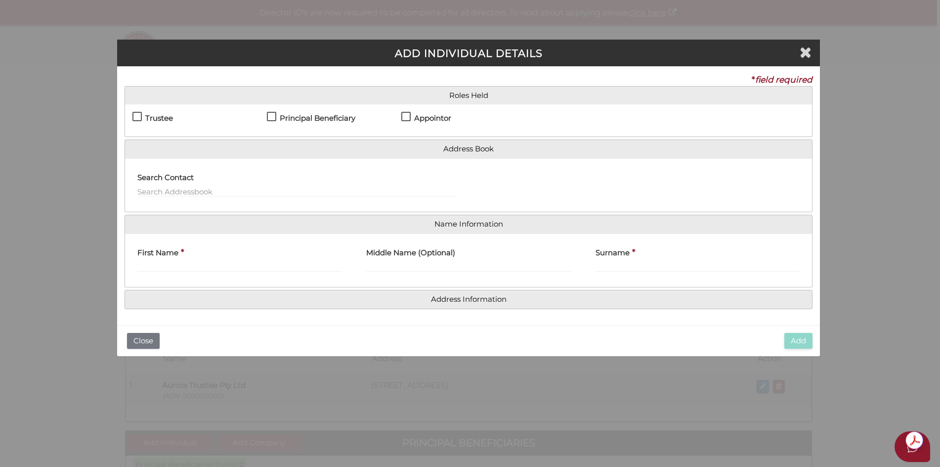
click at [406, 116] on label "Appointor" at bounding box center [426, 120] width 50 height 12
checkbox input "true"
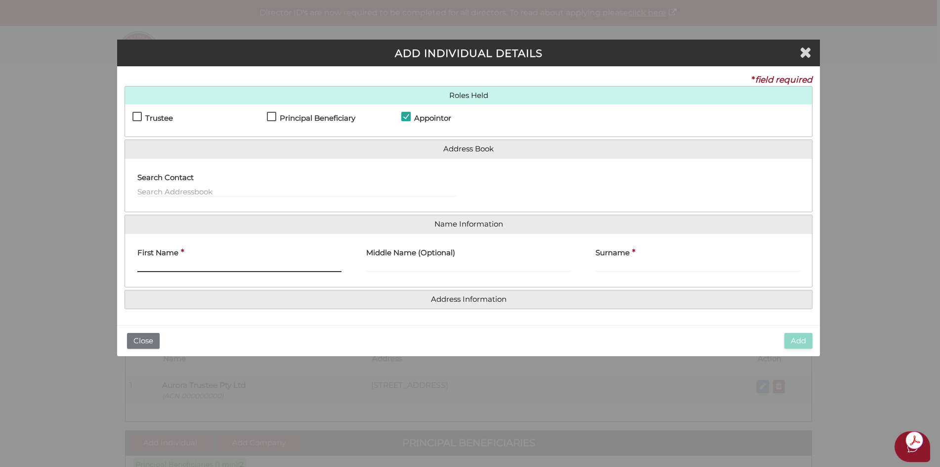
click at [147, 267] on input "First Name" at bounding box center [239, 266] width 204 height 11
type input "[PERSON_NAME]"
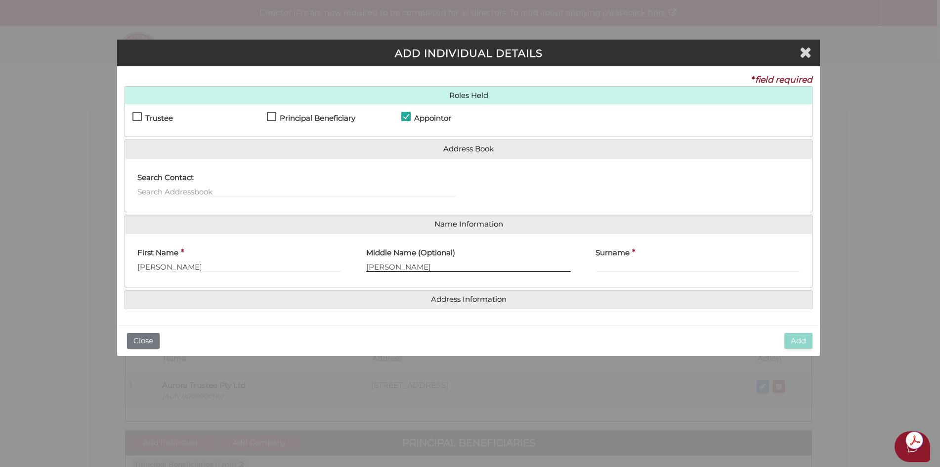
type input "[PERSON_NAME]"
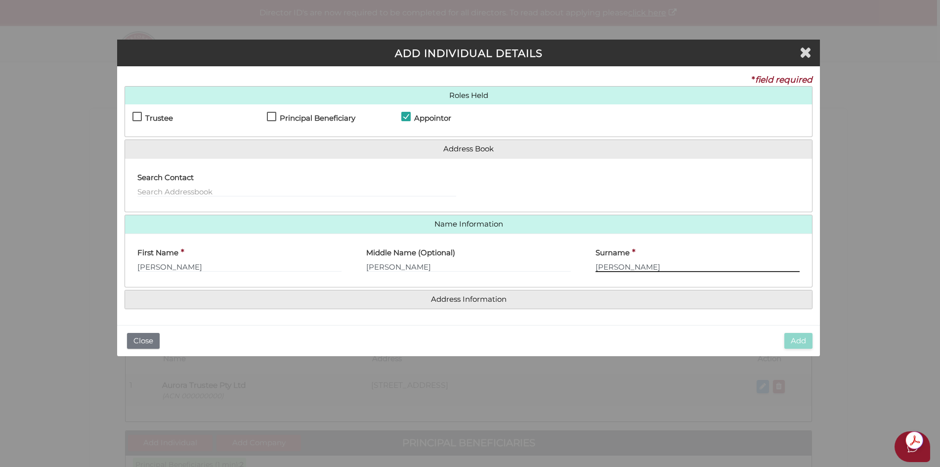
type input "[PERSON_NAME]"
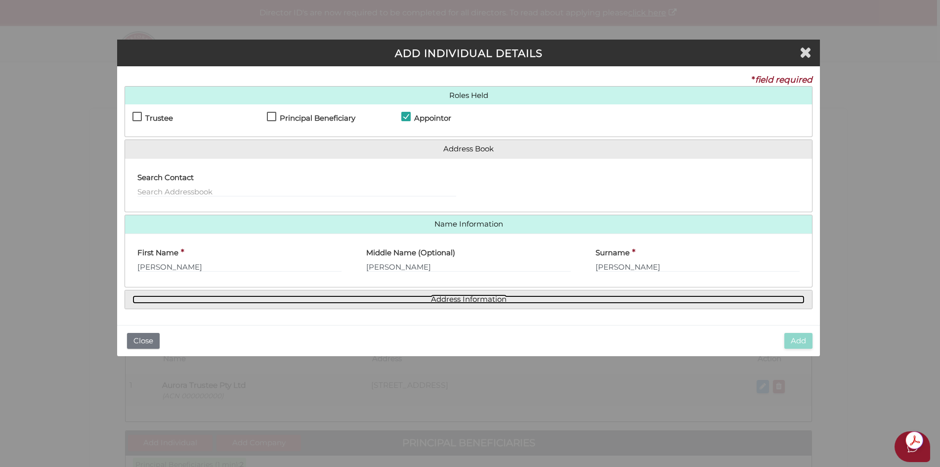
click at [475, 303] on link "Address Information" at bounding box center [469, 299] width 672 height 8
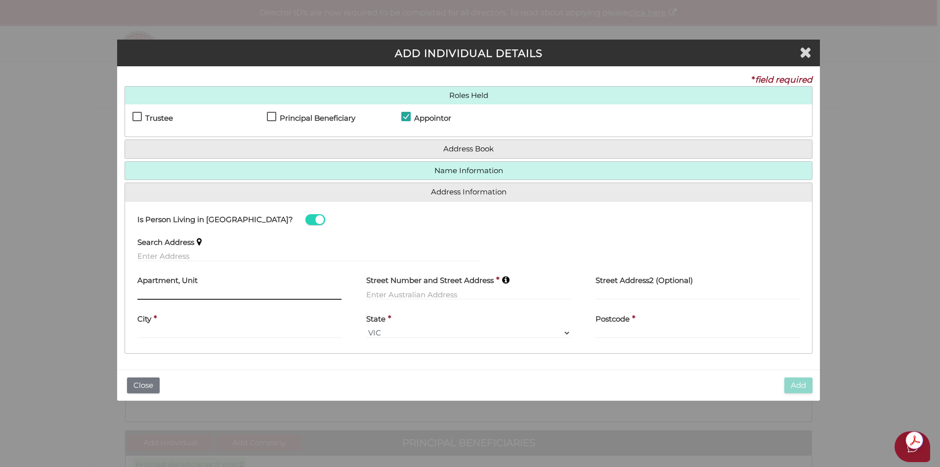
click at [150, 293] on input "text" at bounding box center [239, 294] width 204 height 11
type input "UNIT 2"
type input "134 PLANET STREET"
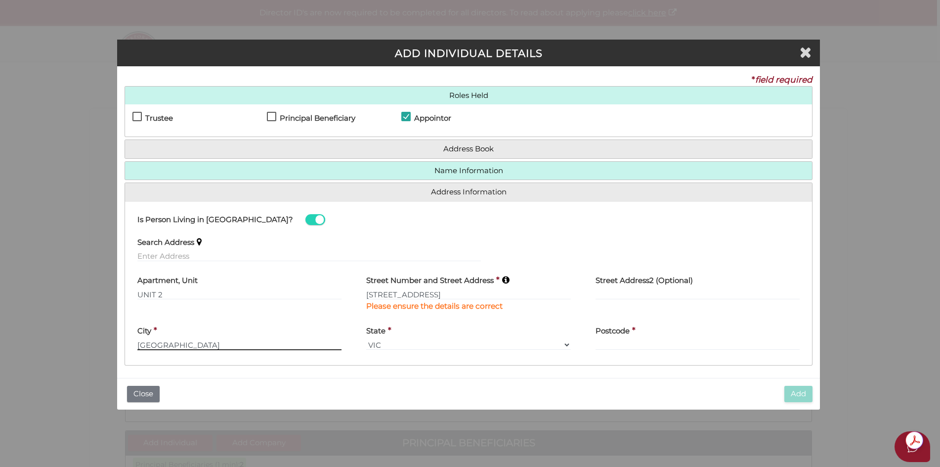
type input "CARLISLE"
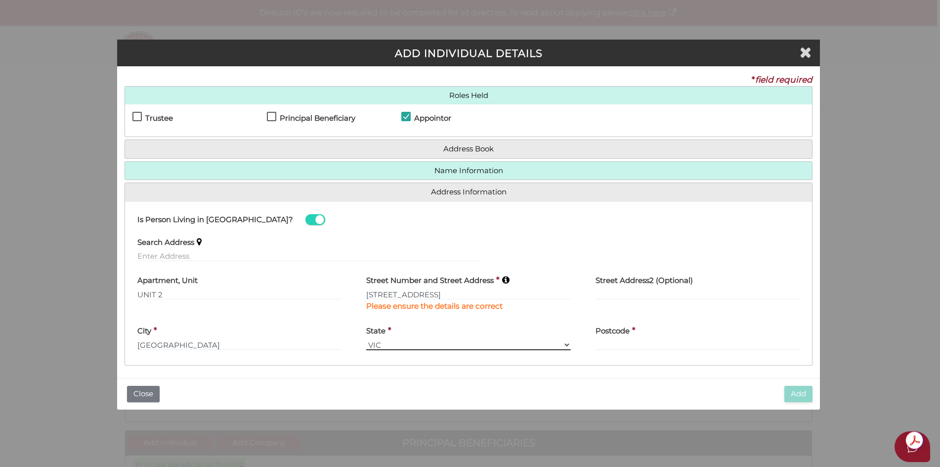
click at [565, 345] on select "VIC ACT NSW NT QLD TAS WA SA" at bounding box center [468, 344] width 204 height 11
select select "WA"
click at [366, 339] on select "VIC ACT NSW NT QLD TAS WA SA" at bounding box center [468, 344] width 204 height 11
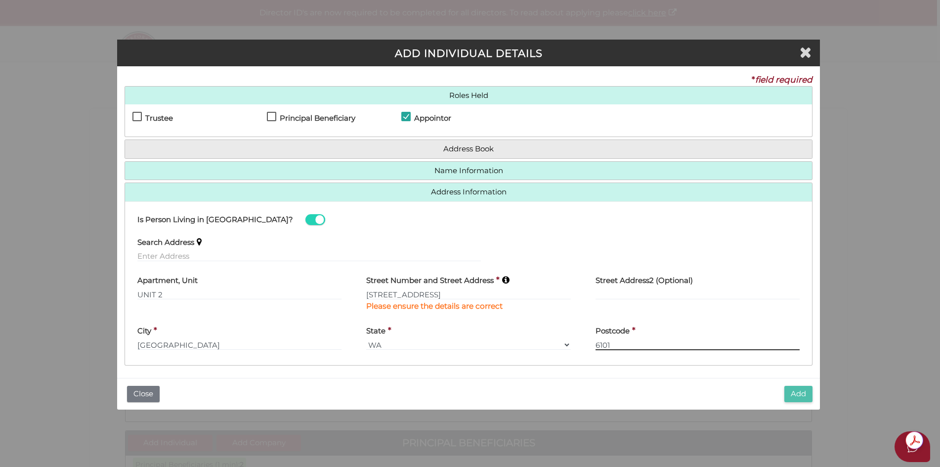
type input "6101"
click at [798, 390] on button "Add" at bounding box center [799, 394] width 28 height 16
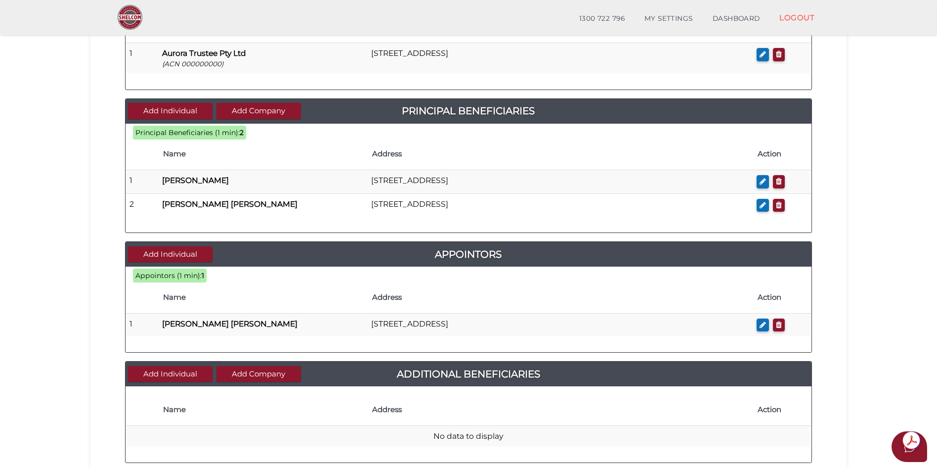
scroll to position [396, 0]
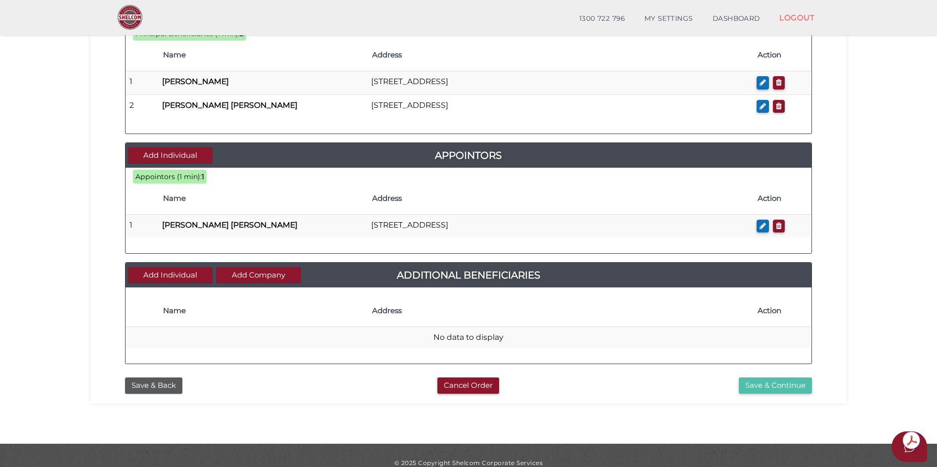
click at [775, 385] on button "Save & Continue" at bounding box center [775, 385] width 73 height 16
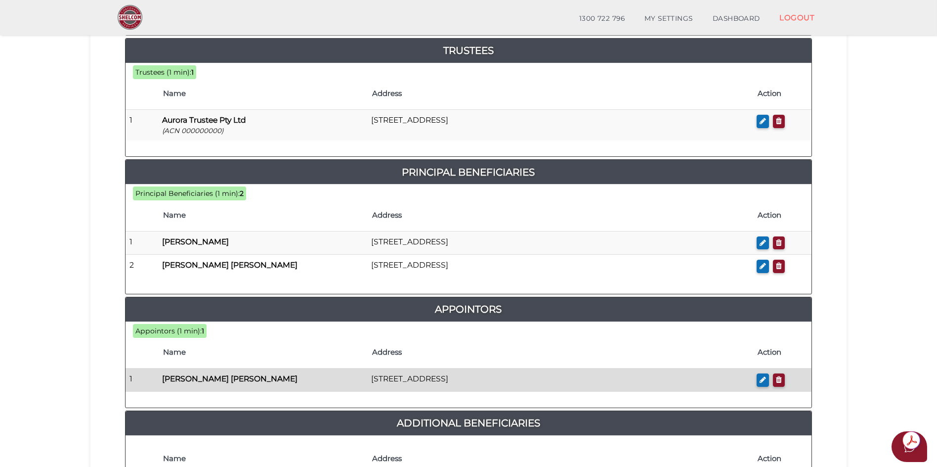
scroll to position [494, 0]
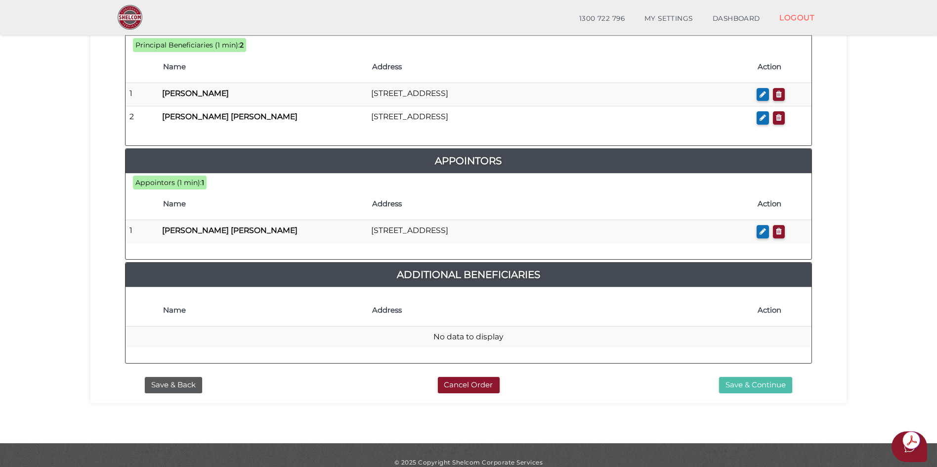
click at [752, 387] on button "Save & Continue" at bounding box center [755, 385] width 73 height 16
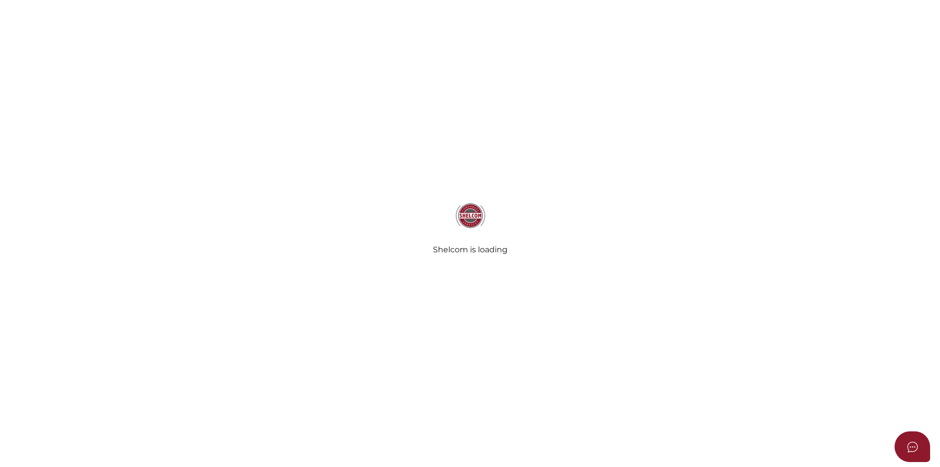
select select "No Binding"
radio input "true"
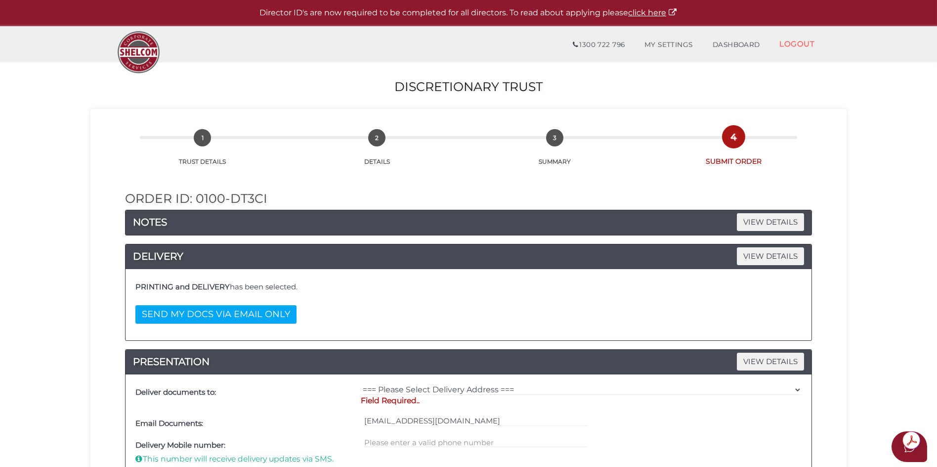
click at [397, 397] on p "Field Required.." at bounding box center [581, 400] width 441 height 11
click at [402, 391] on select "=== Please Select Delivery Address === (User Address - [PERSON_NAME] DI CENSO) …" at bounding box center [581, 389] width 441 height 11
select select "0"
click at [361, 384] on select "=== Please Select Delivery Address === (User Address - [PERSON_NAME] DI CENSO) …" at bounding box center [581, 389] width 441 height 11
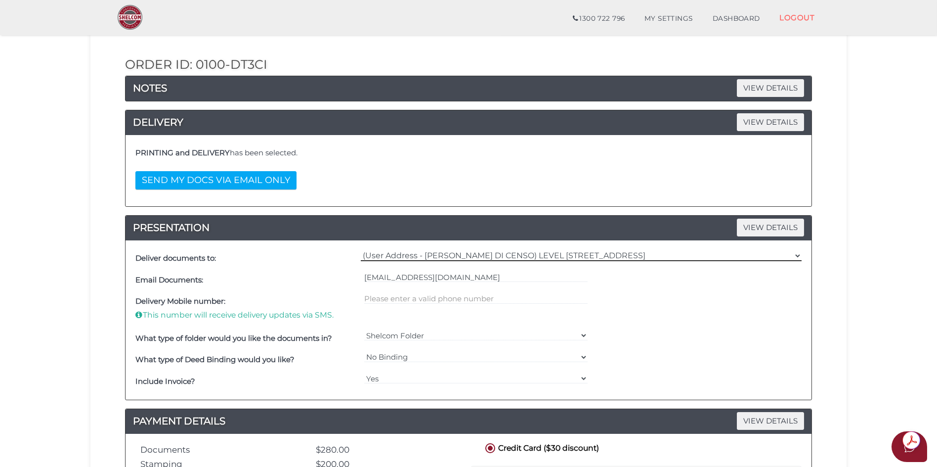
scroll to position [198, 0]
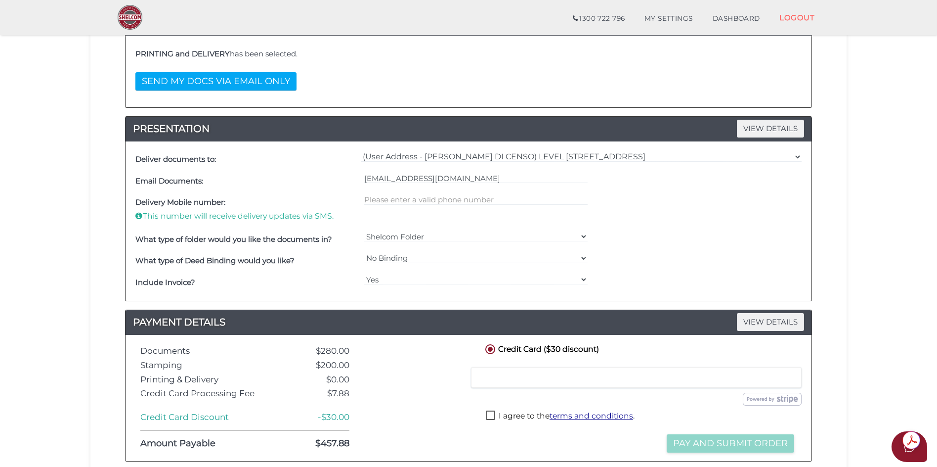
click at [492, 413] on label "I agree to the terms and conditions ." at bounding box center [560, 416] width 149 height 12
checkbox input "true"
click at [726, 444] on button "Pay and Submit Order" at bounding box center [731, 443] width 128 height 18
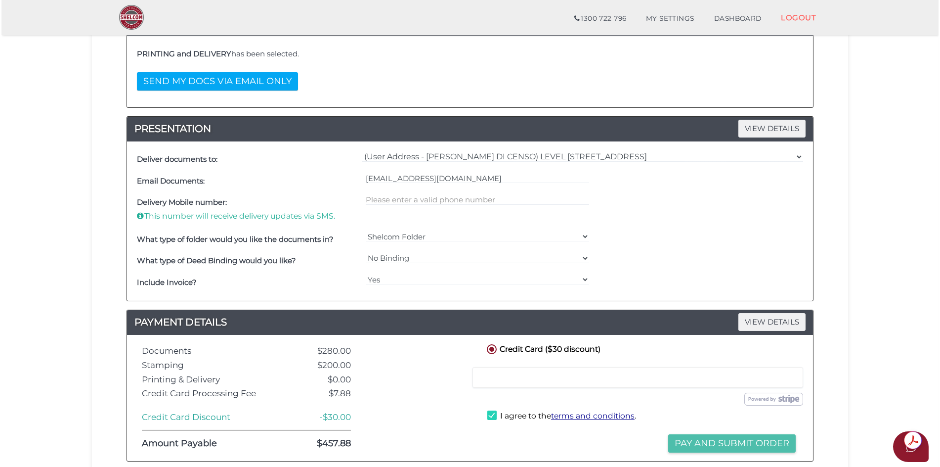
scroll to position [0, 0]
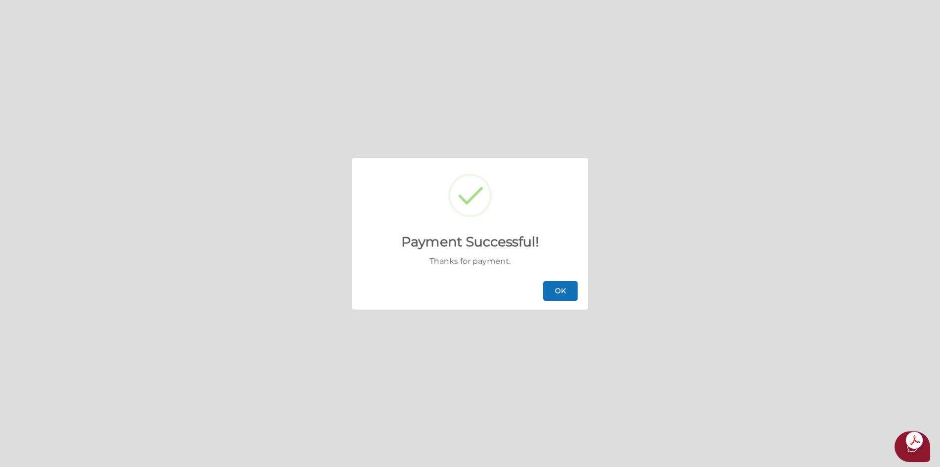
click at [562, 290] on button "OK" at bounding box center [560, 291] width 35 height 20
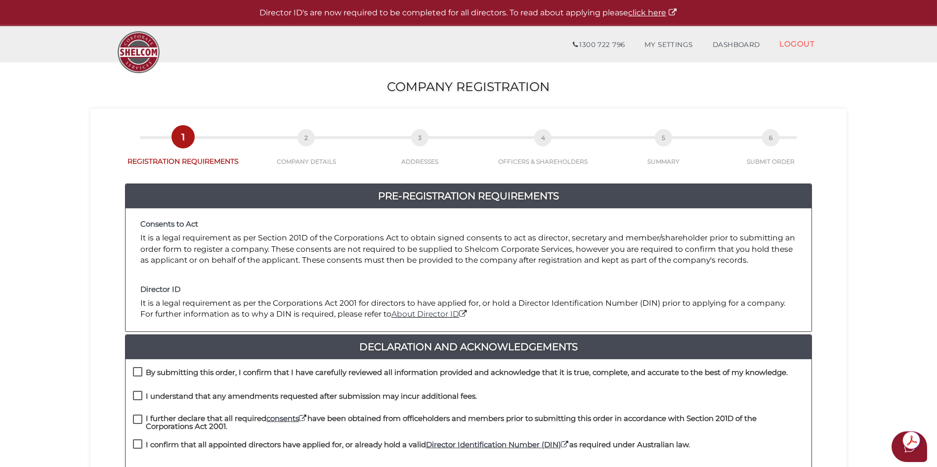
click at [139, 368] on label "By submitting this order, I confirm that I have carefully reviewed all informat…" at bounding box center [460, 374] width 655 height 12
checkbox input "true"
click at [138, 395] on label "I understand that any amendments requested after submission may incur additiona…" at bounding box center [305, 398] width 344 height 12
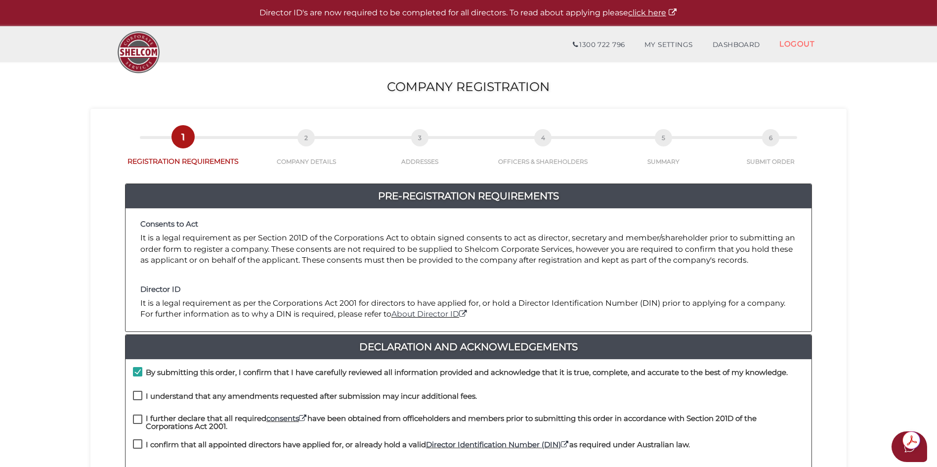
checkbox input "true"
drag, startPoint x: 141, startPoint y: 416, endPoint x: 141, endPoint y: 430, distance: 14.3
click at [141, 421] on label "I further declare that all required consents have been obtained from officehold…" at bounding box center [468, 420] width 671 height 12
checkbox input "true"
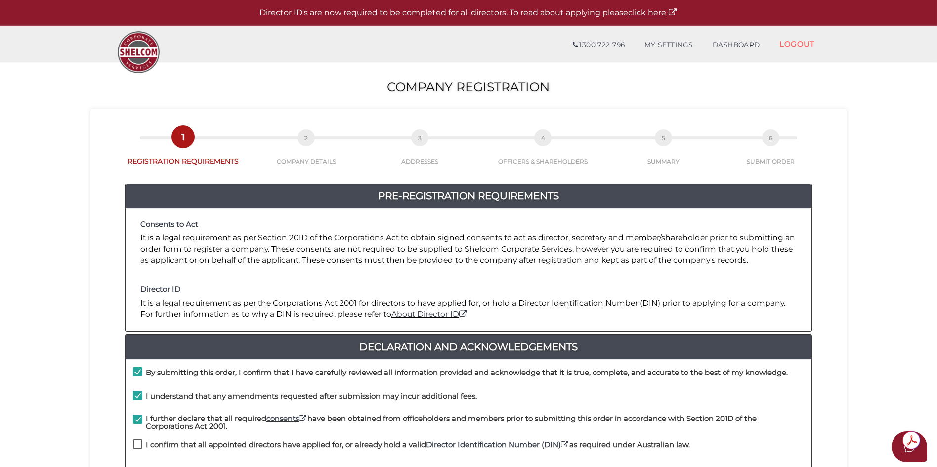
click at [136, 444] on label "I confirm that all appointed directors have applied for, or already hold a vali…" at bounding box center [411, 447] width 557 height 12
checkbox input "true"
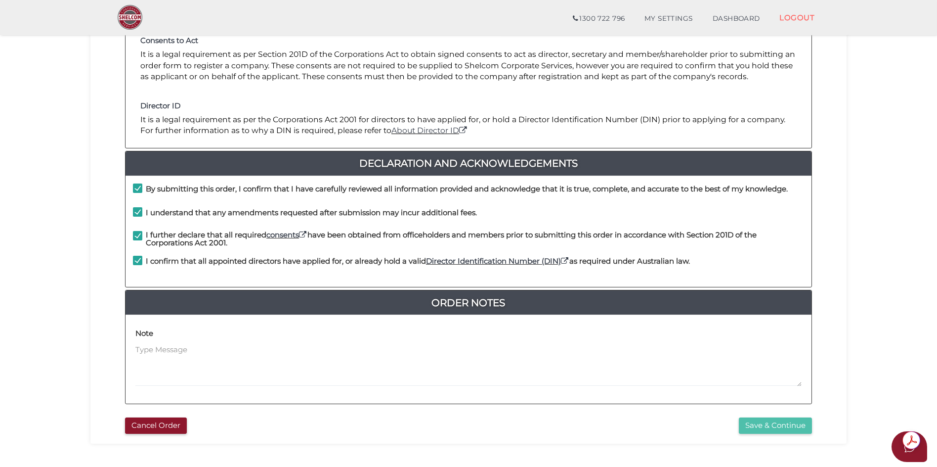
click at [778, 423] on button "Save & Continue" at bounding box center [775, 425] width 73 height 16
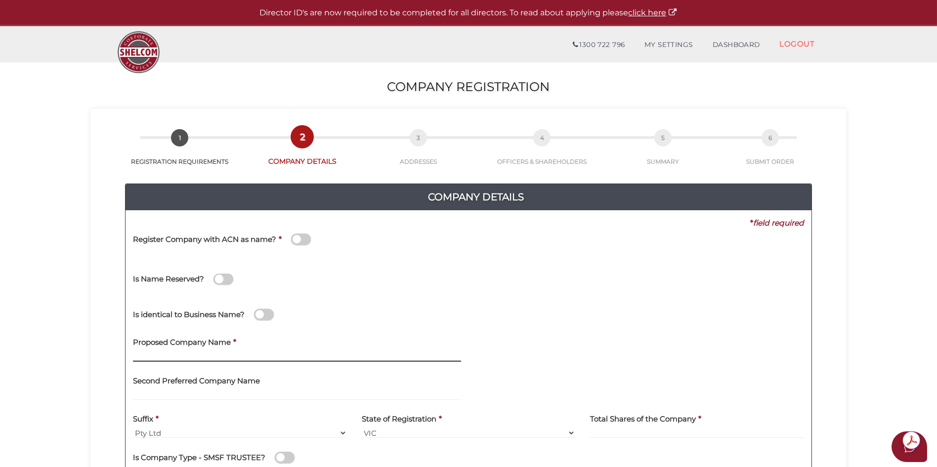
click at [166, 355] on input "text" at bounding box center [297, 356] width 328 height 11
type input "AuraX TECHNOLOGIES"
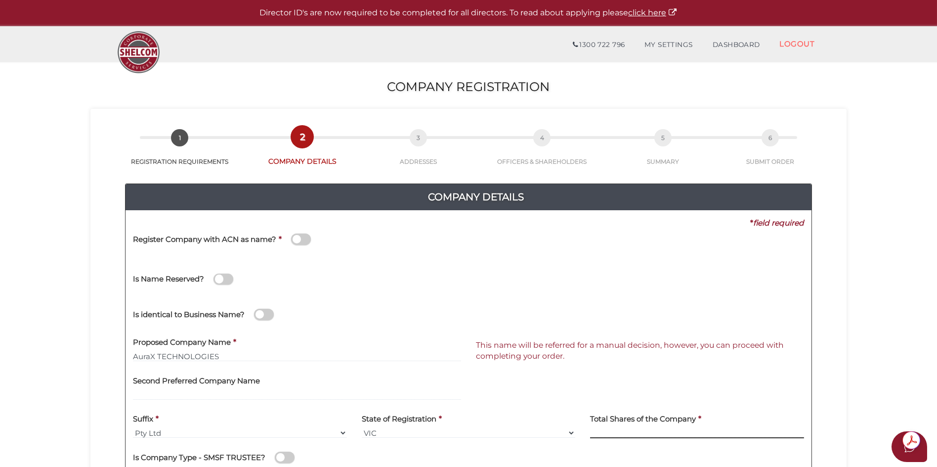
drag, startPoint x: 593, startPoint y: 432, endPoint x: 628, endPoint y: 436, distance: 35.3
click at [594, 432] on input at bounding box center [697, 432] width 214 height 11
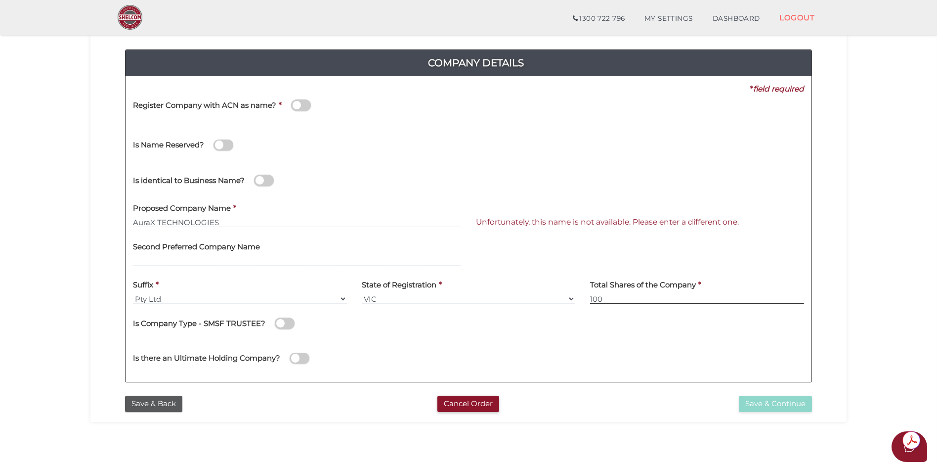
type input "100"
click at [149, 223] on input "AuraX TECHNOLOGIES" at bounding box center [297, 222] width 328 height 11
type input "AURAX TECHNOLOGIES"
